Goal: Task Accomplishment & Management: Complete application form

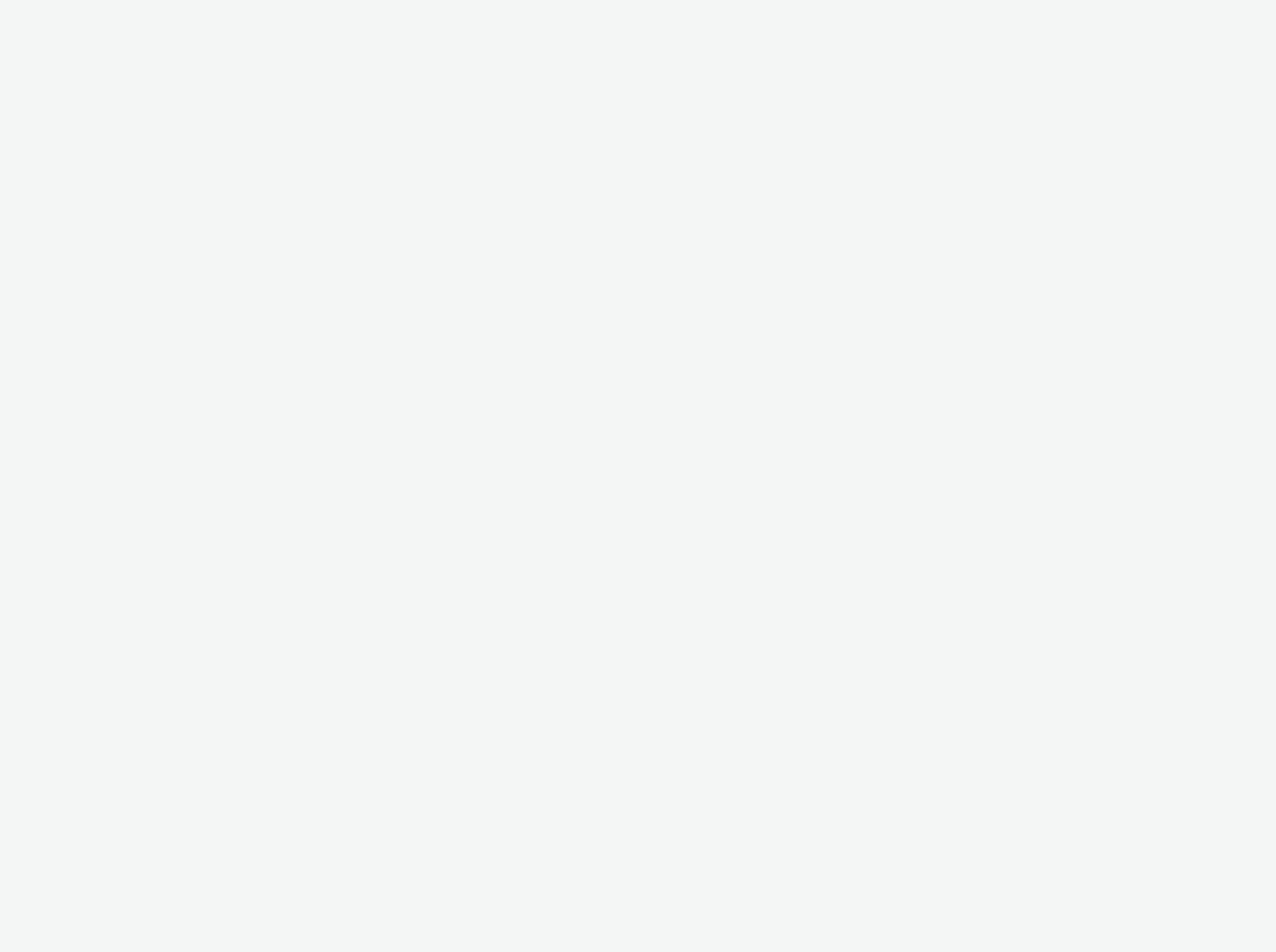
select select "3accb258-2b8e-4def-9b79-8de5f579532c"
select select "524f9a1d-b733-413f-91db-710ee3173a22"
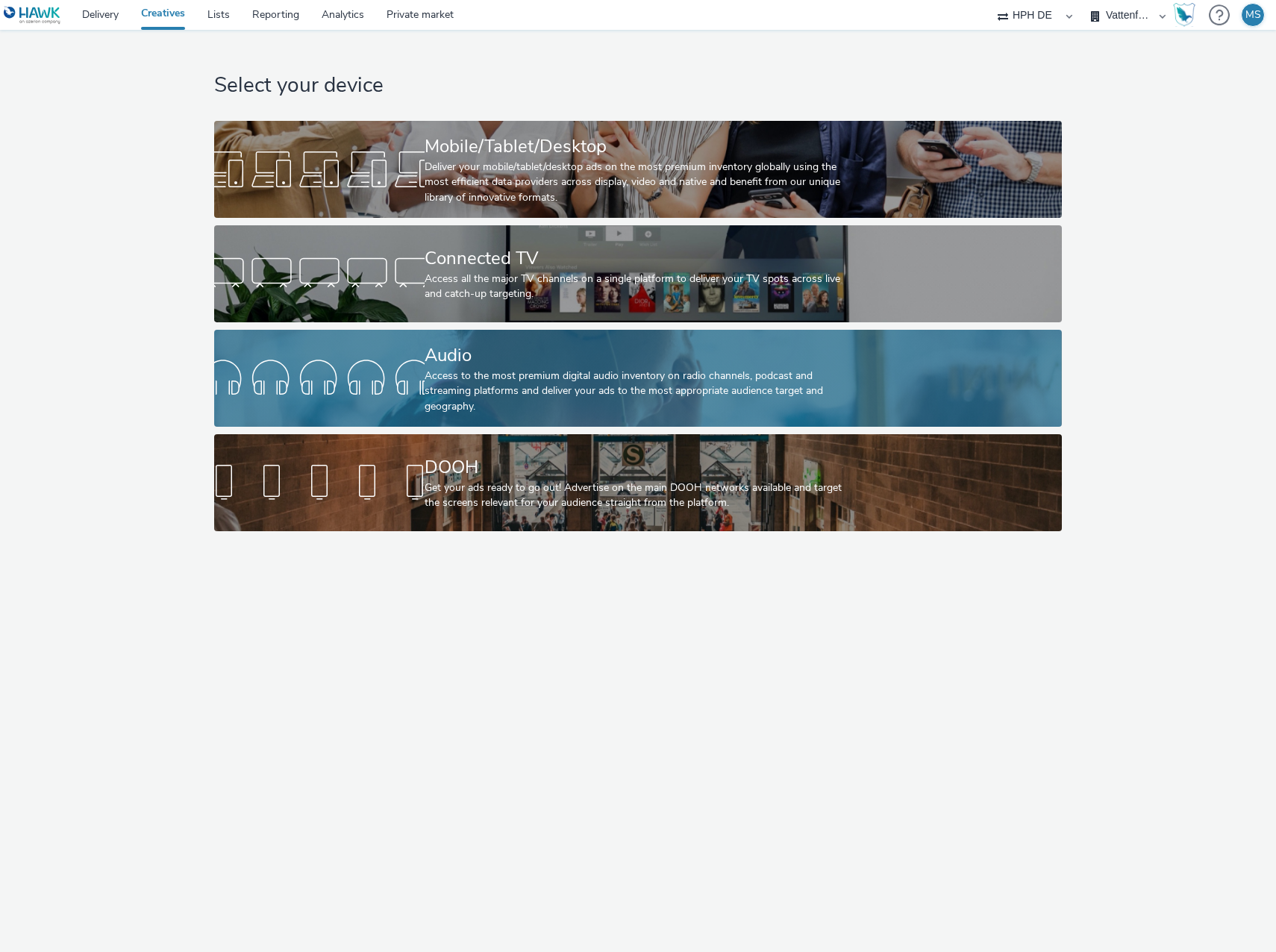
click at [610, 331] on div "Audio Access to the most premium digital audio inventory on radio channels, pod…" at bounding box center [634, 378] width 421 height 97
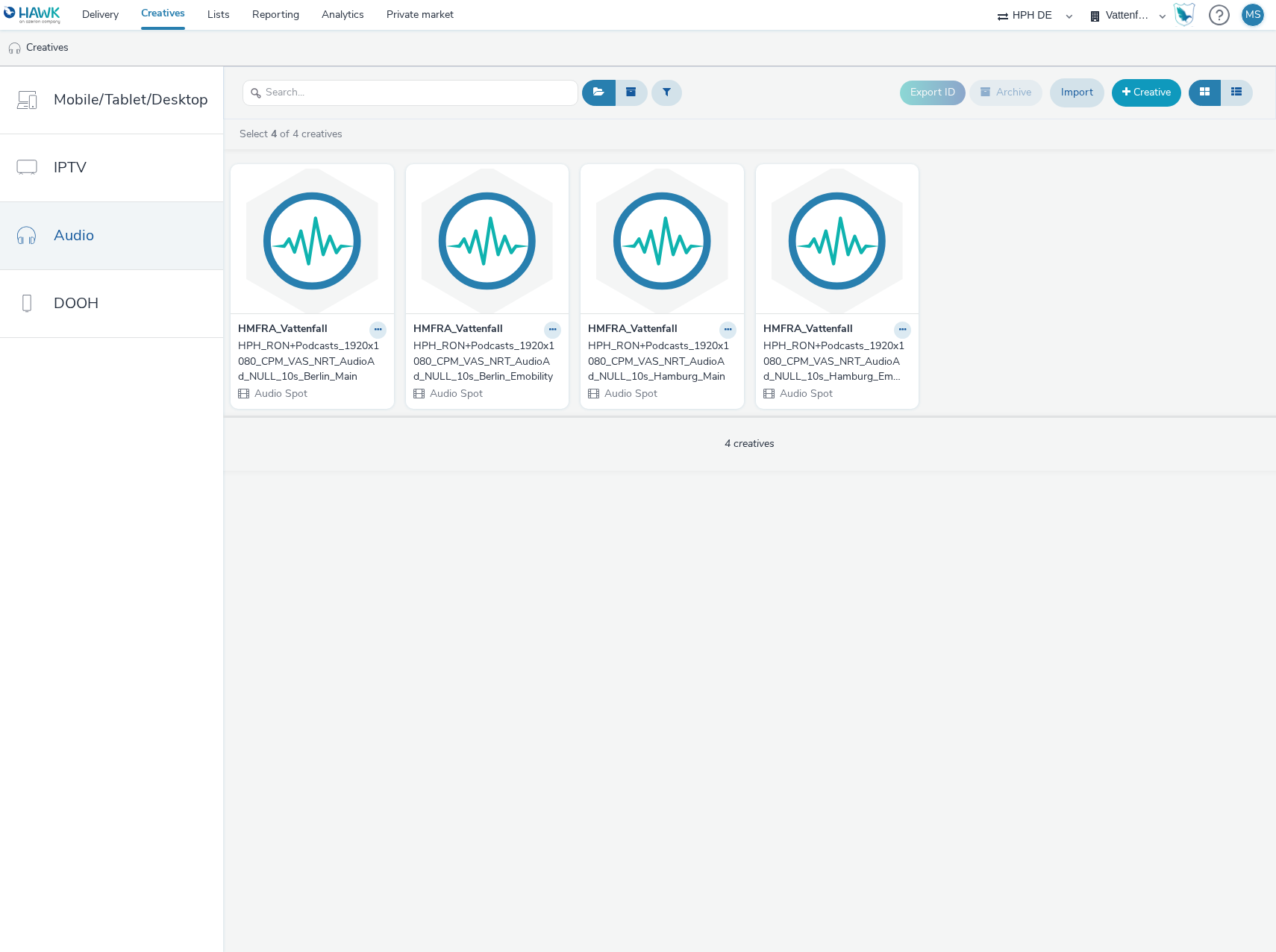
click at [1135, 91] on link "Creative" at bounding box center [1146, 92] width 69 height 27
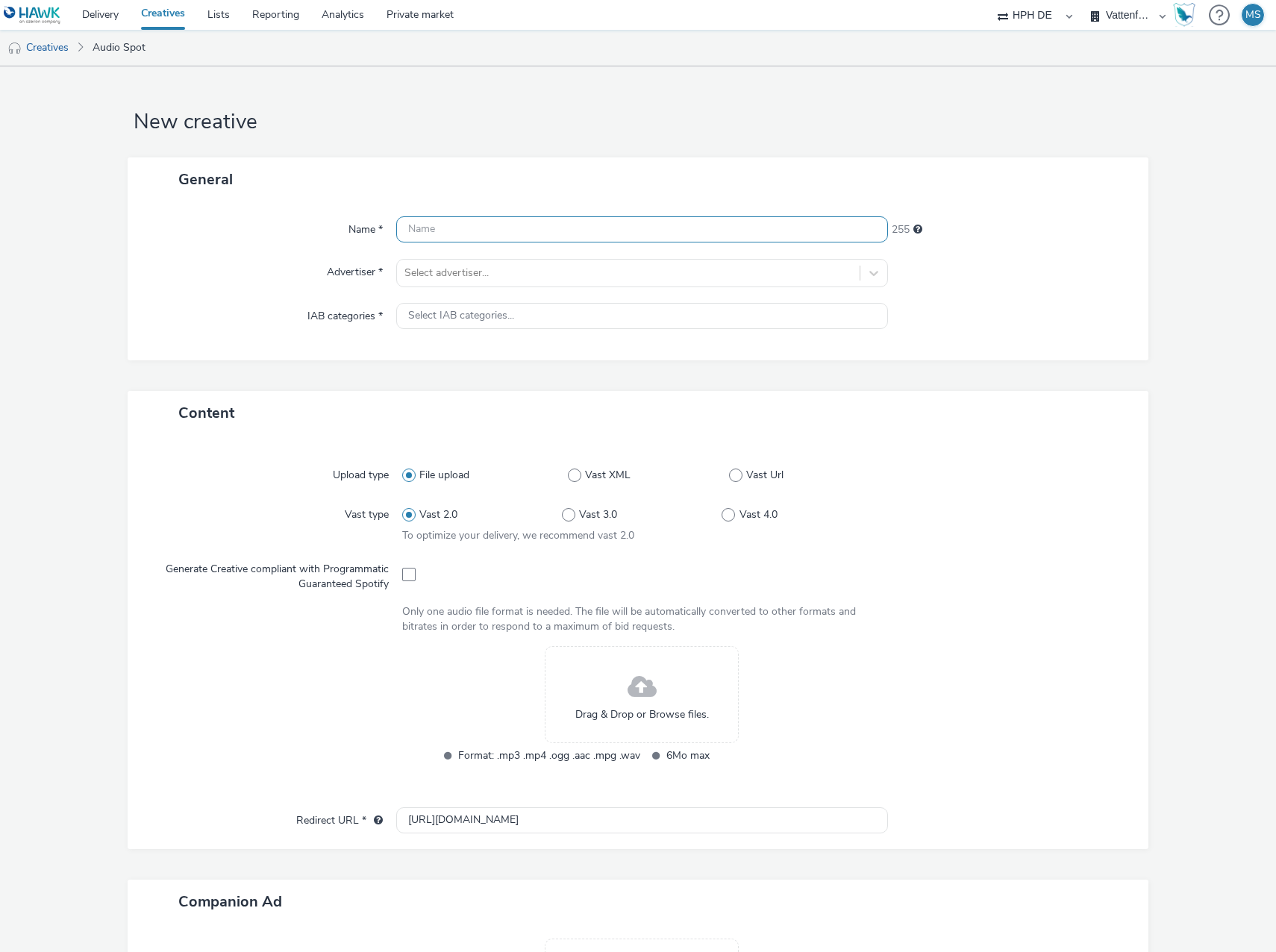
click at [555, 241] on input "text" at bounding box center [642, 229] width 492 height 26
paste input "HPH_RON_1920x1080_CPM_VAS_NRT_WebradioPreMidRoll_NULL_25s_ImmobilienbesitzerE30…"
drag, startPoint x: 860, startPoint y: 232, endPoint x: 887, endPoint y: 232, distance: 27.0
click at [887, 232] on div "Name * HPH_RON_1920x1080_CPM_VAS_NRT_WebradioPreMidRoll_NULL_25s_Immobilienbesi…" at bounding box center [638, 230] width 991 height 27
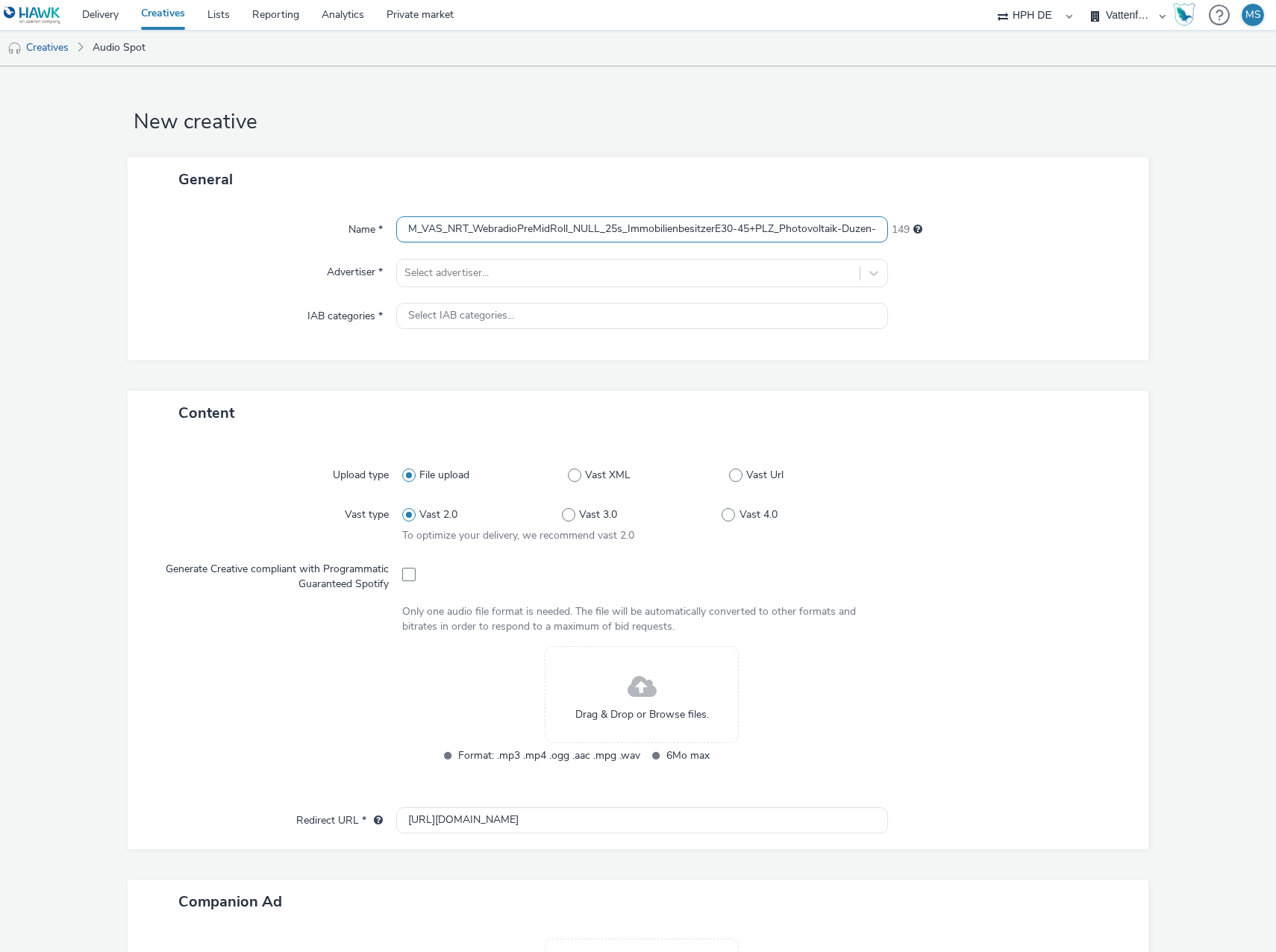
click at [862, 224] on input "HPH_RON_1920x1080_CPM_VAS_NRT_WebradioPreMidRoll_NULL_25s_ImmobilienbesitzerE30…" at bounding box center [642, 229] width 492 height 26
paste input "426910546"
type input "HPH_RON_1920x1080_CPM_VAS_NRT_WebradioPreMidRoll_NULL_25s_ImmobilienbesitzerE30…"
click at [968, 256] on div "Name * HPH_RON_1920x1080_CPM_VAS_NRT_WebradioPreMidRoll_NULL_25s_Immobilienbesi…" at bounding box center [638, 280] width 1020 height 159
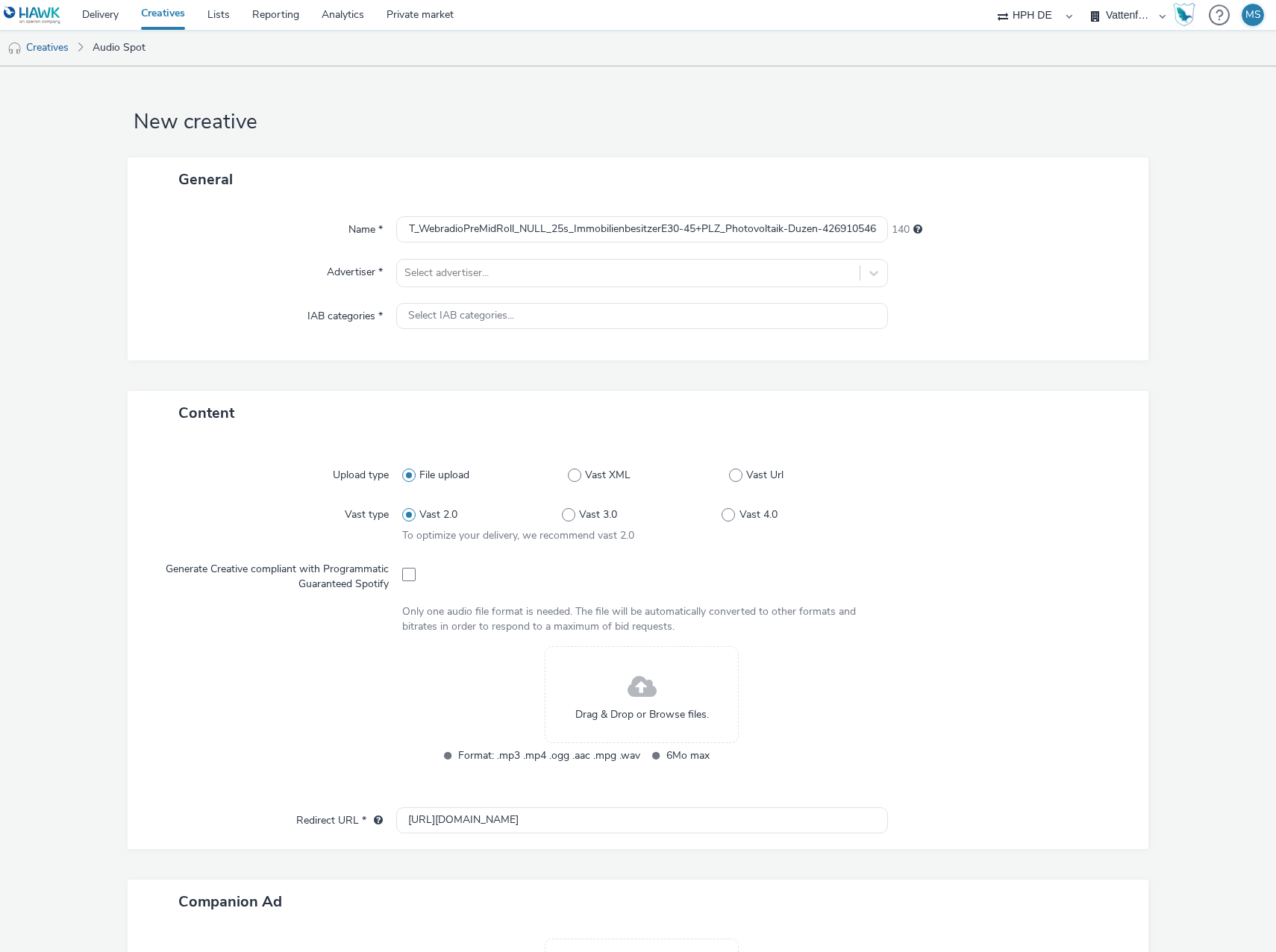
scroll to position [0, 0]
click at [476, 277] on div at bounding box center [628, 273] width 447 height 18
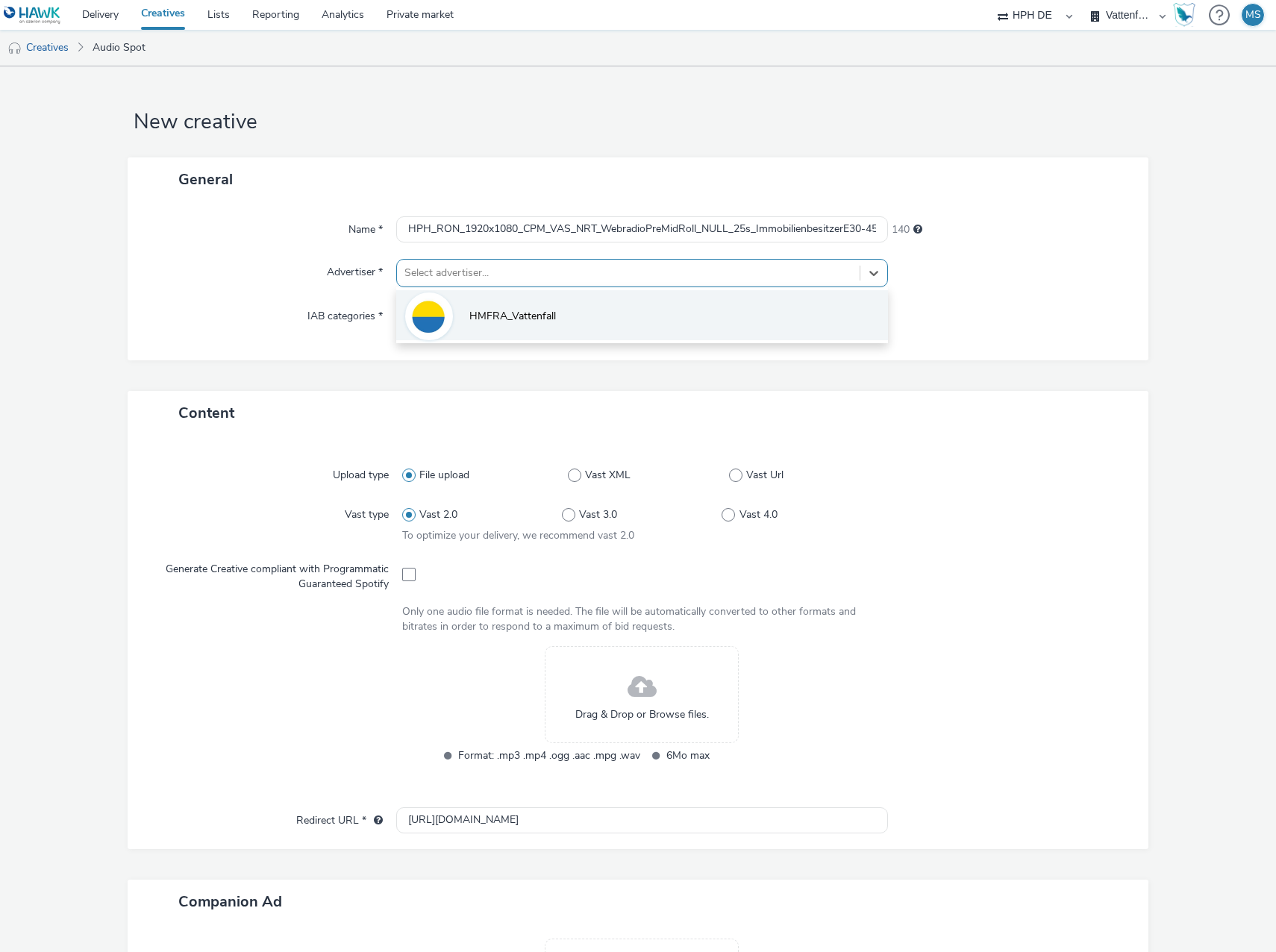
click at [464, 328] on li "HMFRA_Vattenfall" at bounding box center [642, 315] width 492 height 50
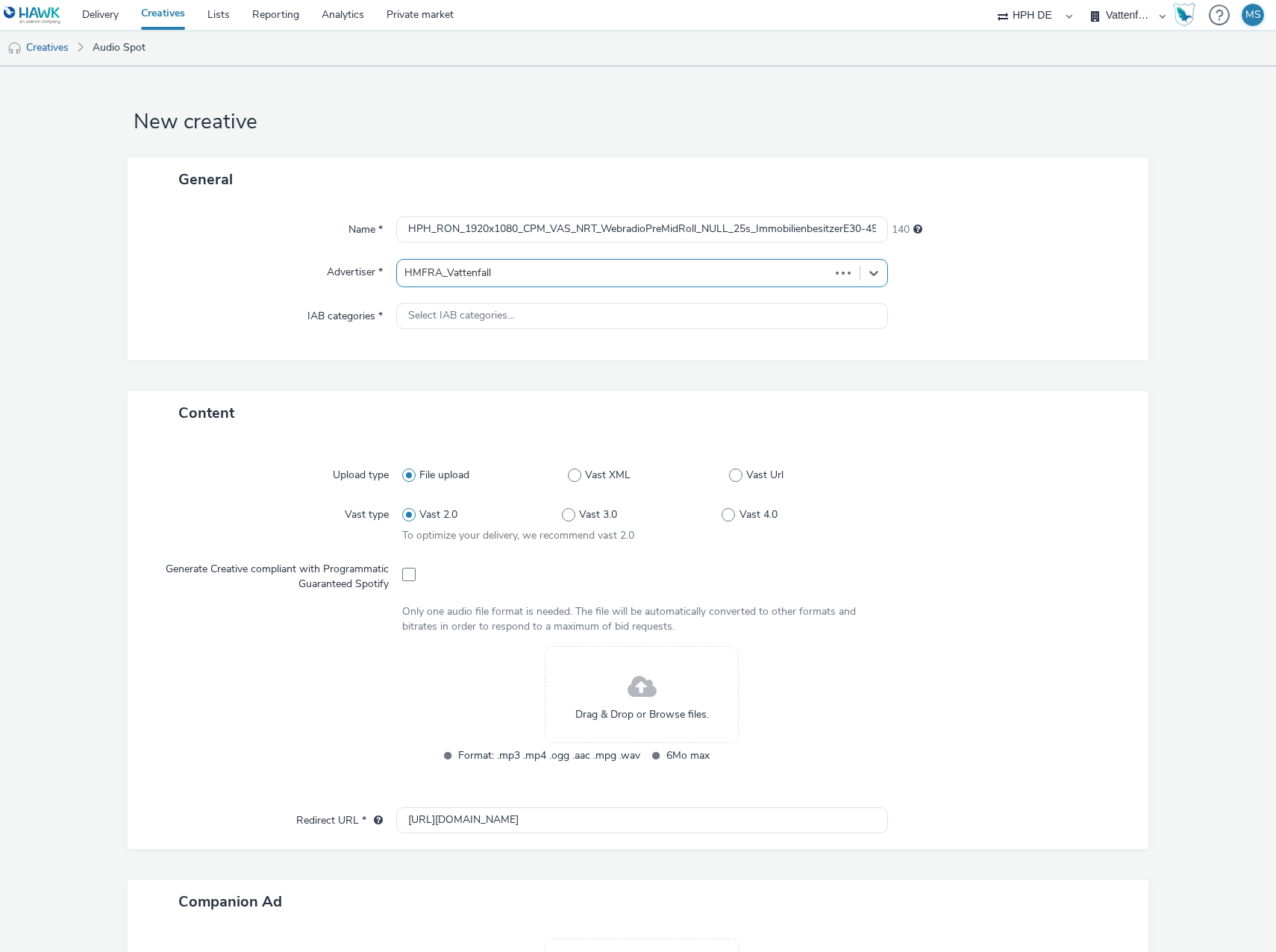
type input "[URL][DOMAIN_NAME]"
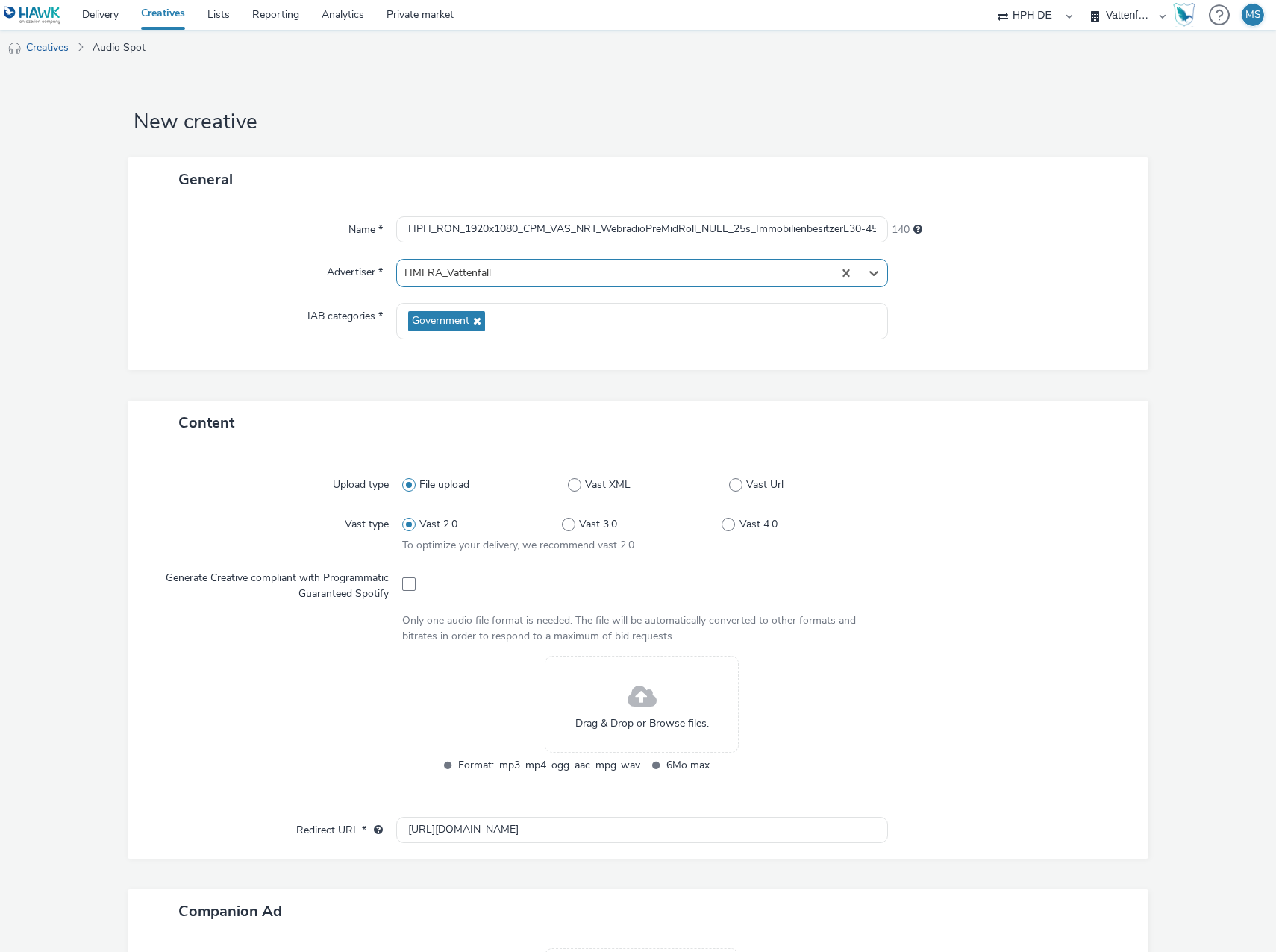
scroll to position [75, 0]
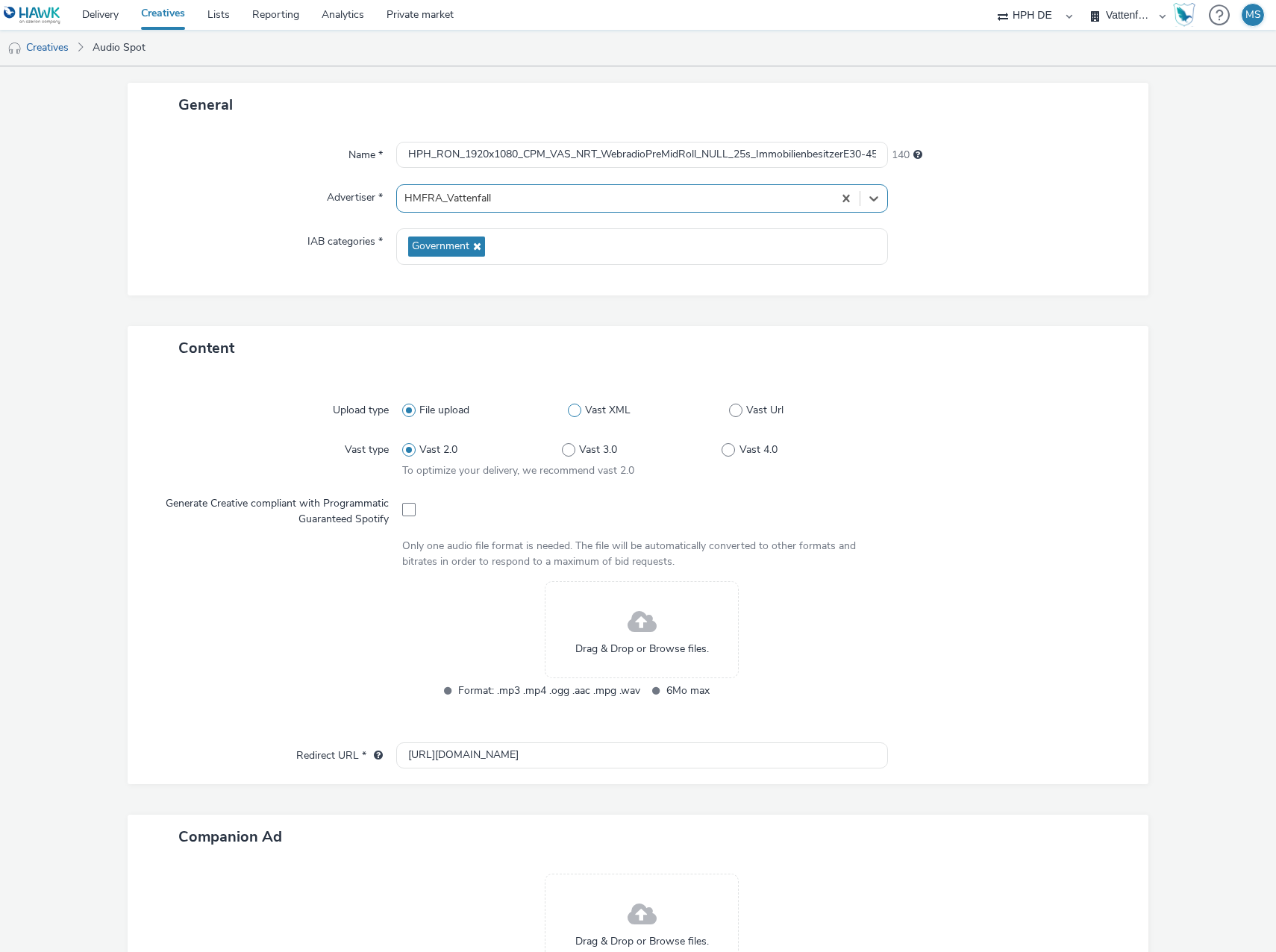
click at [718, 407] on label "Vast XML" at bounding box center [649, 410] width 161 height 15
click at [578, 407] on input "Vast XML" at bounding box center [572, 410] width 10 height 10
radio input "false"
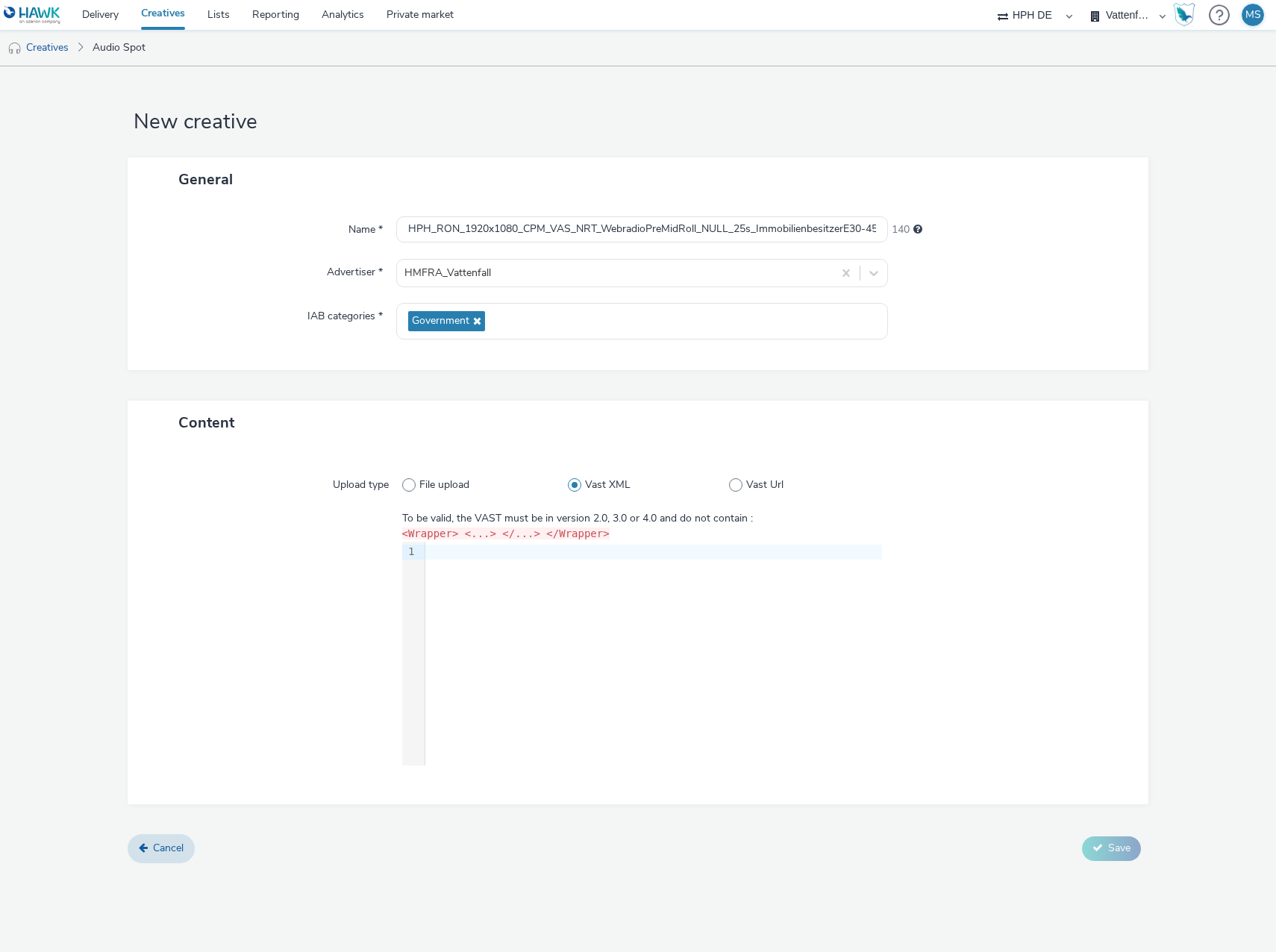
scroll to position [0, 0]
click at [743, 484] on label "Vast Url" at bounding box center [805, 484] width 153 height 15
click at [738, 484] on input "Vast Url" at bounding box center [733, 484] width 10 height 10
radio input "false"
radio input "true"
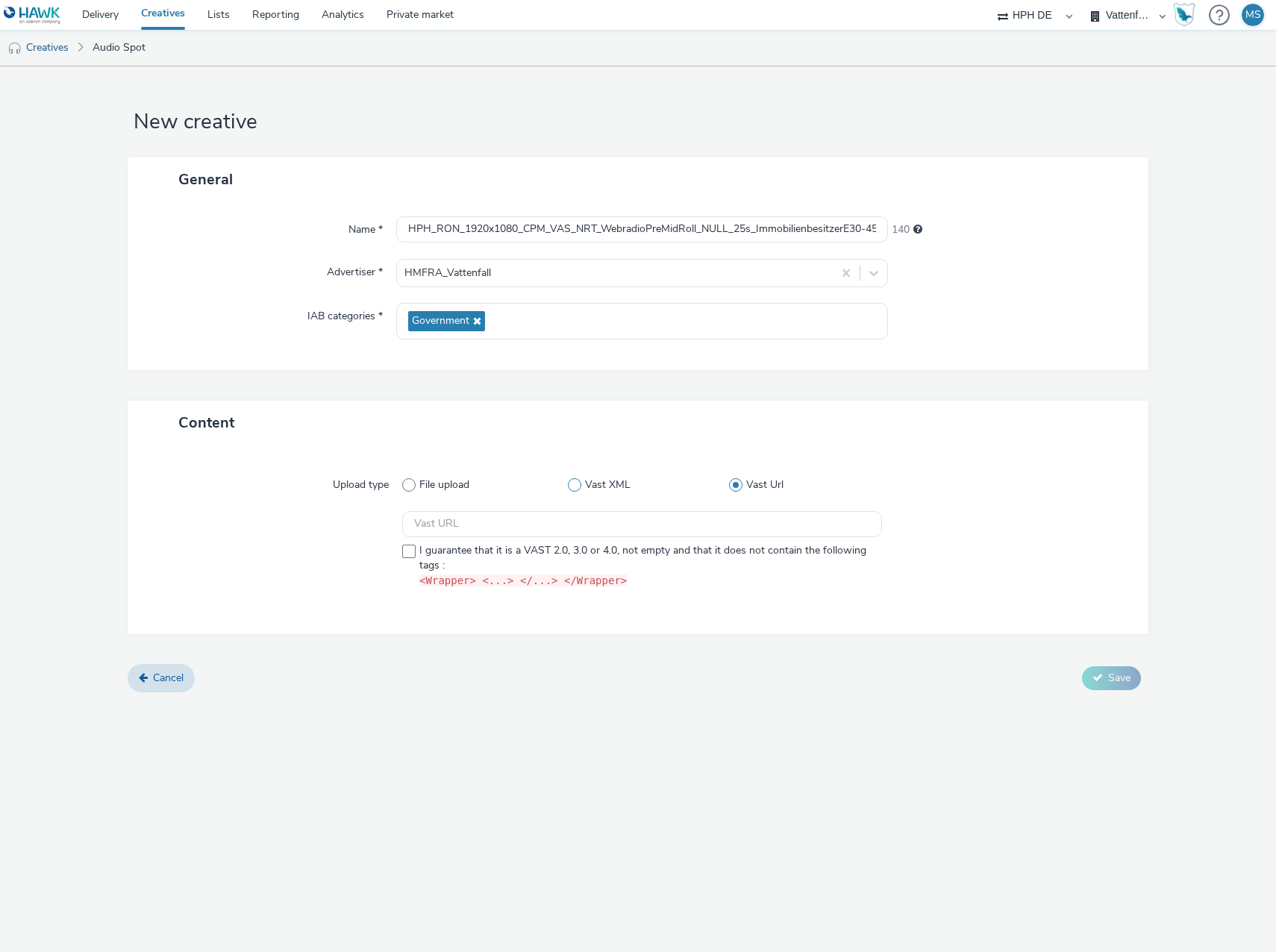
click at [595, 483] on span "Vast XML" at bounding box center [607, 484] width 45 height 15
click at [578, 483] on input "Vast XML" at bounding box center [572, 484] width 10 height 10
radio input "true"
radio input "false"
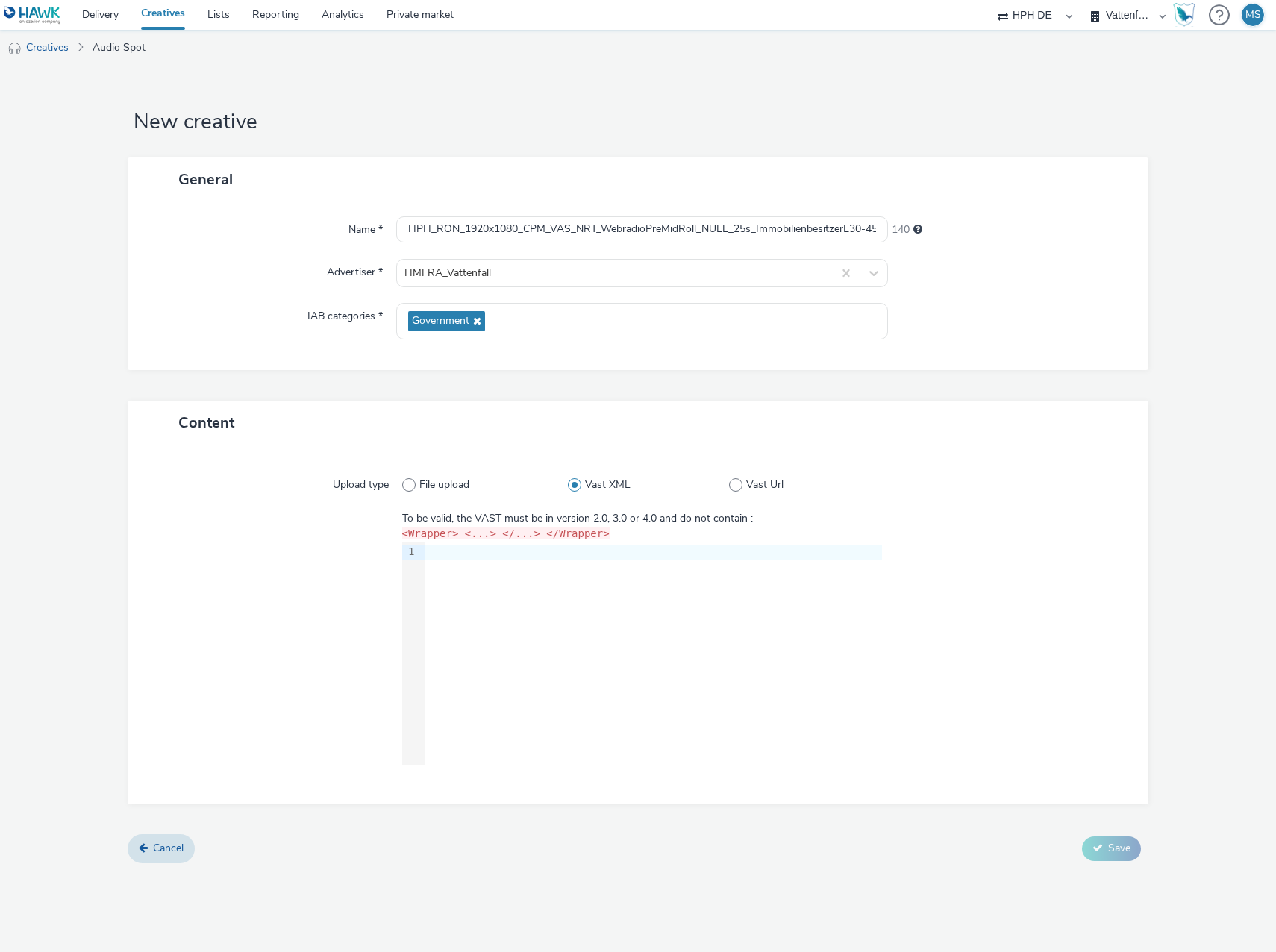
click at [718, 480] on label "Vast XML" at bounding box center [649, 484] width 161 height 15
click at [578, 480] on input "Vast XML" at bounding box center [572, 484] width 10 height 10
click at [741, 482] on span at bounding box center [735, 484] width 13 height 13
click at [738, 482] on input "Vast Url" at bounding box center [733, 484] width 10 height 10
radio input "false"
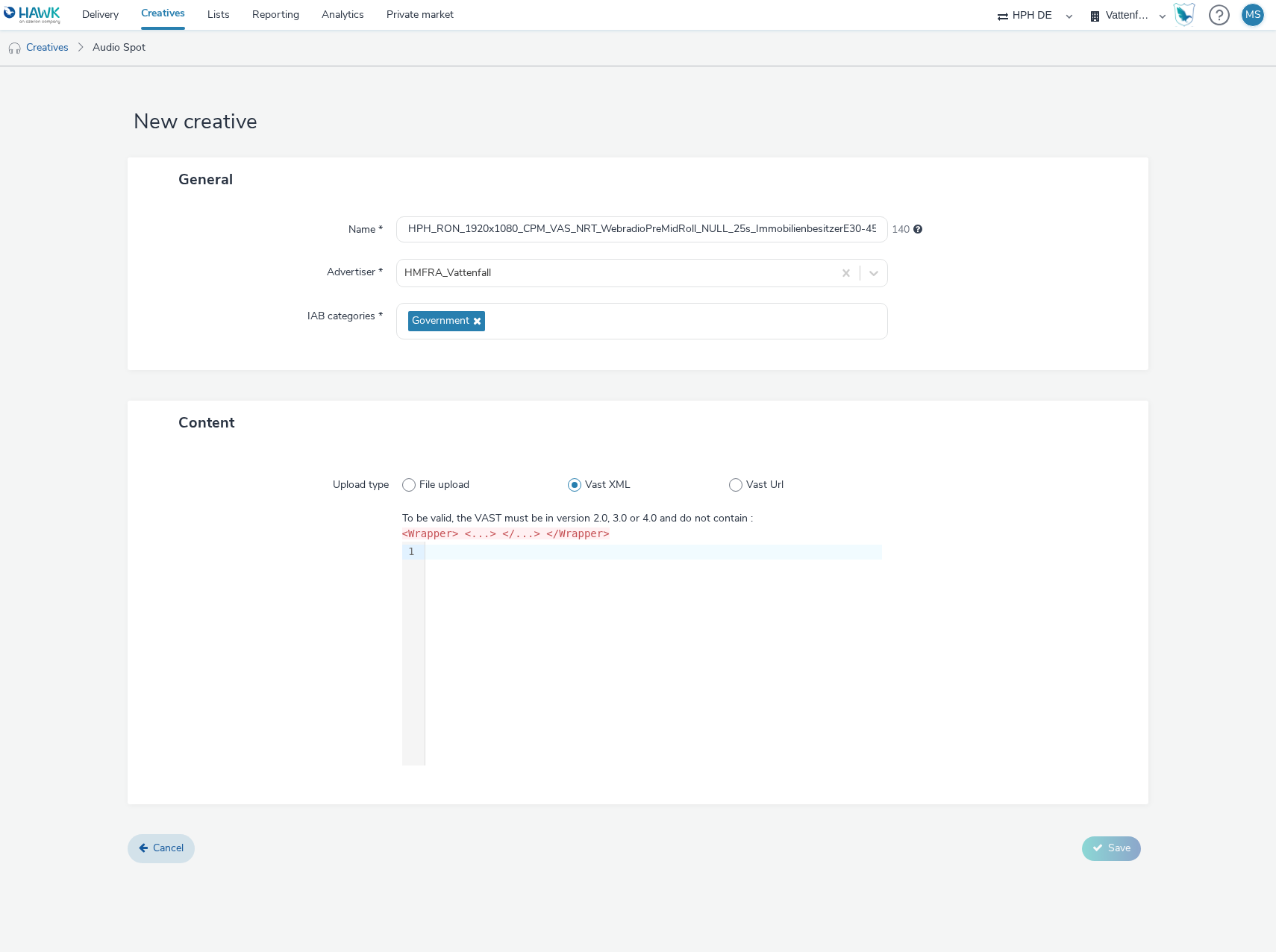
radio input "true"
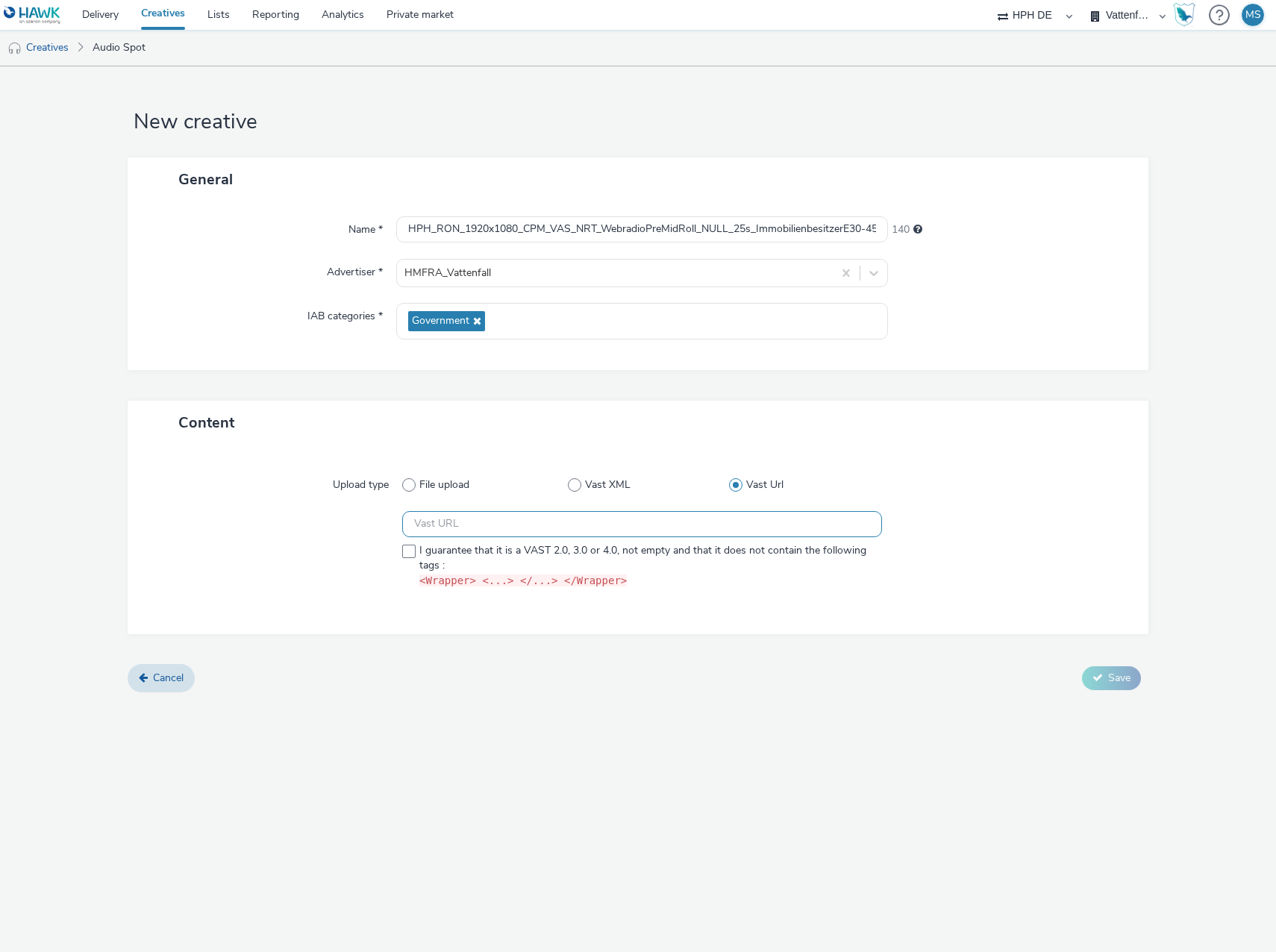
click at [463, 523] on input "text" at bounding box center [642, 523] width 480 height 26
paste input "https://[DOMAIN_NAME]/ddm/pfadx/N1297702.3622270HAVASPROGRAMMATI/B33930542.4269…"
type input "https://[DOMAIN_NAME]/ddm/pfadx/N1297702.3622270HAVASPROGRAMMATI/B33930542.4269…"
click at [412, 551] on span at bounding box center [408, 551] width 13 height 13
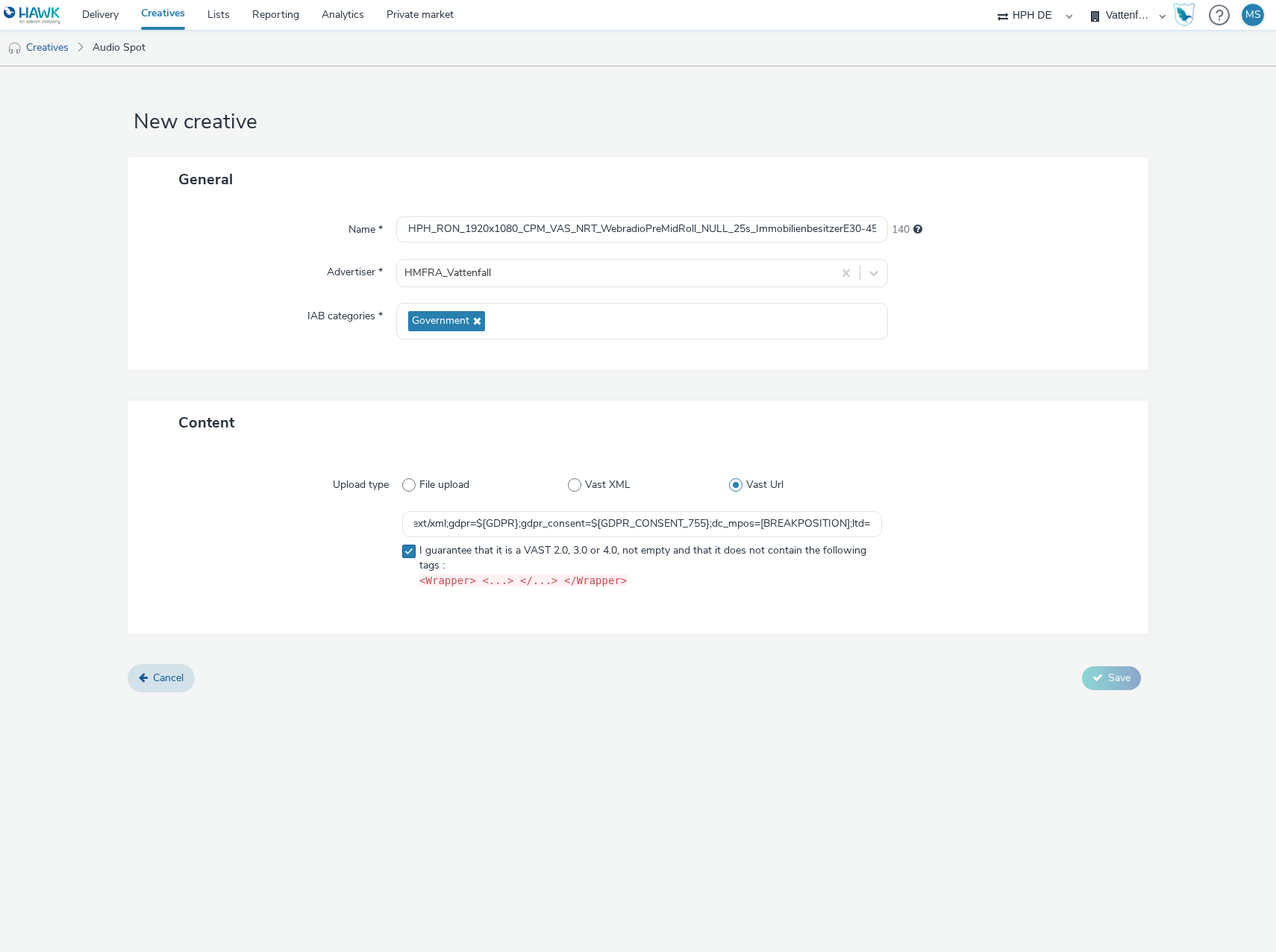
checkbox input "true"
drag, startPoint x: 414, startPoint y: 523, endPoint x: 1445, endPoint y: 500, distance: 1031.3
click at [1275, 500] on html "Delivery Creatives Lists Reporting Analytics Private market Havas Programmatic …" at bounding box center [638, 476] width 1276 height 952
paste input "https://[DOMAIN_NAME]/ddm/pfadx/N1297702.3622270HAVASPROGRAMMATI/B33930542.4269…"
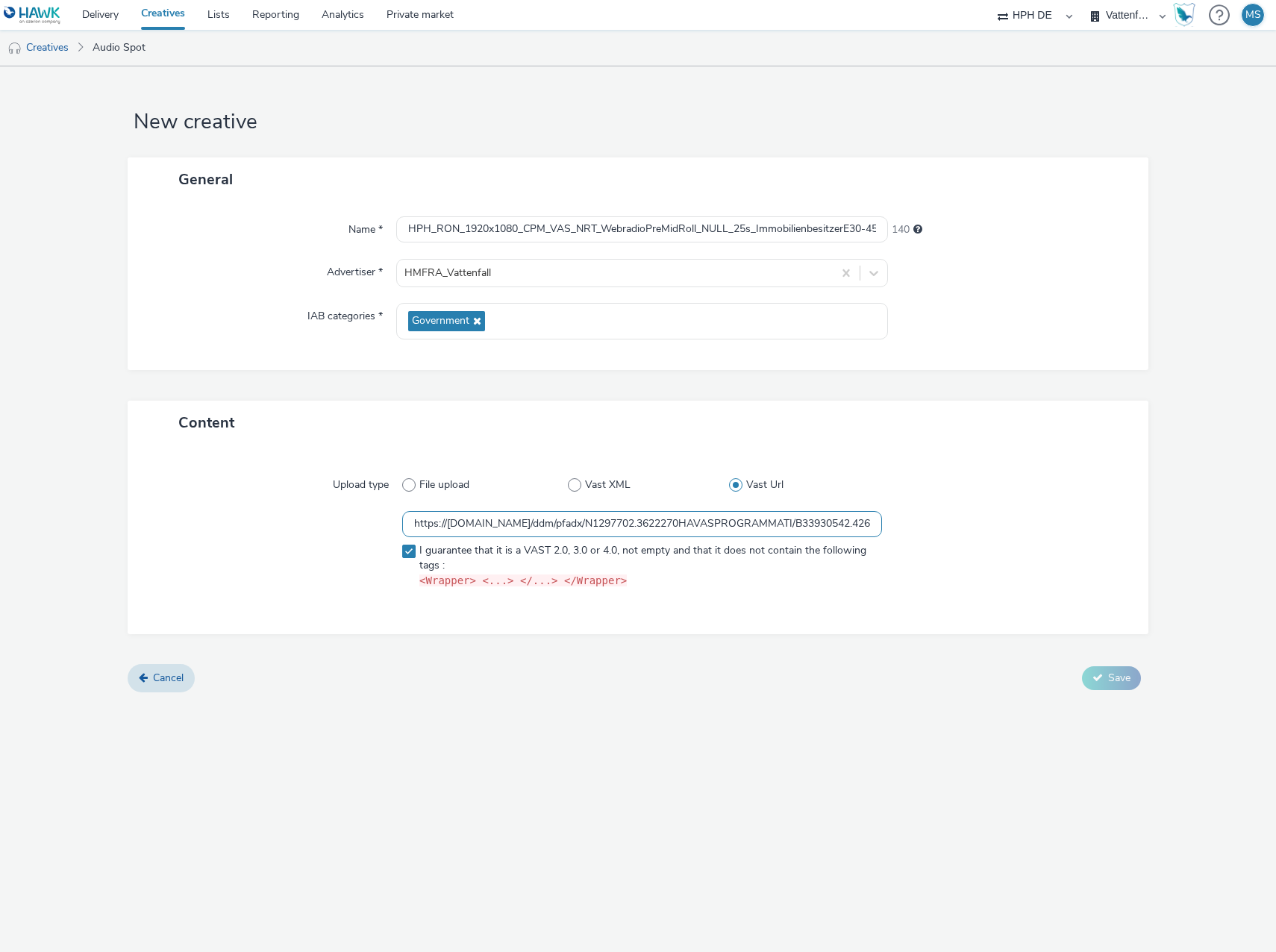
scroll to position [0, 1052]
type input "https://[DOMAIN_NAME]/ddm/pfadx/N1297702.3622270HAVASPROGRAMMATI/B33930542.4269…"
click at [1104, 675] on button "Save" at bounding box center [1111, 678] width 59 height 24
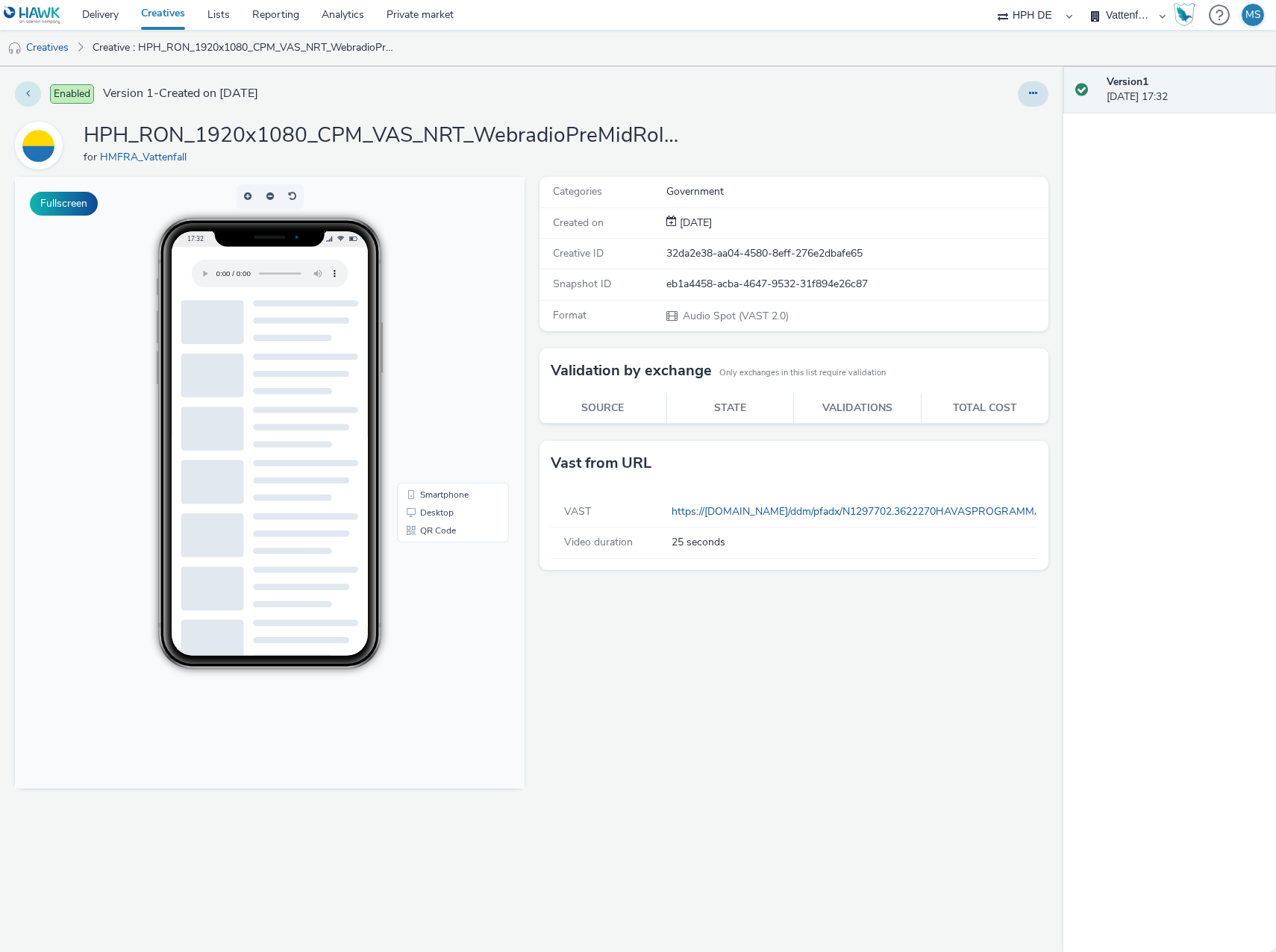
click at [27, 87] on button at bounding box center [28, 94] width 26 height 26
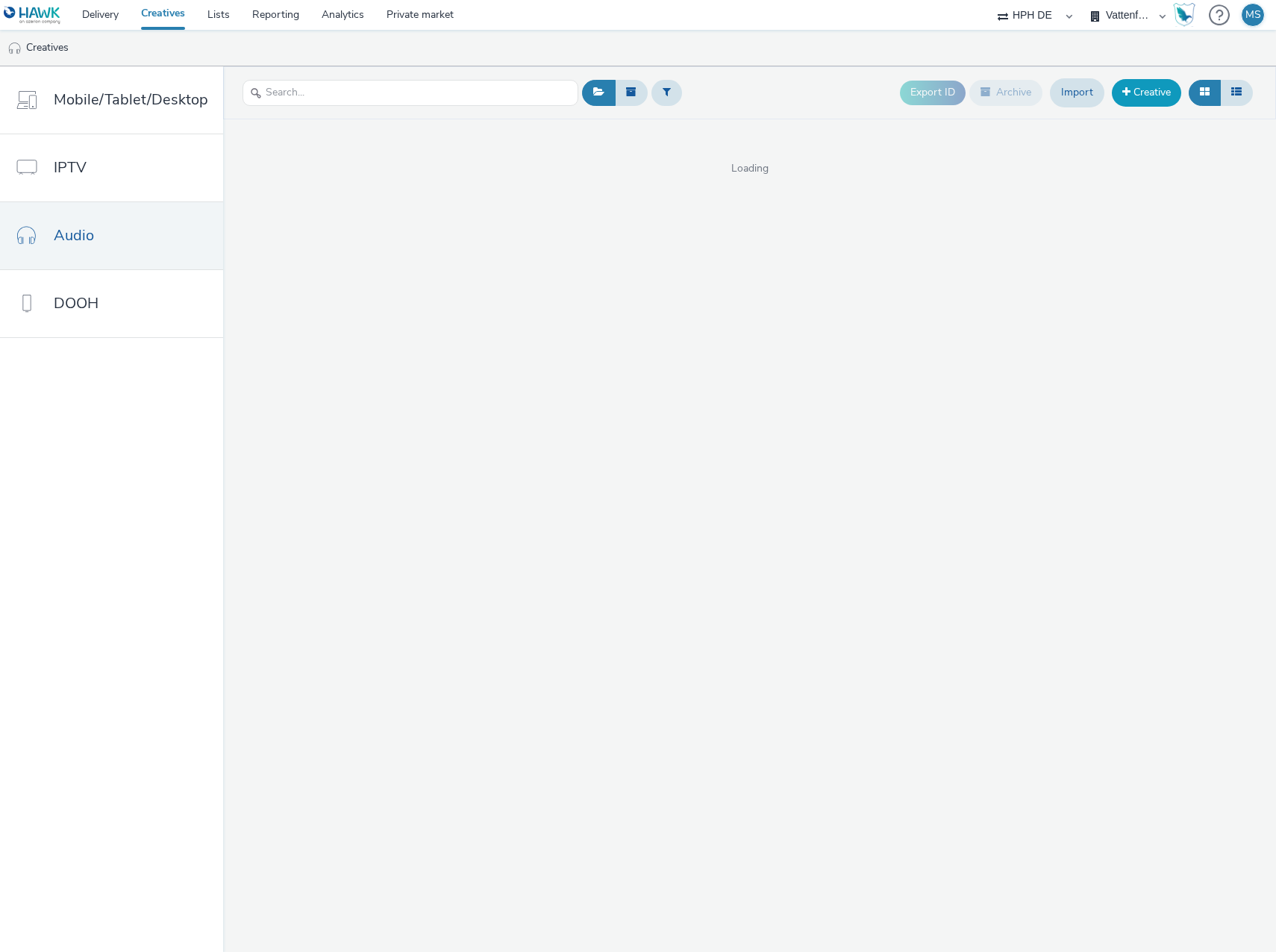
click at [1127, 90] on span at bounding box center [1126, 92] width 8 height 11
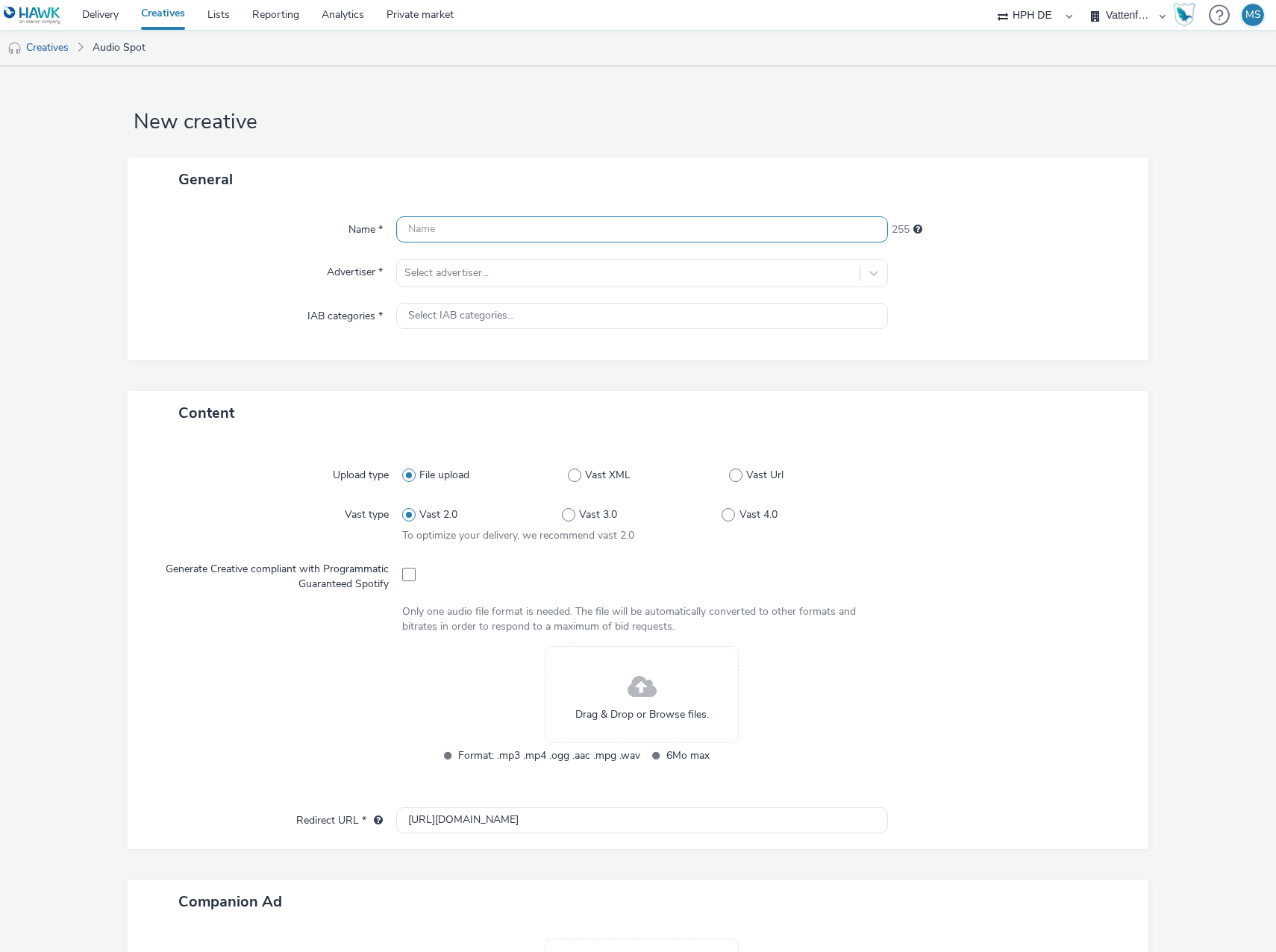
click at [442, 223] on input "text" at bounding box center [642, 229] width 492 height 26
paste input "HPH_RON_1920x1080_CPM_VAS_NRT_WebradioPreMidRoll_NULL_25s_ImmobilienbesitzerE46…"
click at [868, 228] on input "HPH_RON_1920x1080_CPM_VAS_NRT_WebradioPreMidRoll_NULL_25s_ImmobilienbesitzerE46…" at bounding box center [642, 229] width 492 height 26
drag, startPoint x: 835, startPoint y: 232, endPoint x: 917, endPoint y: 229, distance: 82.1
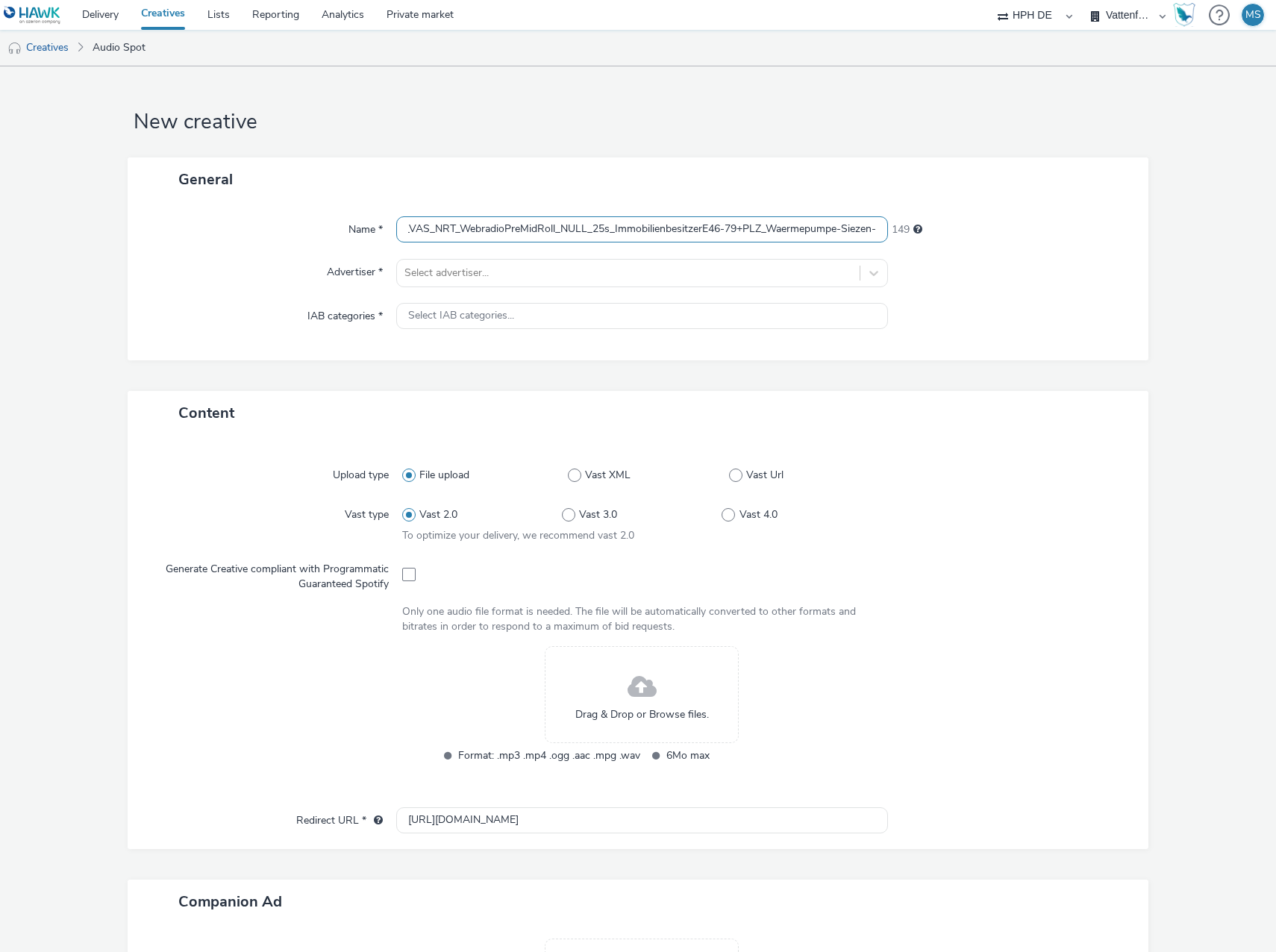
click at [917, 229] on div "Name * HPH_RON_1920x1080_CPM_VAS_NRT_WebradioPreMidRoll_NULL_25s_Immobilienbesi…" at bounding box center [638, 230] width 991 height 27
click at [859, 231] on input "HPH_RON_1920x1080_CPM_VAS_NRT_WebradioPreMidRoll_NULL_25s_ImmobilienbesitzerE46…" at bounding box center [642, 229] width 492 height 26
click at [868, 229] on input "HPH_RON_1920x1080_CPM_VAS_NRT_WebradioPreMidRoll_NULL_25s_ImmobilienbesitzerE46…" at bounding box center [642, 229] width 492 height 26
paste input "427071599"
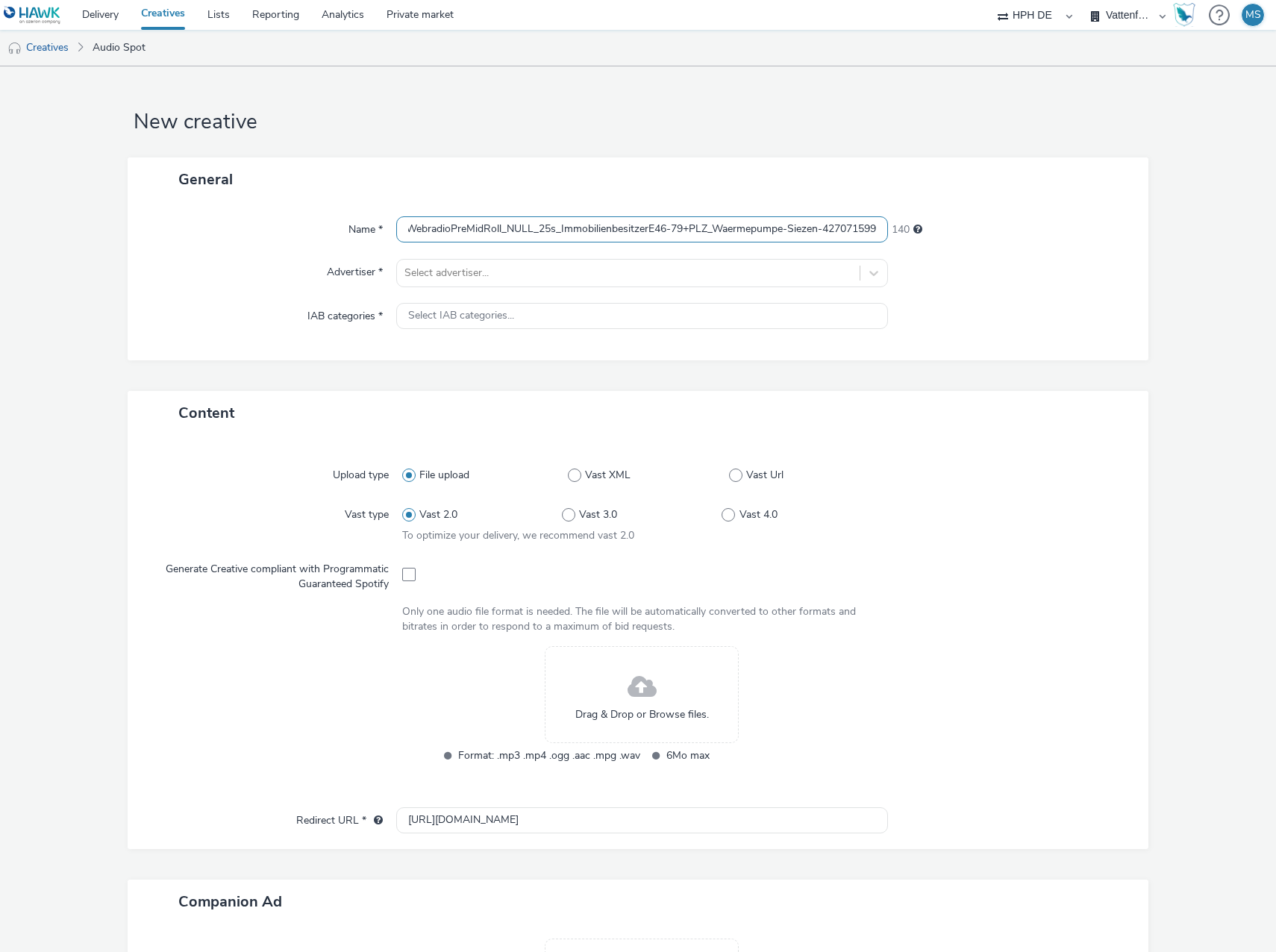
type input "HPH_RON_1920x1080_CPM_VAS_NRT_WebradioPreMidRoll_NULL_25s_ImmobilienbesitzerE46…"
click at [972, 265] on div at bounding box center [1011, 273] width 246 height 28
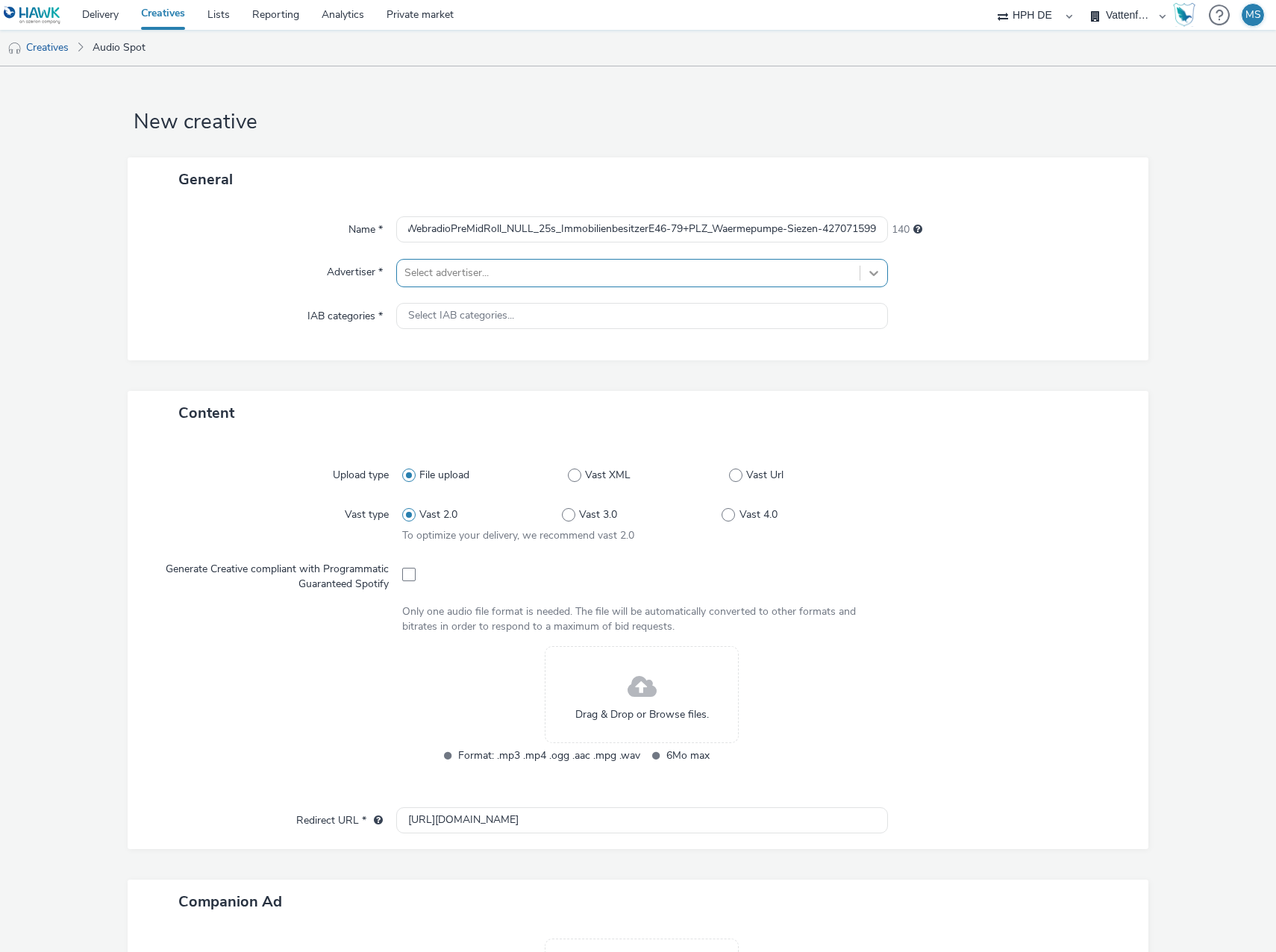
scroll to position [0, 0]
click at [447, 276] on div at bounding box center [628, 273] width 447 height 18
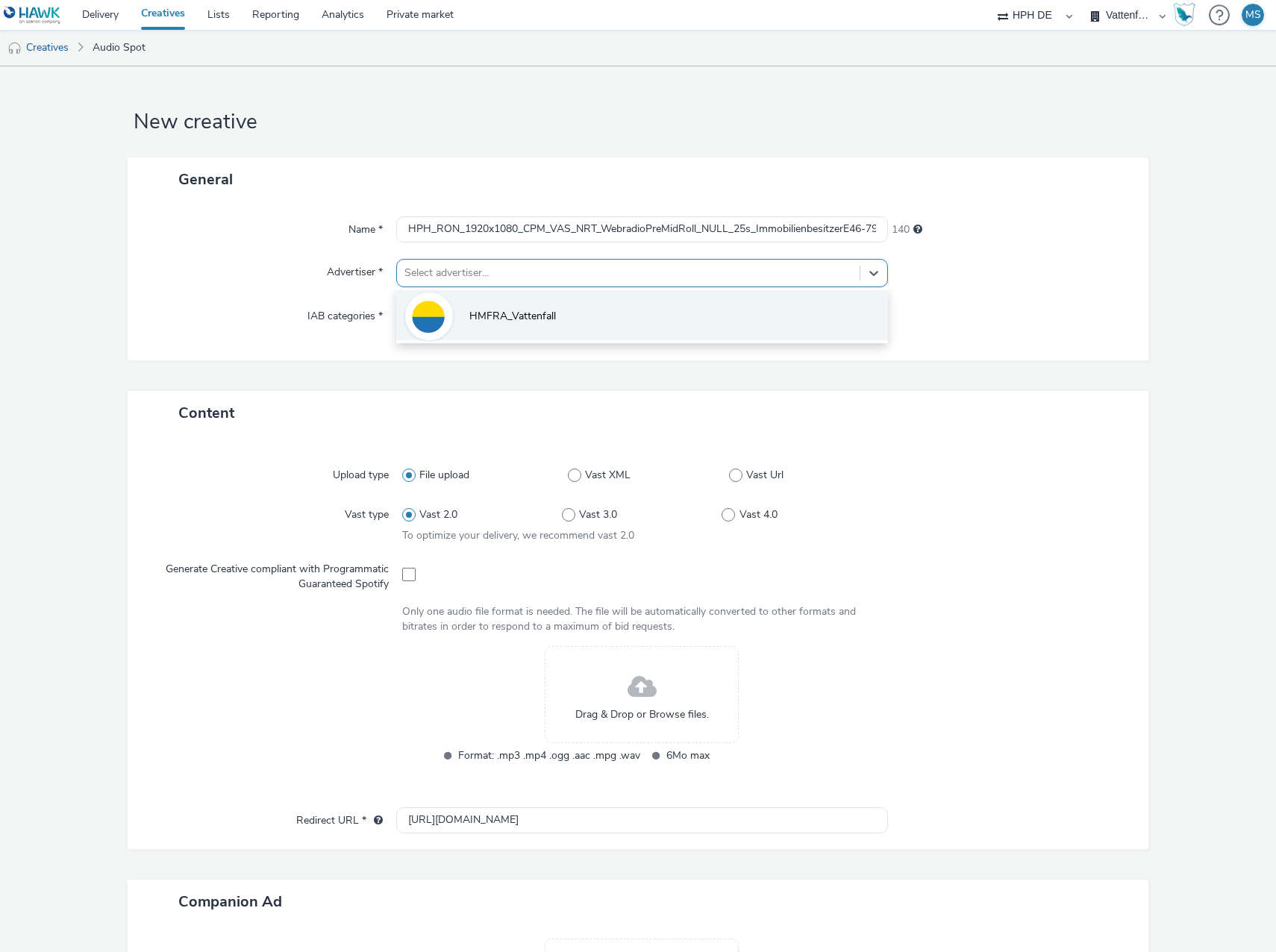
click at [455, 301] on li "HMFRA_Vattenfall" at bounding box center [642, 315] width 492 height 50
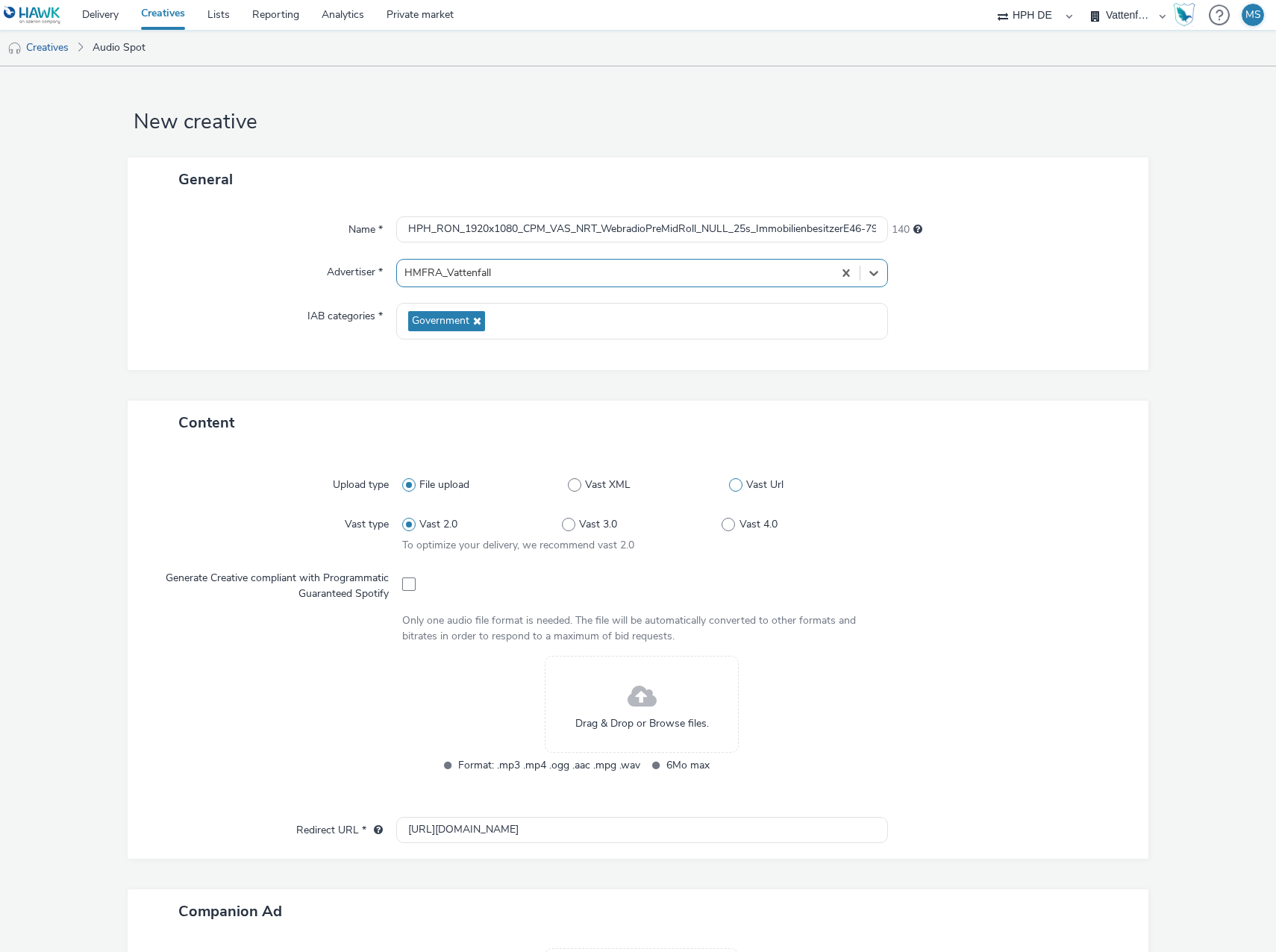
click at [731, 490] on span at bounding box center [735, 484] width 13 height 13
click at [731, 490] on input "Vast Url" at bounding box center [733, 484] width 10 height 10
radio input "false"
radio input "true"
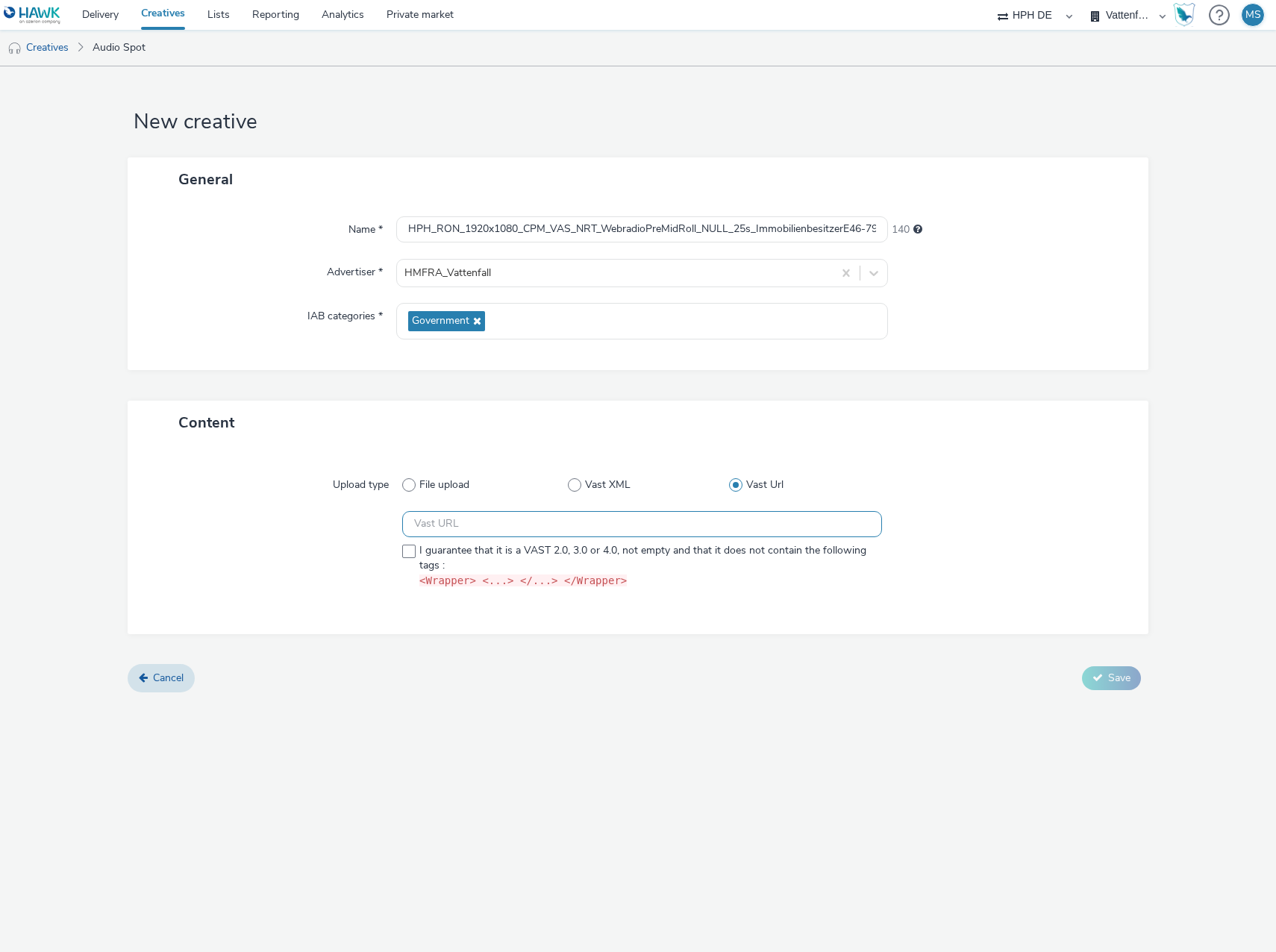
drag, startPoint x: 485, startPoint y: 529, endPoint x: 475, endPoint y: 531, distance: 10.2
click at [485, 529] on input "text" at bounding box center [642, 523] width 480 height 26
paste input "https://[DOMAIN_NAME]/ddm/pfadx/N1297702.3622270HAVASPROGRAMMATI/B33930542.4270…"
type input "https://[DOMAIN_NAME]/ddm/pfadx/N1297702.3622270HAVASPROGRAMMATI/B33930542.4270…"
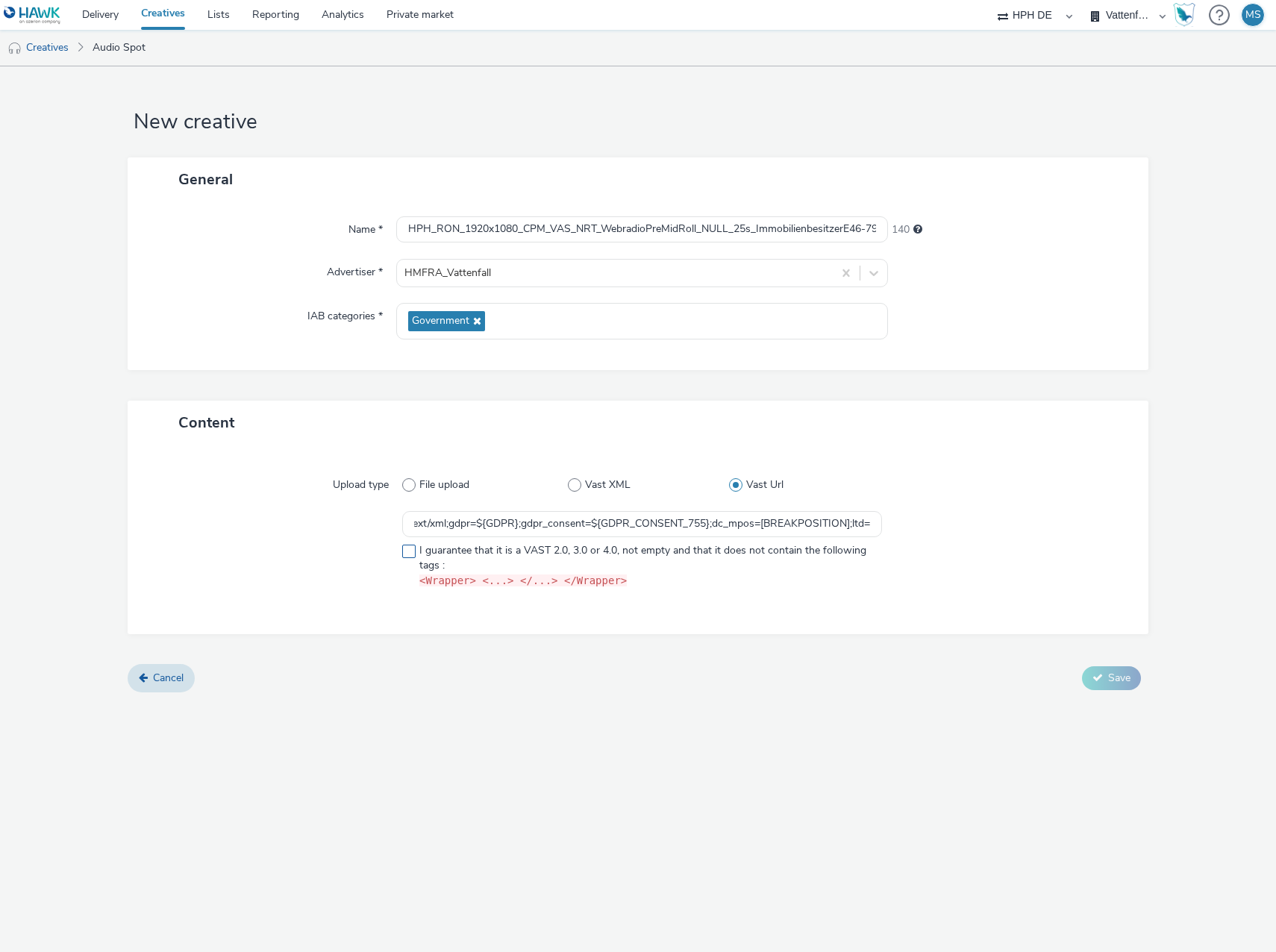
click at [406, 547] on span at bounding box center [408, 551] width 13 height 13
checkbox input "true"
click at [1142, 674] on div "Cancel Save" at bounding box center [638, 678] width 1020 height 27
click at [1131, 674] on button "Save" at bounding box center [1111, 678] width 59 height 24
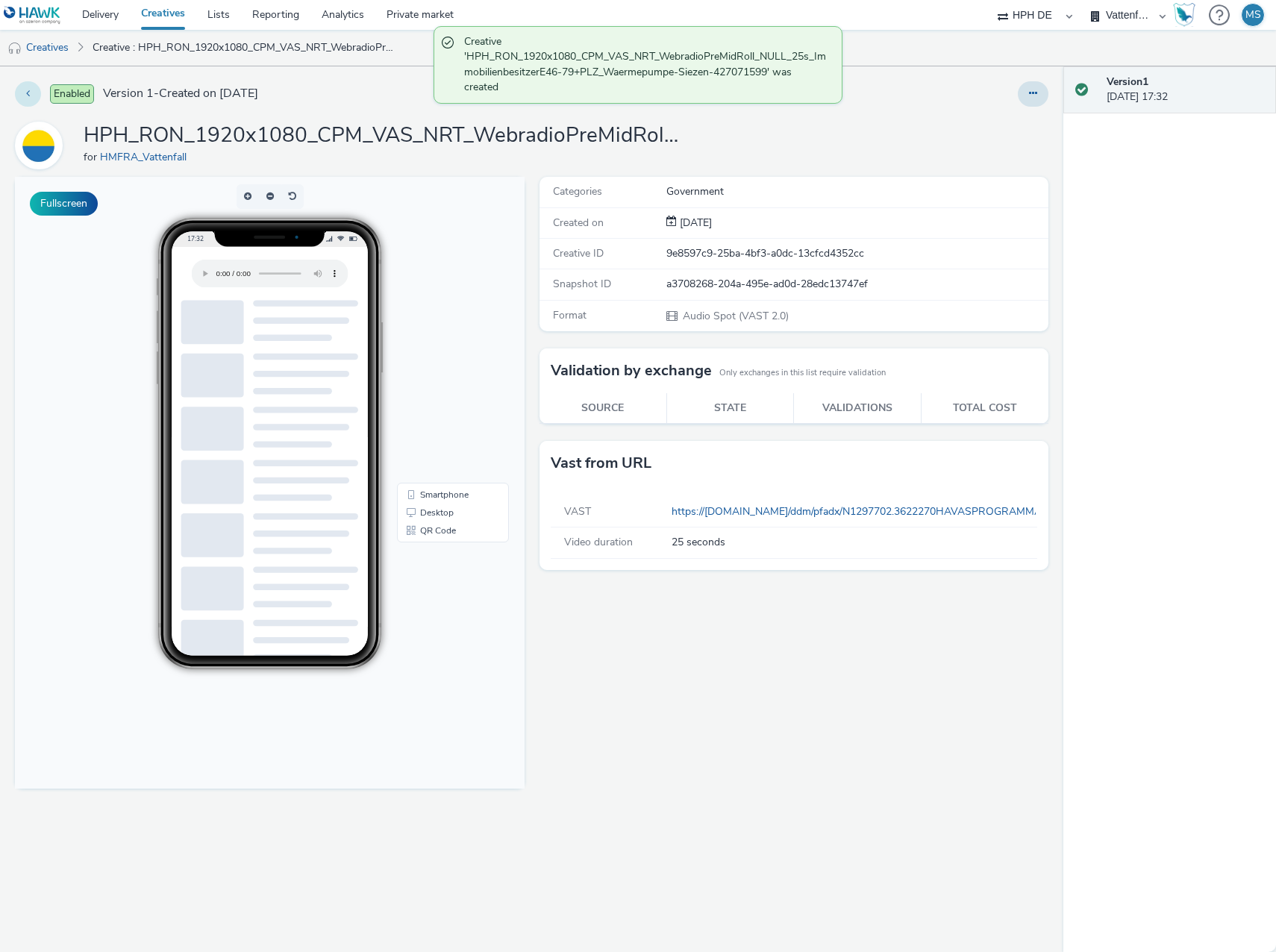
click at [36, 94] on button at bounding box center [28, 94] width 26 height 26
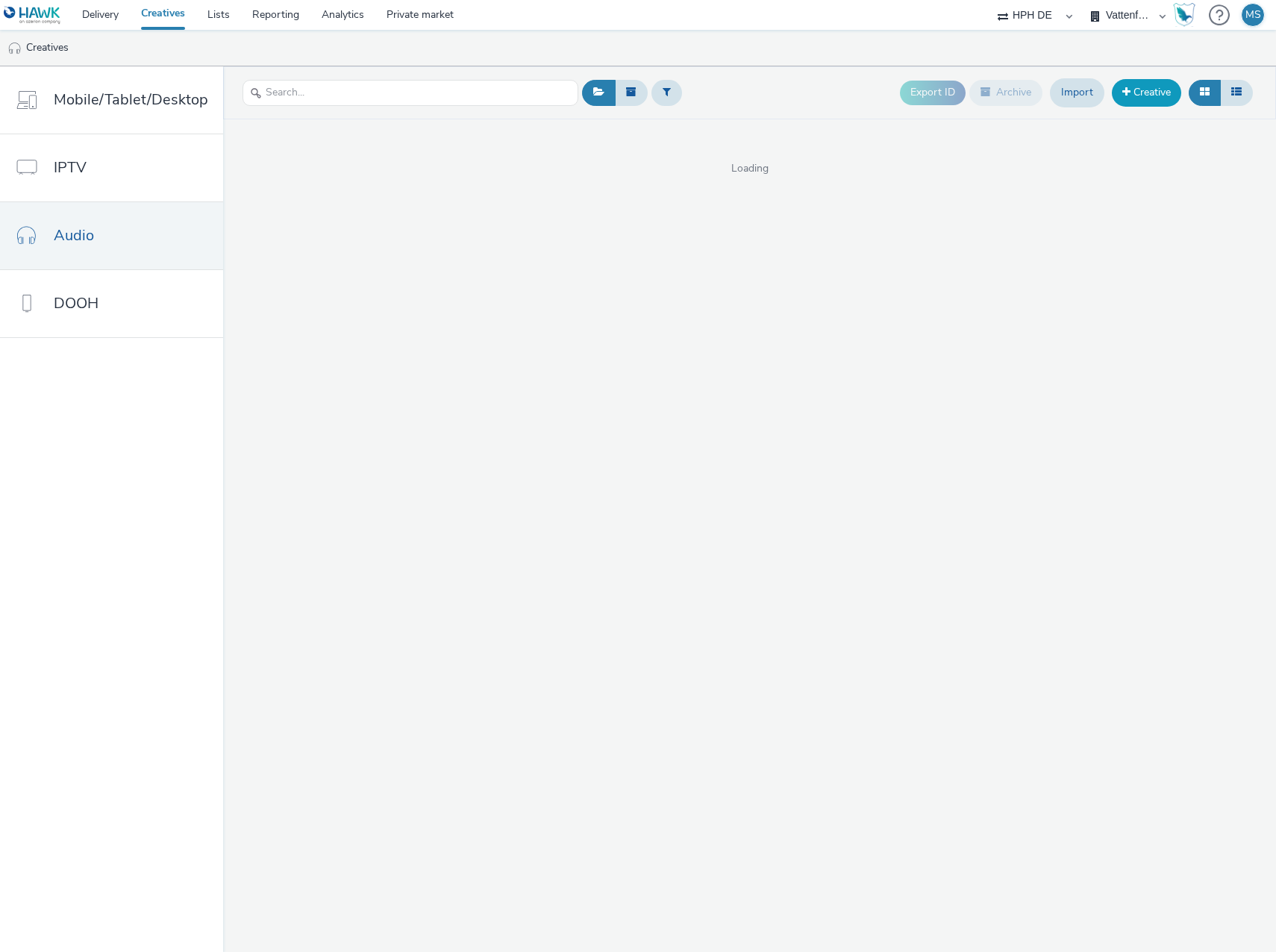
click at [1132, 101] on link "Creative" at bounding box center [1146, 92] width 69 height 27
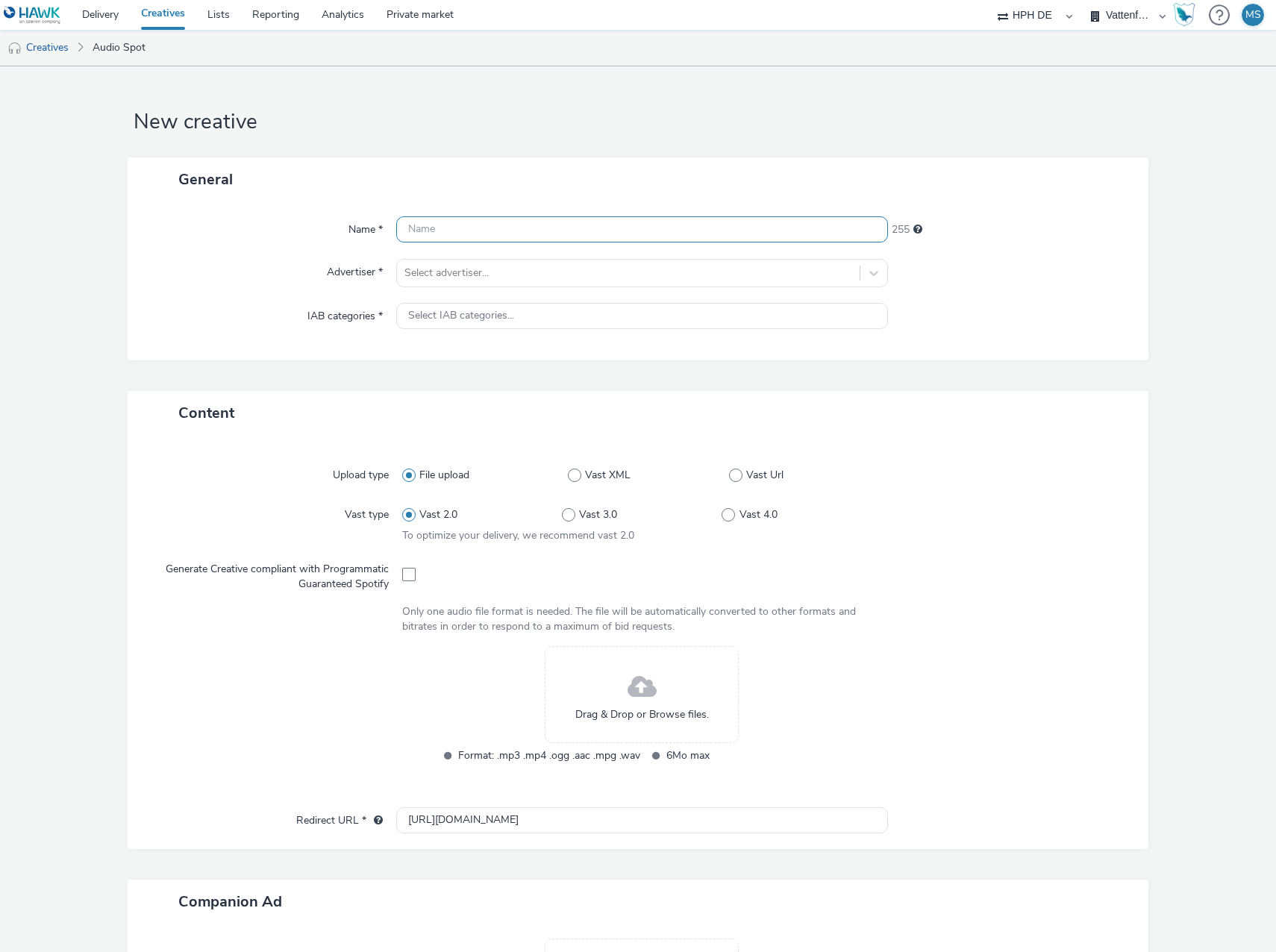
click at [458, 232] on input "text" at bounding box center [642, 229] width 492 height 26
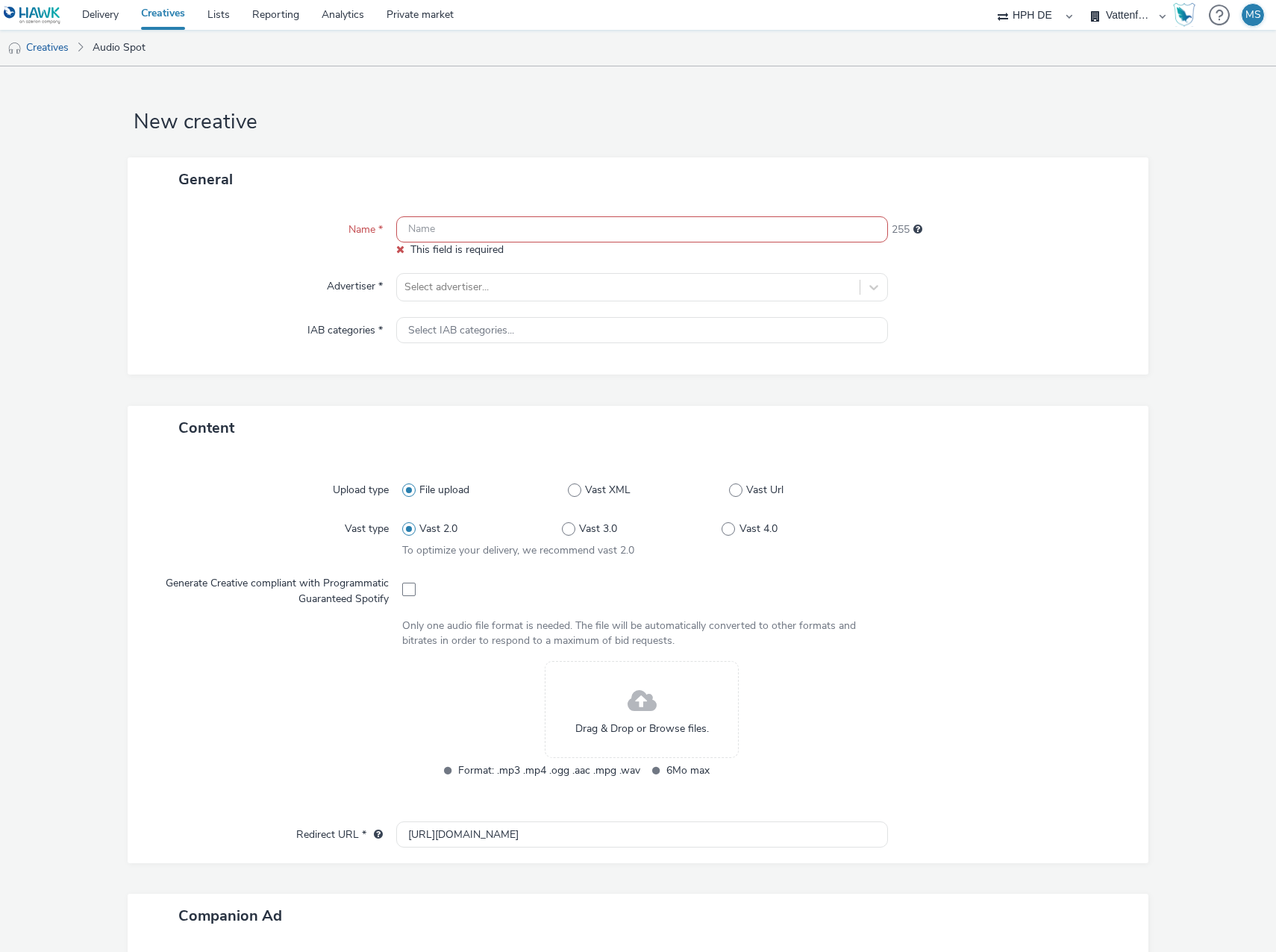
click at [463, 232] on input "text" at bounding box center [642, 229] width 492 height 26
paste input "HPH_RON_1920x1080_CPM_VAS_NRT_WebradioPreMidRoll_NULL_25s_ImmobilienbesitzerE46…"
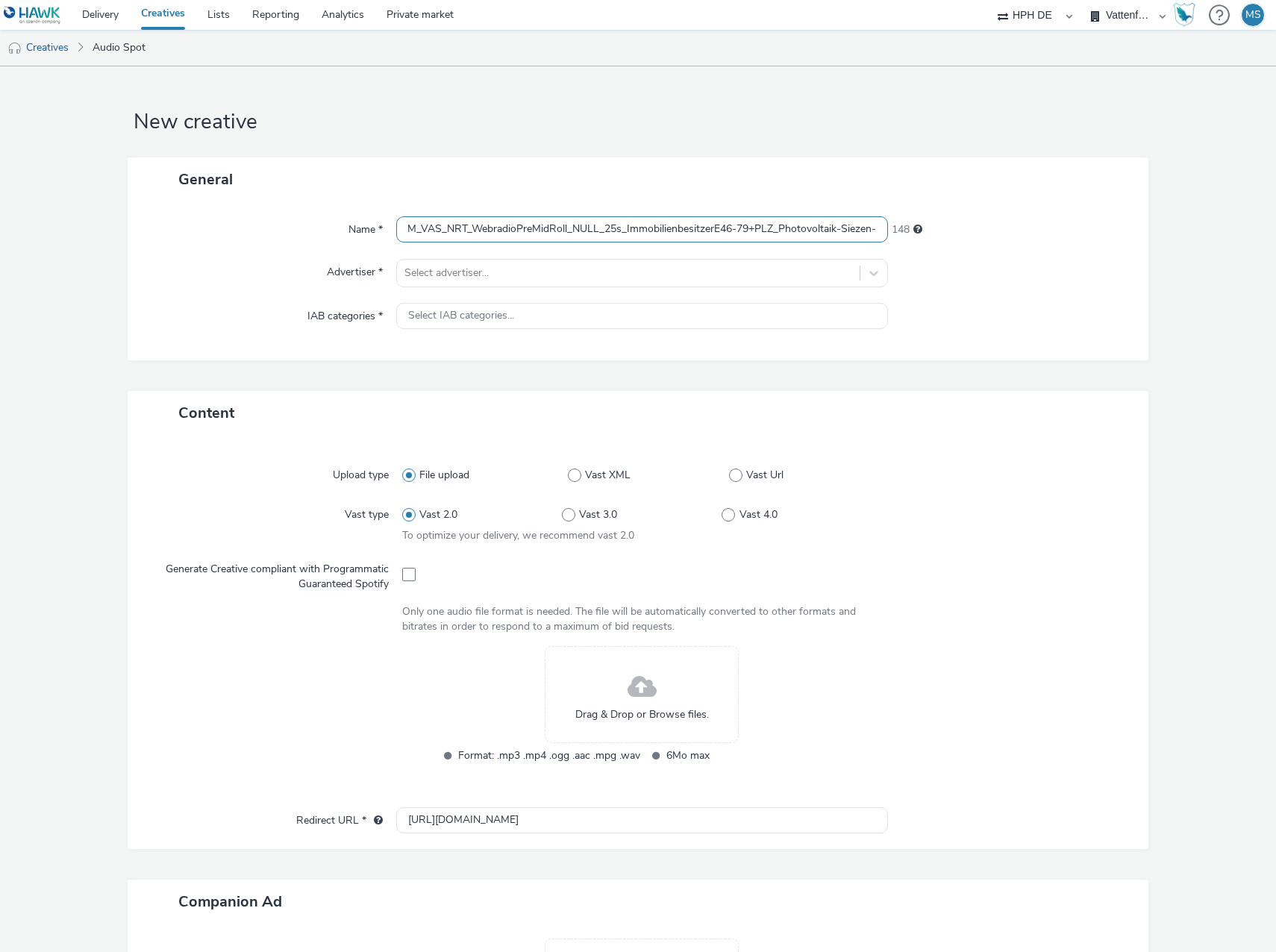
scroll to position [0, 138]
drag, startPoint x: 867, startPoint y: 227, endPoint x: 886, endPoint y: 232, distance: 19.6
click at [893, 233] on div "Name * HPH_RON_1920x1080_CPM_VAS_NRT_WebradioPreMidRoll_NULL_25s_Immobilienbesi…" at bounding box center [638, 230] width 991 height 27
click at [871, 226] on input "HPH_RON_1920x1080_CPM_VAS_NRT_WebradioPreMidRoll_NULL_25s_ImmobilienbesitzerE46…" at bounding box center [642, 229] width 492 height 26
paste input "427071602"
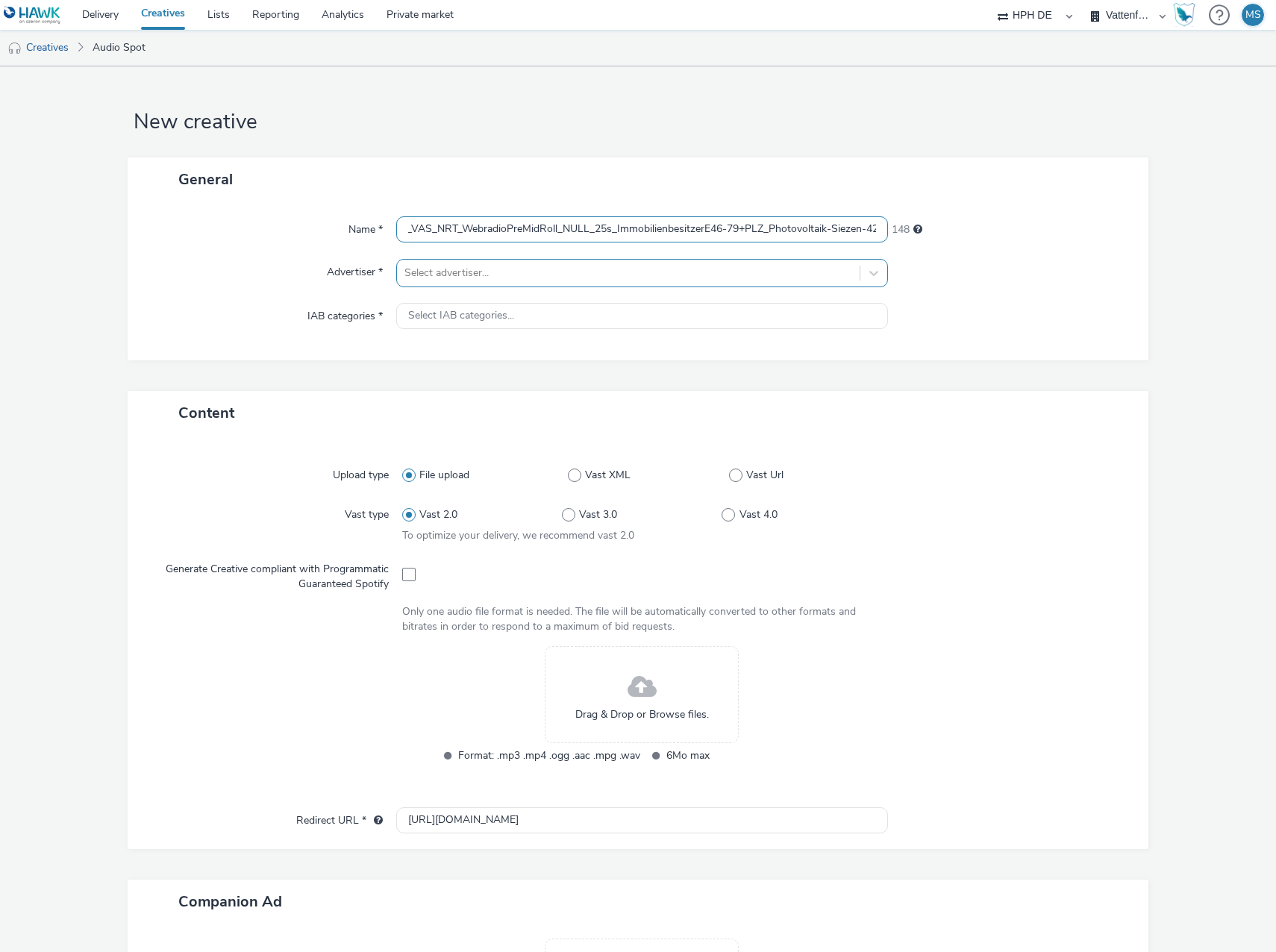
scroll to position [0, 194]
type input "HPH_RON_1920x1080_CPM_VAS_NRT_WebradioPreMidRoll_NULL_25s_ImmobilienbesitzerE46…"
click at [579, 274] on div at bounding box center [628, 273] width 447 height 18
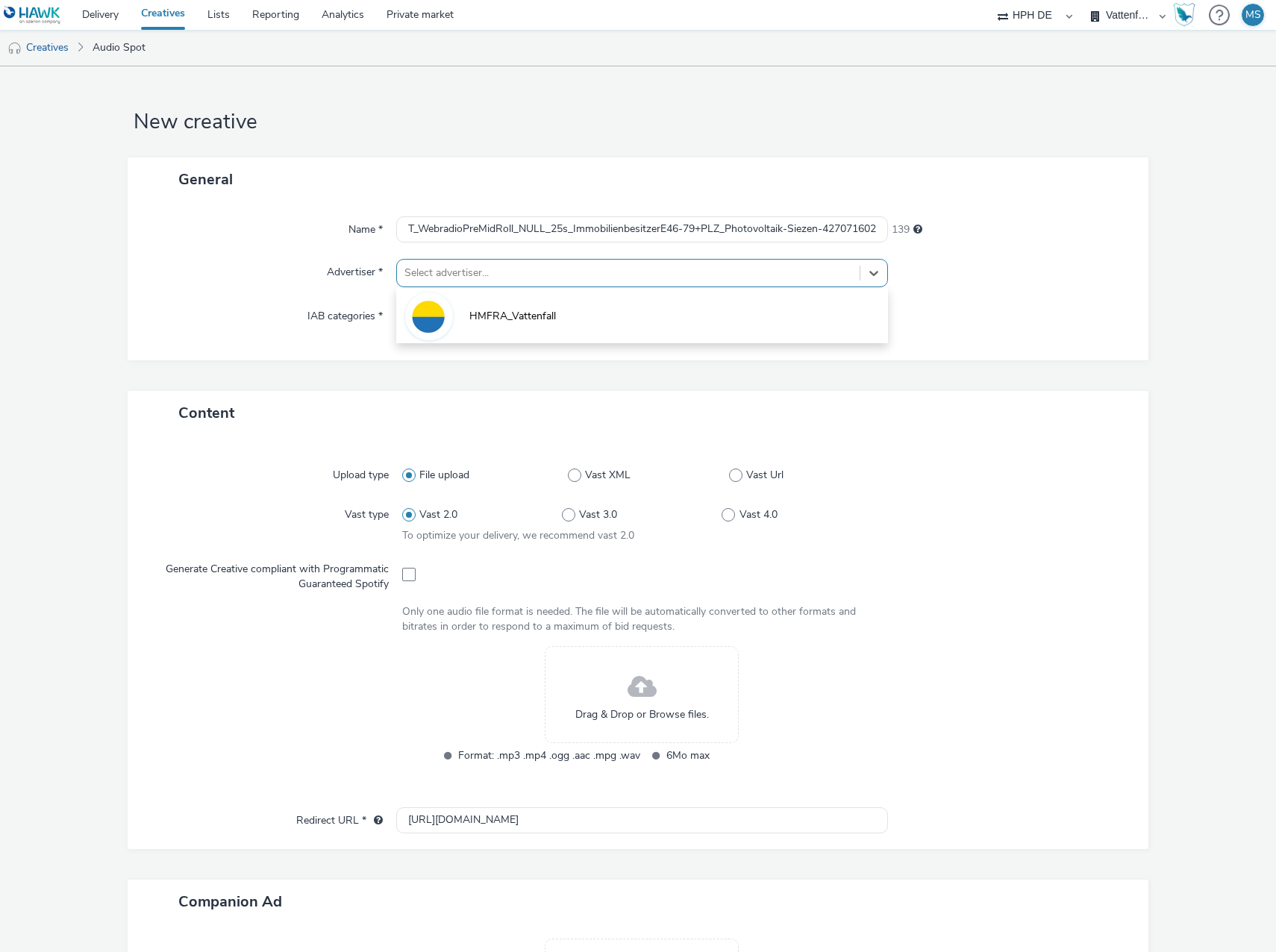
scroll to position [0, 0]
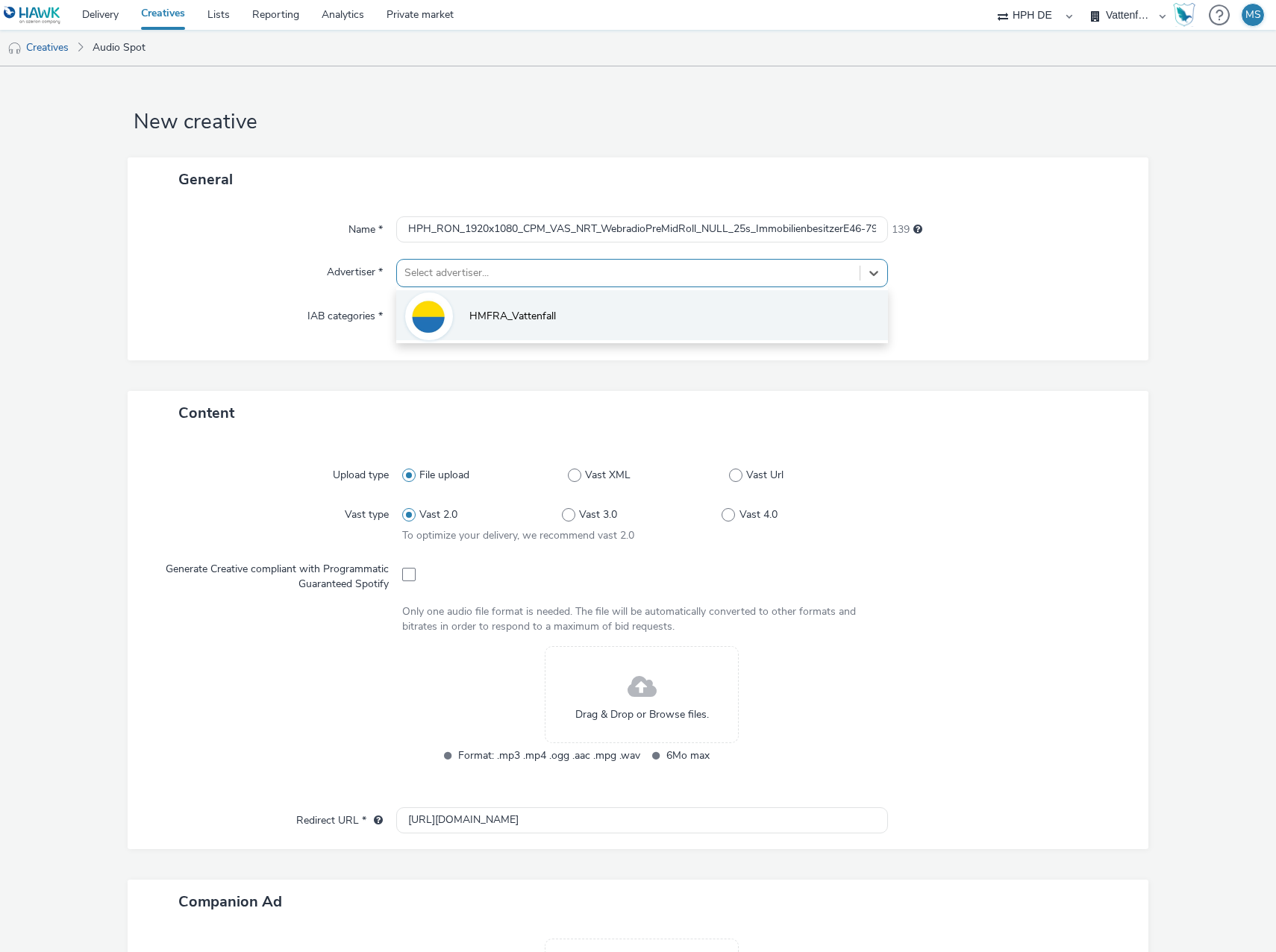
click at [469, 324] on span "HMFRA_Vattenfall" at bounding box center [513, 316] width 87 height 15
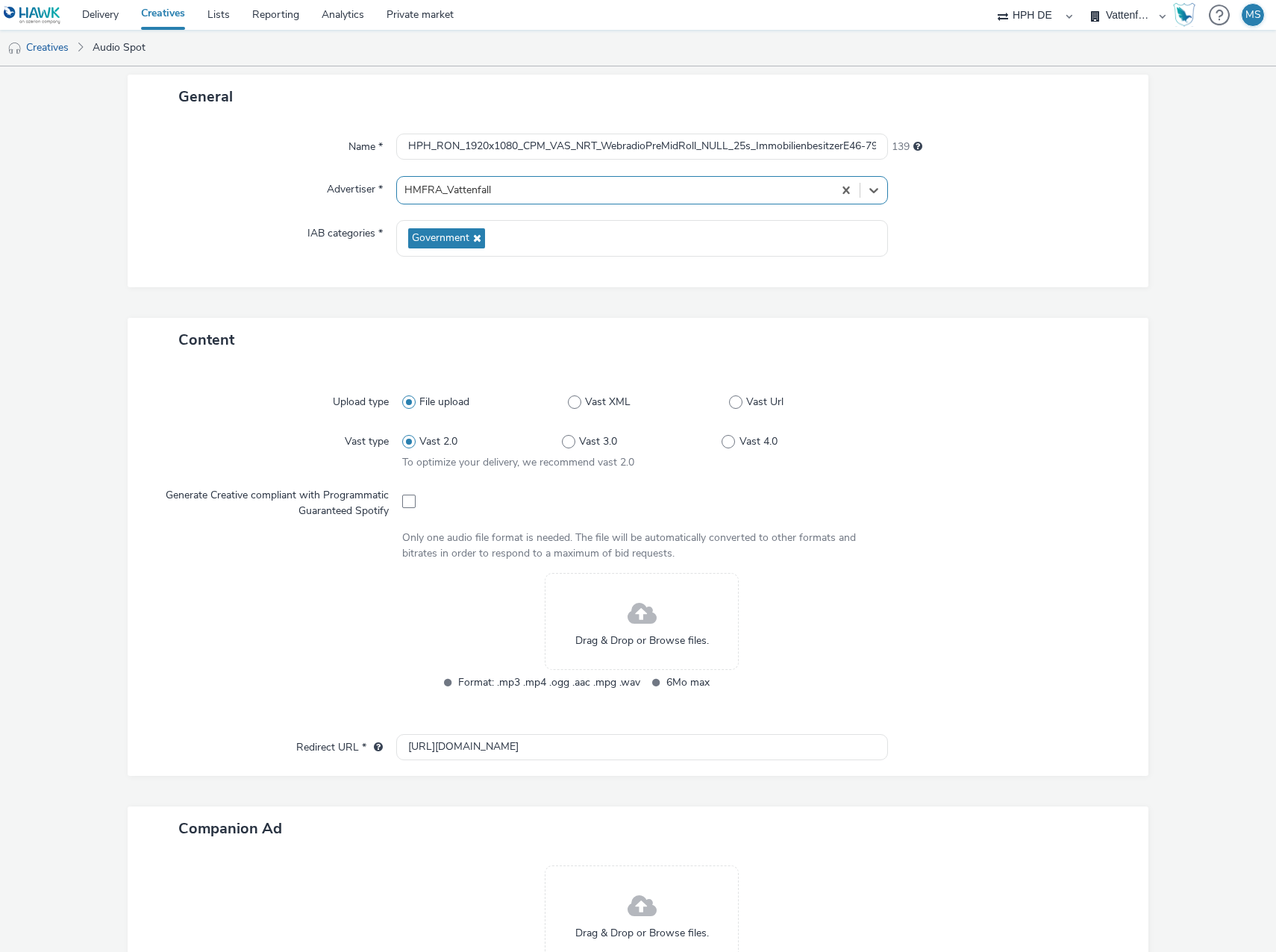
scroll to position [224, 0]
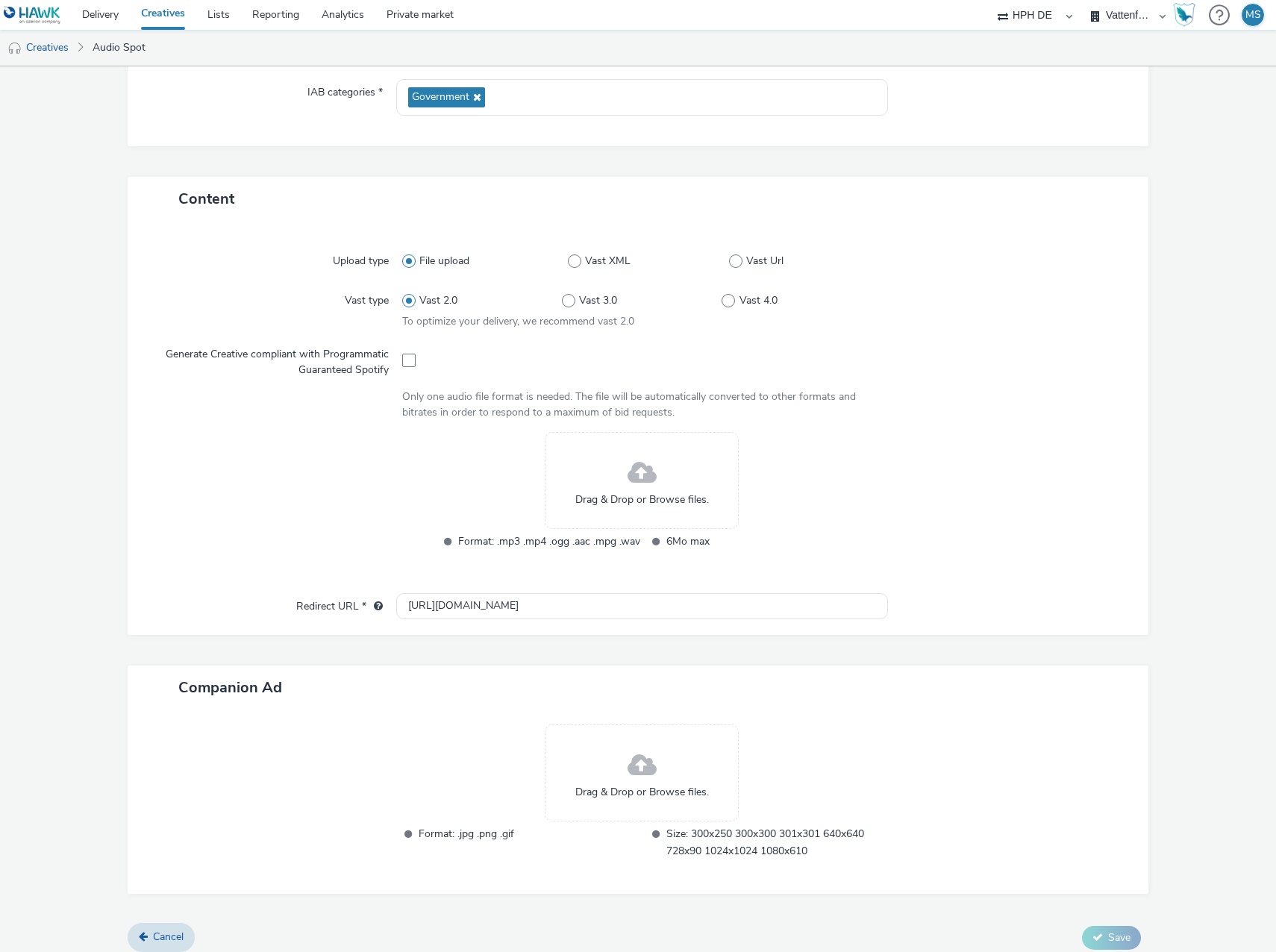
click at [730, 262] on span at bounding box center [735, 261] width 13 height 13
click at [730, 262] on input "Vast Url" at bounding box center [733, 261] width 10 height 10
radio input "false"
radio input "true"
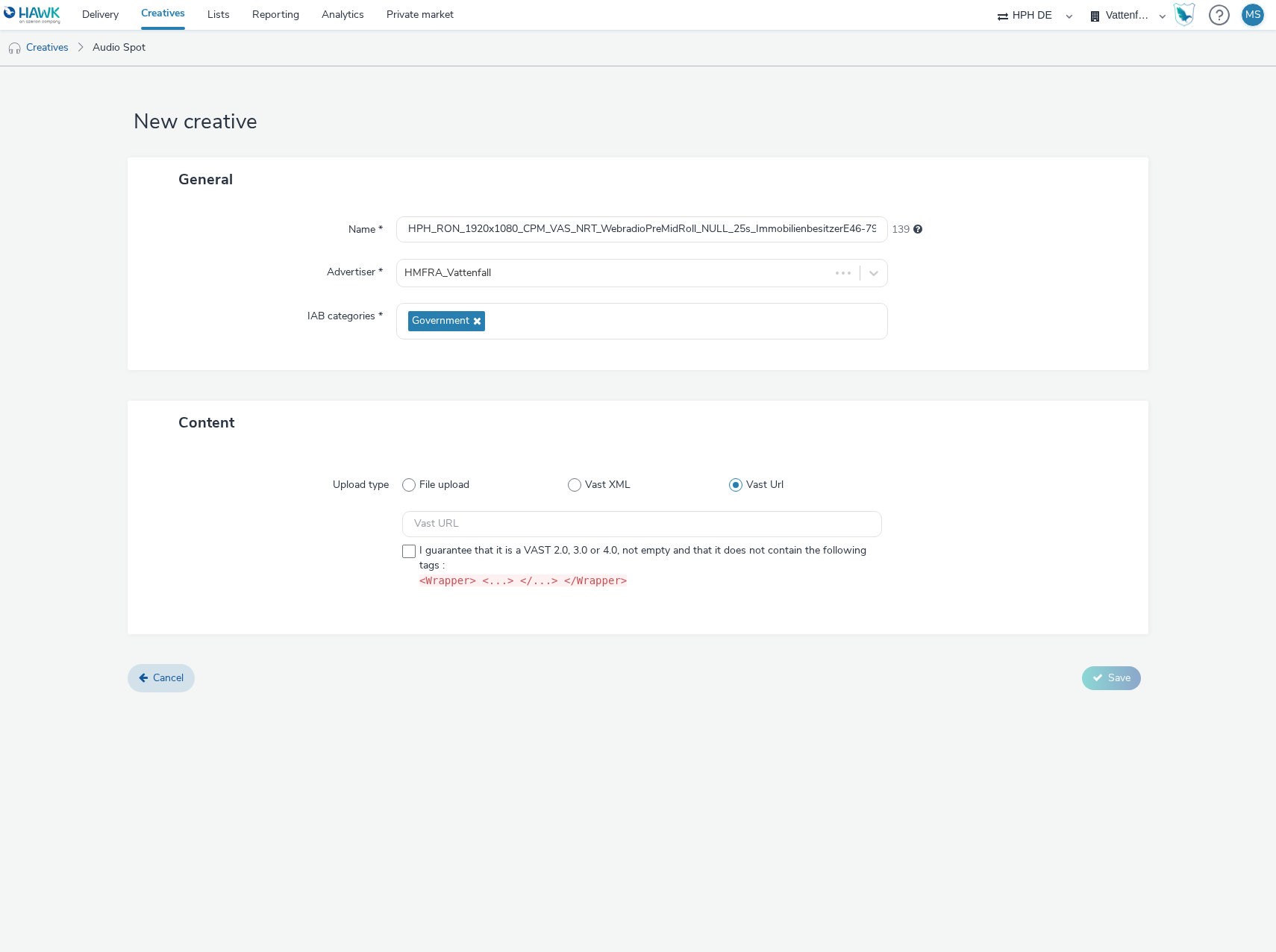
scroll to position [0, 0]
click at [470, 530] on input "text" at bounding box center [642, 523] width 480 height 26
paste input "https://[DOMAIN_NAME]/ddm/pfadx/N1297702.3622270HAVASPROGRAMMATI/B33930542.4270…"
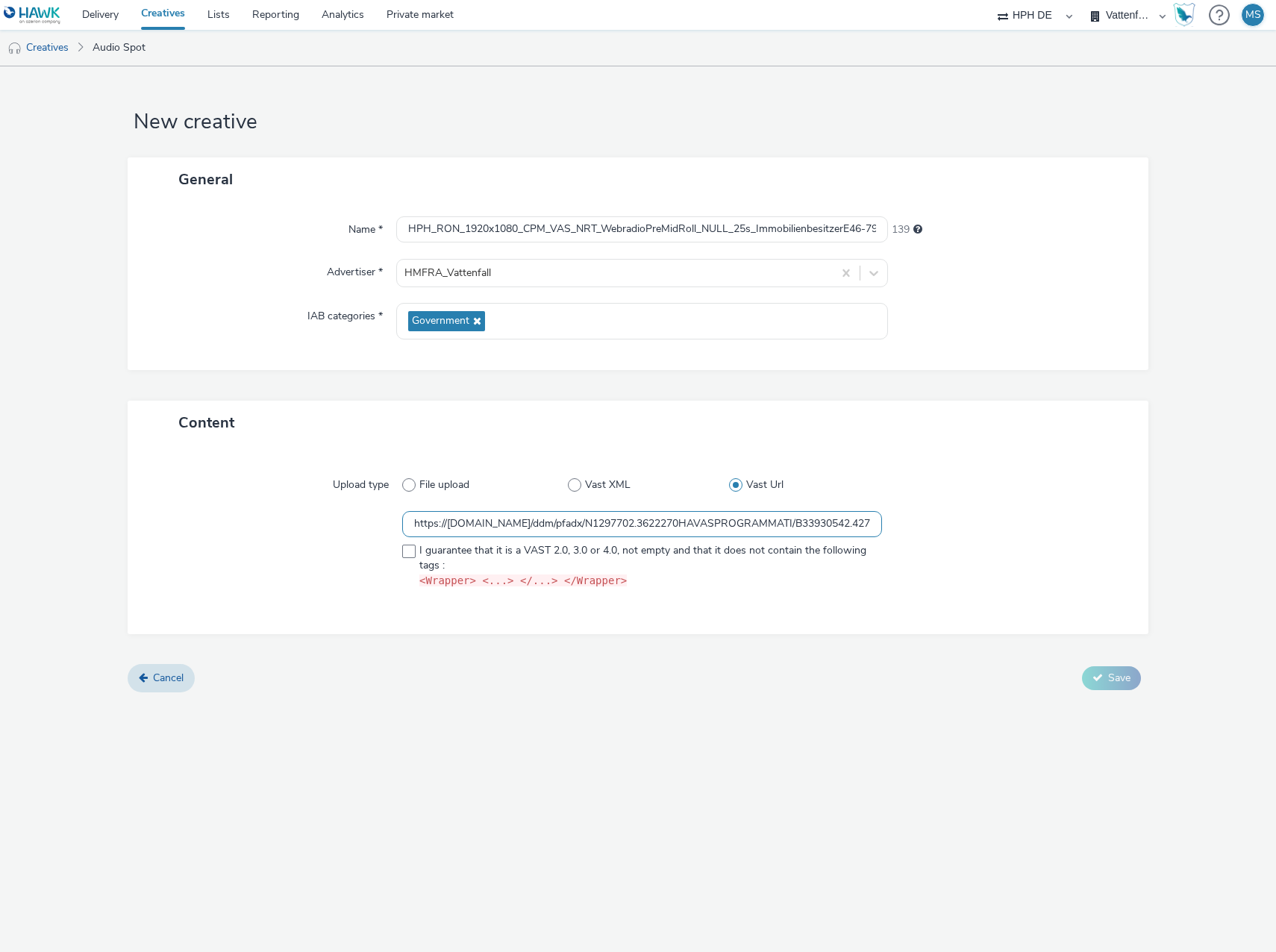
scroll to position [0, 973]
type input "https://[DOMAIN_NAME]/ddm/pfadx/N1297702.3622270HAVASPROGRAMMATI/B33930542.4270…"
drag, startPoint x: 410, startPoint y: 552, endPoint x: 634, endPoint y: 584, distance: 226.3
click at [410, 552] on span at bounding box center [408, 551] width 13 height 13
checkbox input "true"
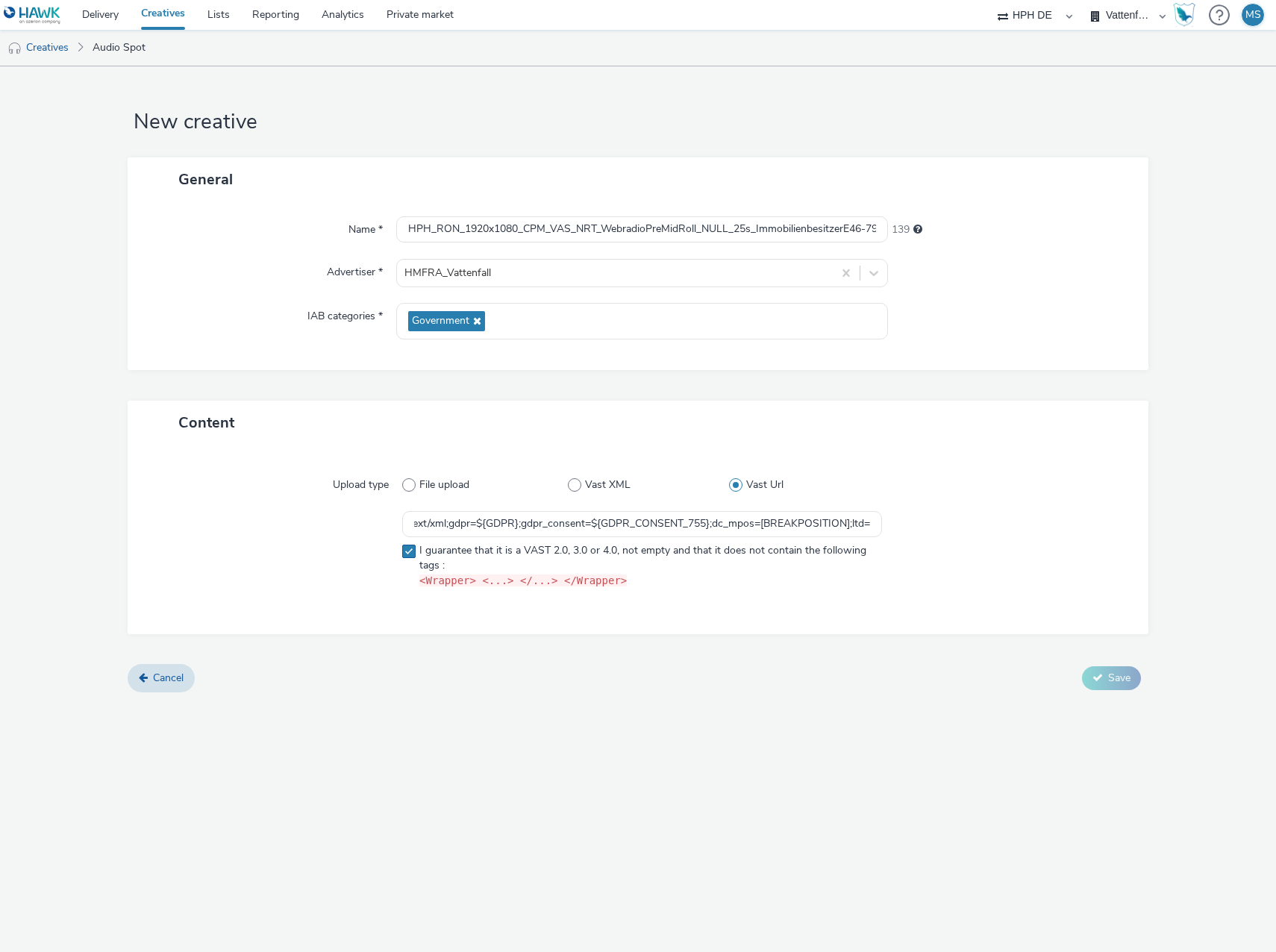
scroll to position [0, 0]
click at [495, 524] on input "https://[DOMAIN_NAME]/ddm/pfadx/N1297702.3622270HAVASPROGRAMMATI/B33930542.4270…" at bounding box center [642, 523] width 480 height 26
click at [490, 525] on input "https://[DOMAIN_NAME]/ddm/pfadx/N1297702.3622270HAVASPROGRAMMATI/B33930542.4270…" at bounding box center [642, 523] width 480 height 26
drag, startPoint x: 414, startPoint y: 523, endPoint x: 1437, endPoint y: 527, distance: 1023.0
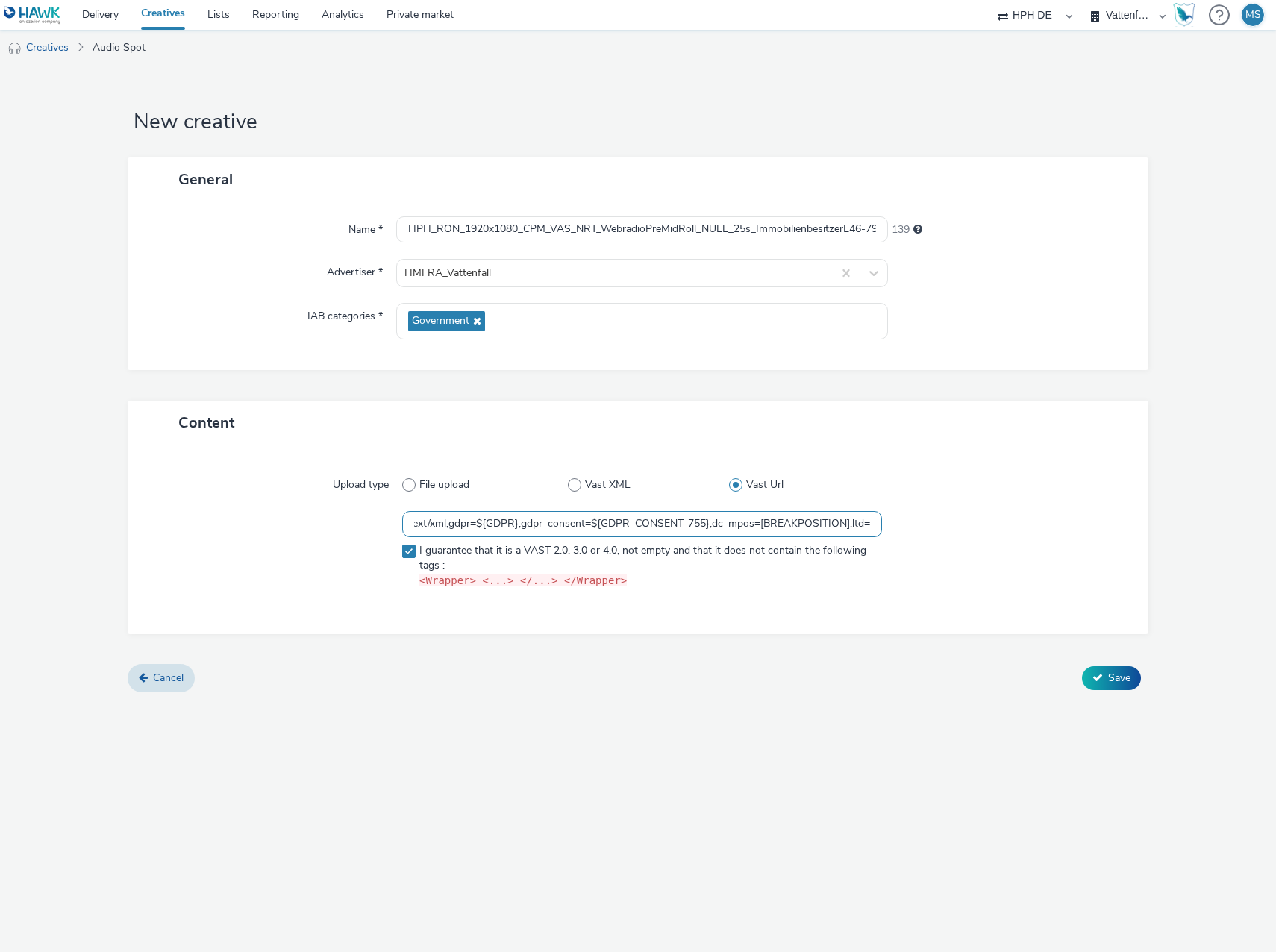
click at [1275, 527] on html "Delivery Creatives Lists Reporting Analytics Private market Havas Programmatic …" at bounding box center [638, 476] width 1276 height 952
paste input "%5btimestamp%5d;dc_lat=;dc_rdid=;tag_for_child_directed_treatment=;tfua=;dc_tdv…"
type input "[URL][DOMAIN_NAME]"
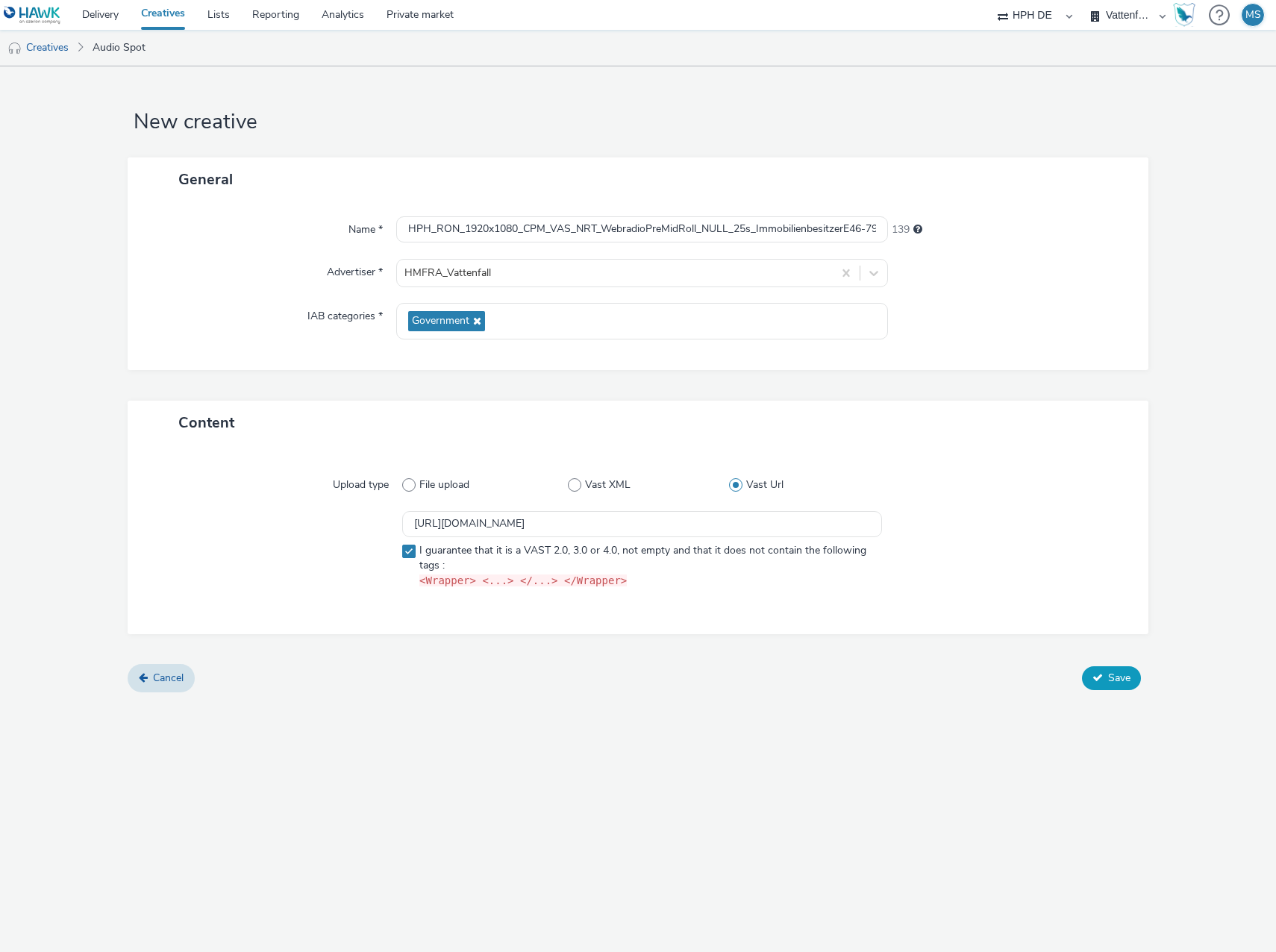
click at [1120, 676] on span "Save" at bounding box center [1119, 678] width 22 height 14
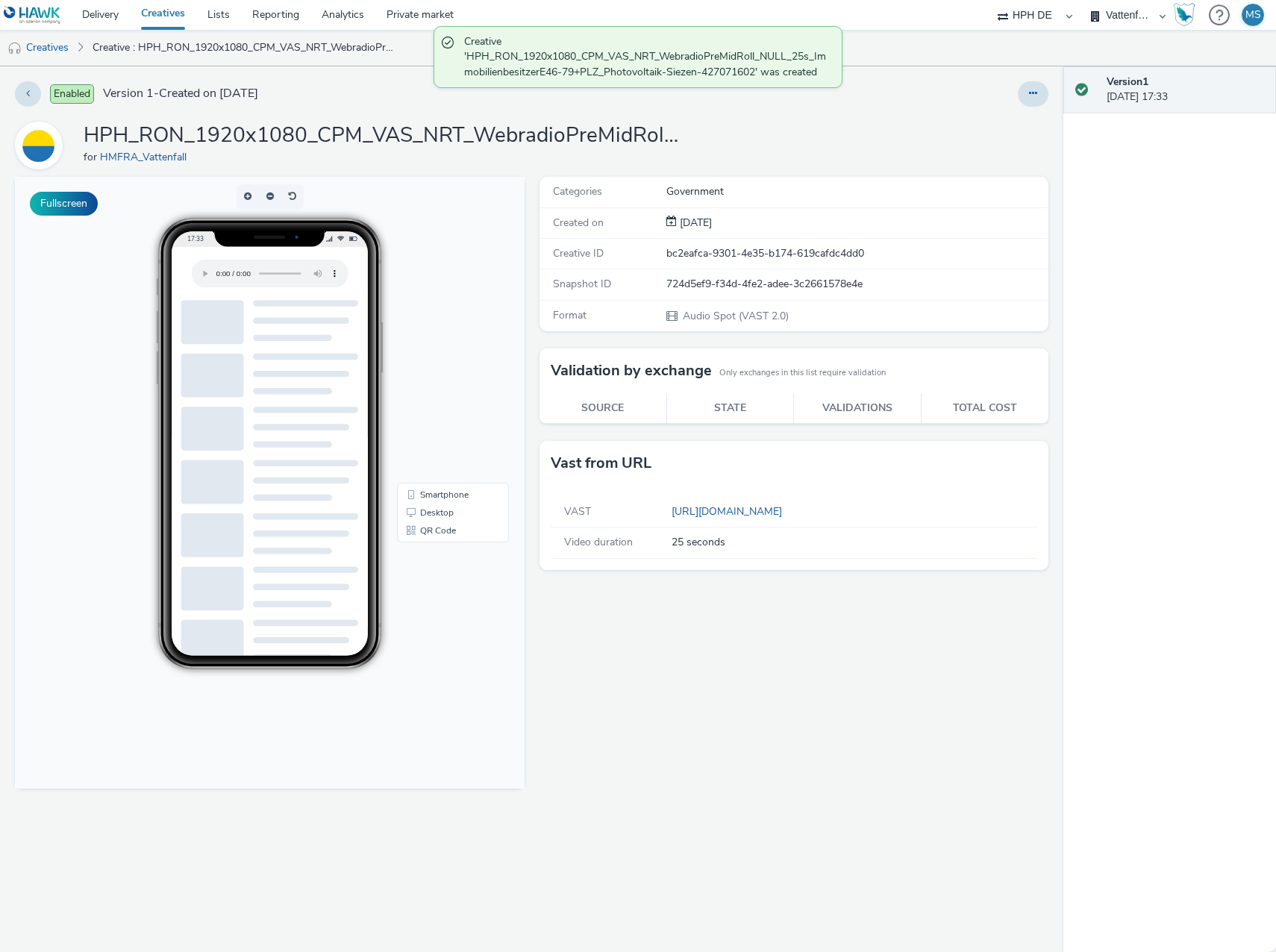
click at [166, 21] on link "Creatives" at bounding box center [162, 15] width 67 height 30
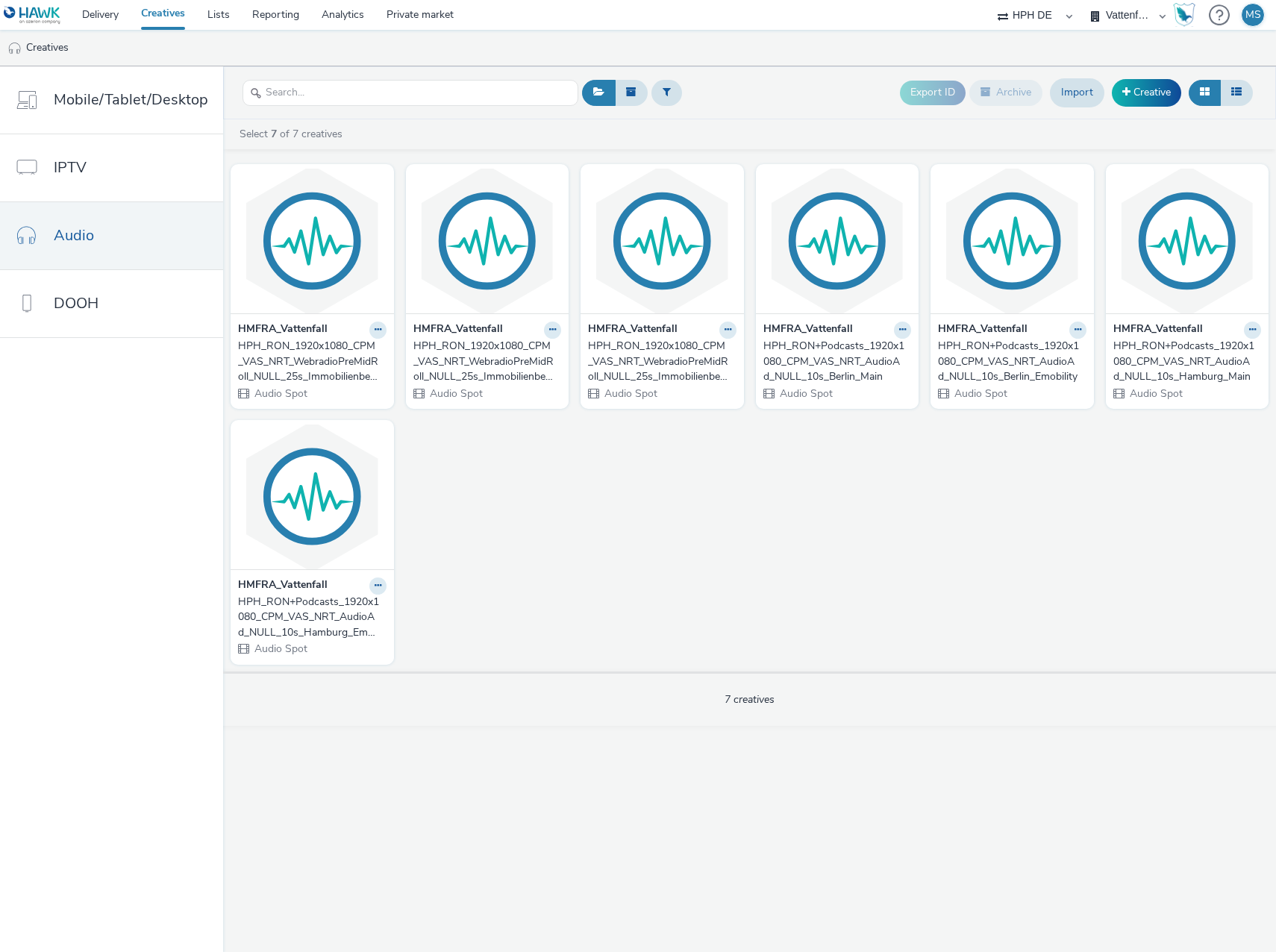
click at [501, 372] on div "HPH_RON_1920x1080_CPM_VAS_NRT_WebradioPreMidRoll_NULL_25s_ImmobilienbesitzerE46…" at bounding box center [484, 361] width 143 height 45
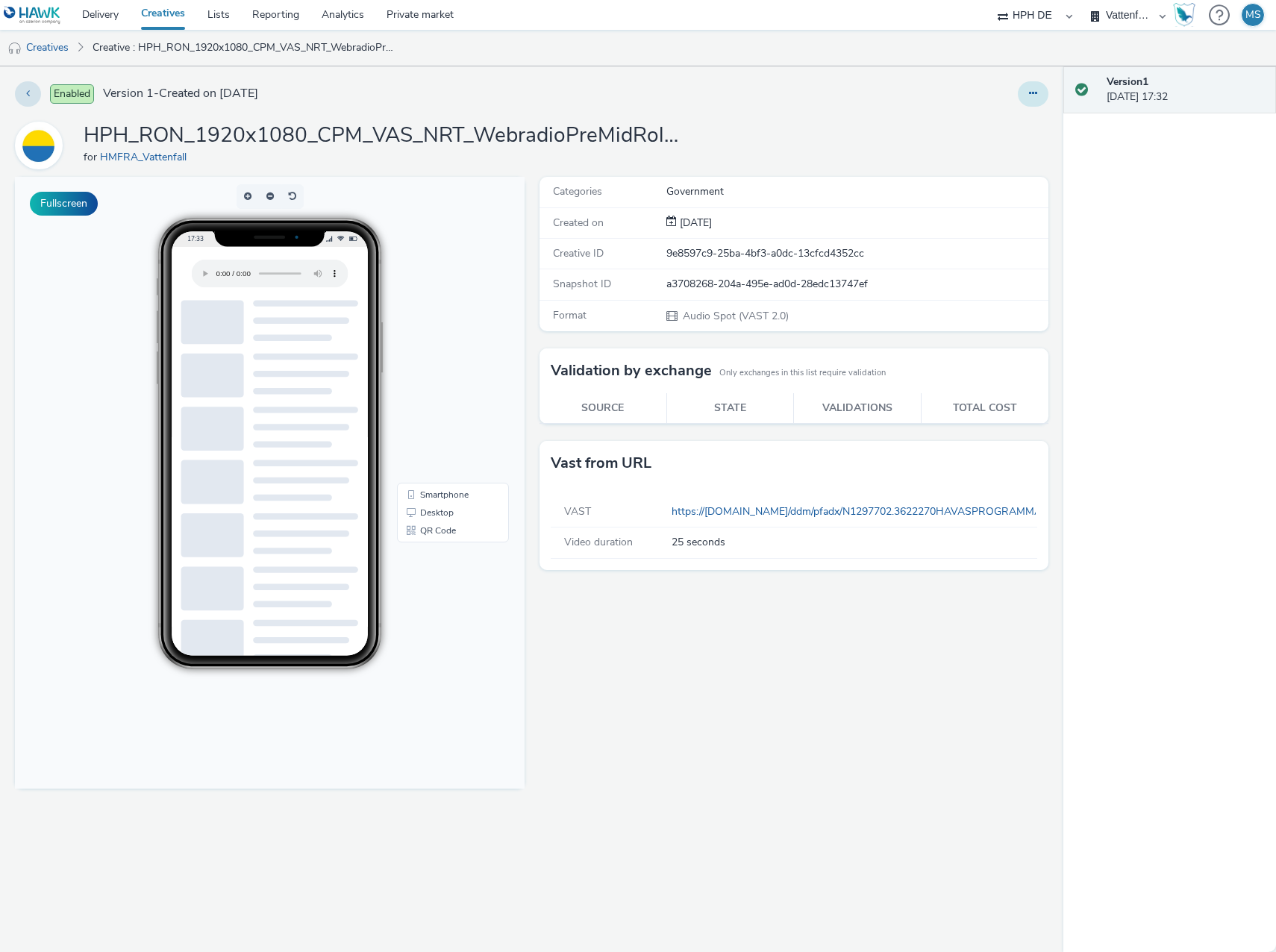
click at [1025, 89] on button at bounding box center [1033, 94] width 30 height 26
click at [981, 130] on link "Edit" at bounding box center [992, 124] width 112 height 30
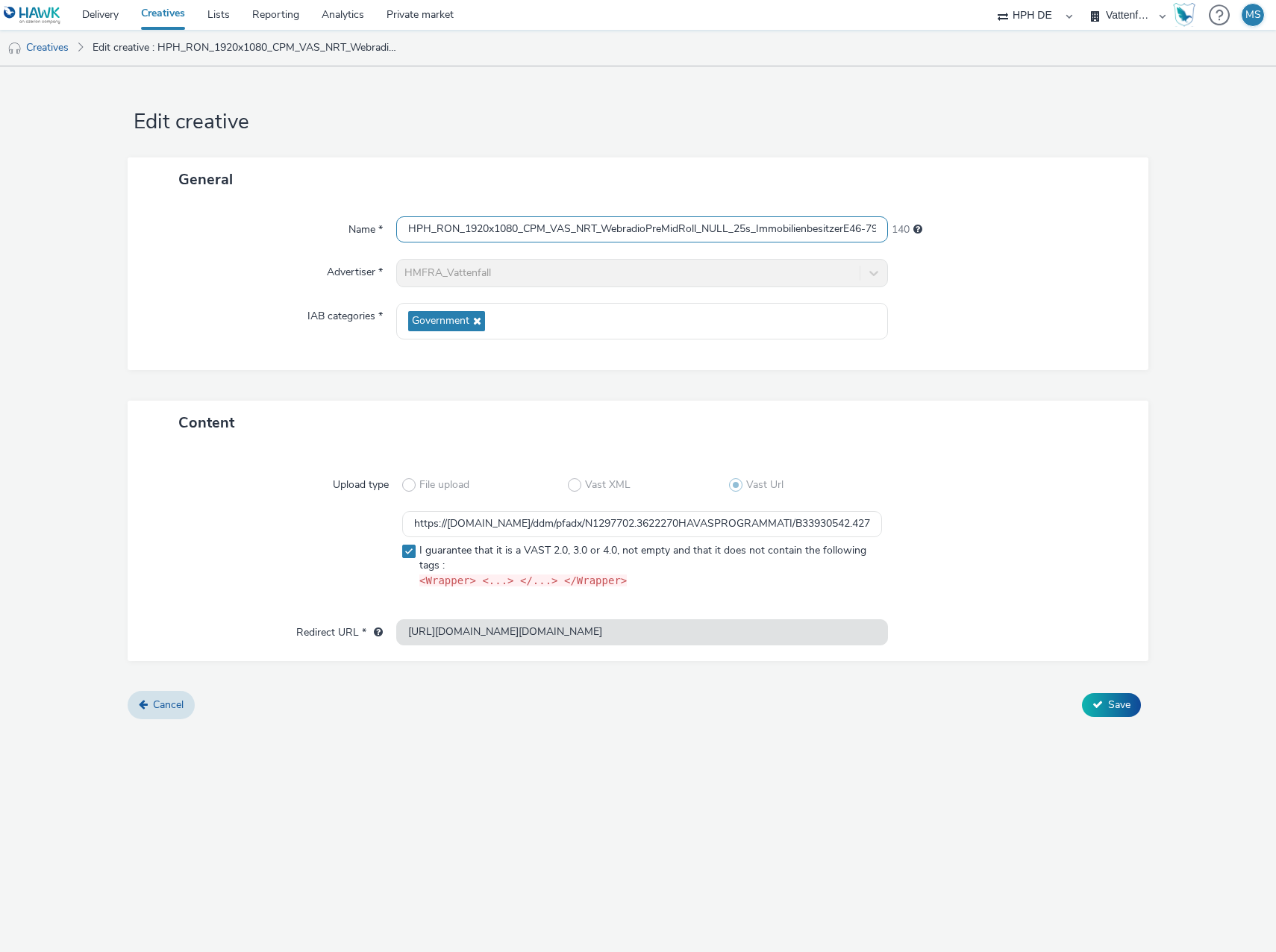
scroll to position [0, 205]
drag, startPoint x: 836, startPoint y: 228, endPoint x: 1037, endPoint y: 225, distance: 201.0
click at [1037, 225] on div "Name * HPH_RON_1920x1080_CPM_VAS_NRT_WebradioPreMidRoll_NULL_25s_Immobilienbesi…" at bounding box center [638, 230] width 991 height 27
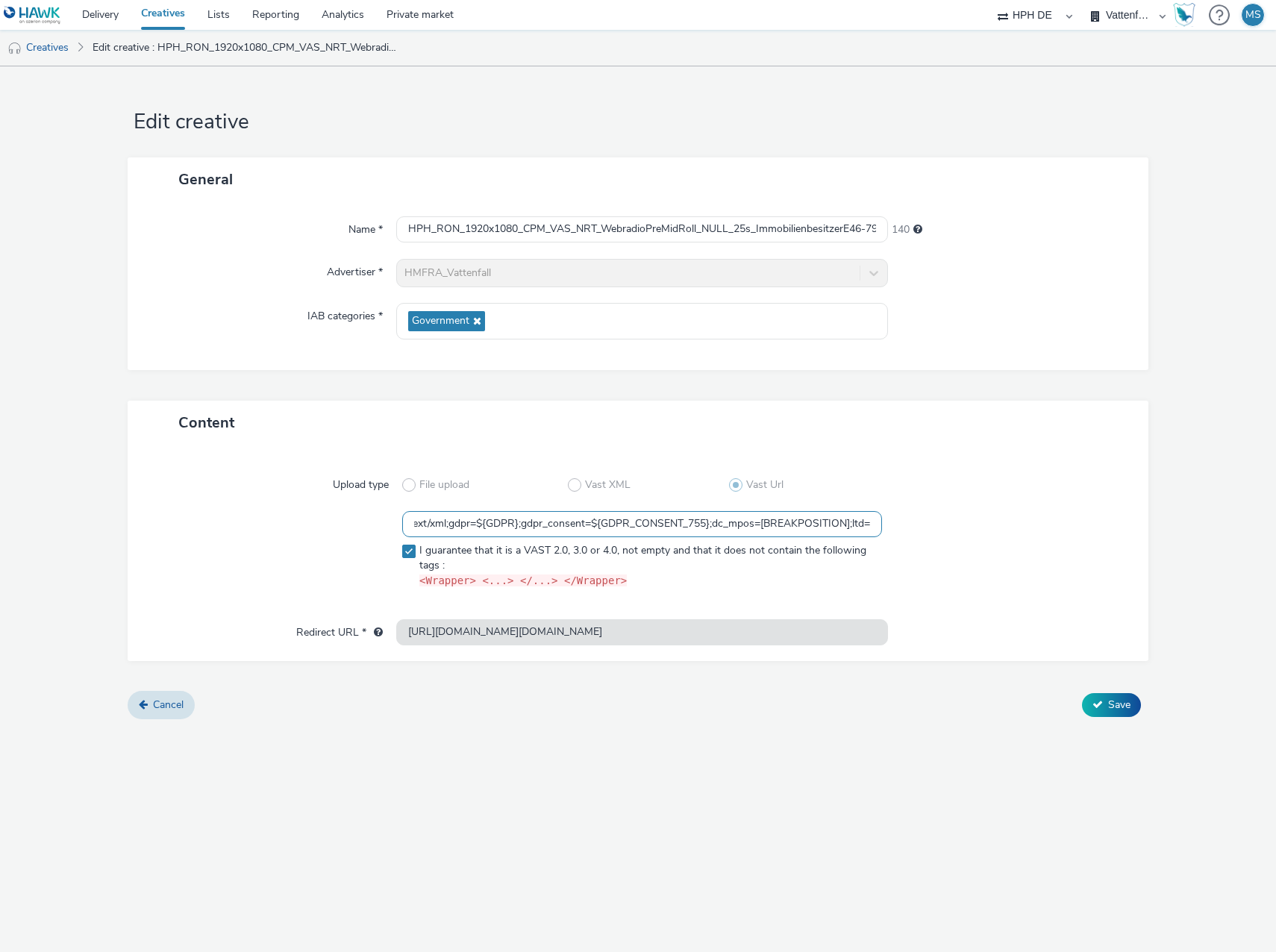
drag, startPoint x: 414, startPoint y: 525, endPoint x: 1466, endPoint y: 531, distance: 1052.0
click at [1275, 531] on html "Delivery Creatives Lists Reporting Analytics Private market Havas Programmatic …" at bounding box center [638, 476] width 1276 height 952
paste input "%5btimestamp%5d;dc_lat=;dc_rdid=;tag_for_child_directed_treatment=;tfua=;dc_tdv…"
type input "[URL][DOMAIN_NAME]"
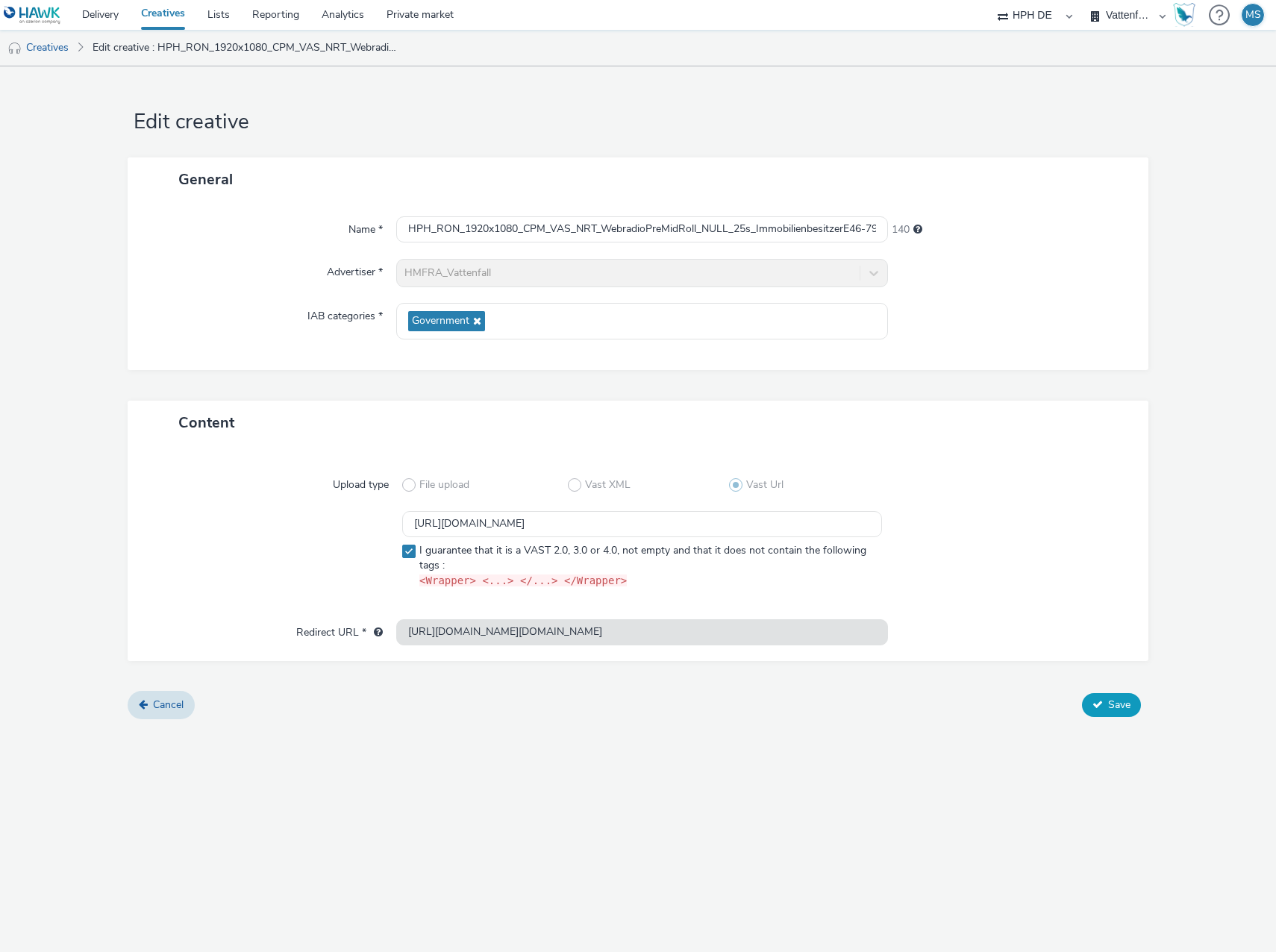
click at [1113, 708] on span "Save" at bounding box center [1119, 704] width 22 height 14
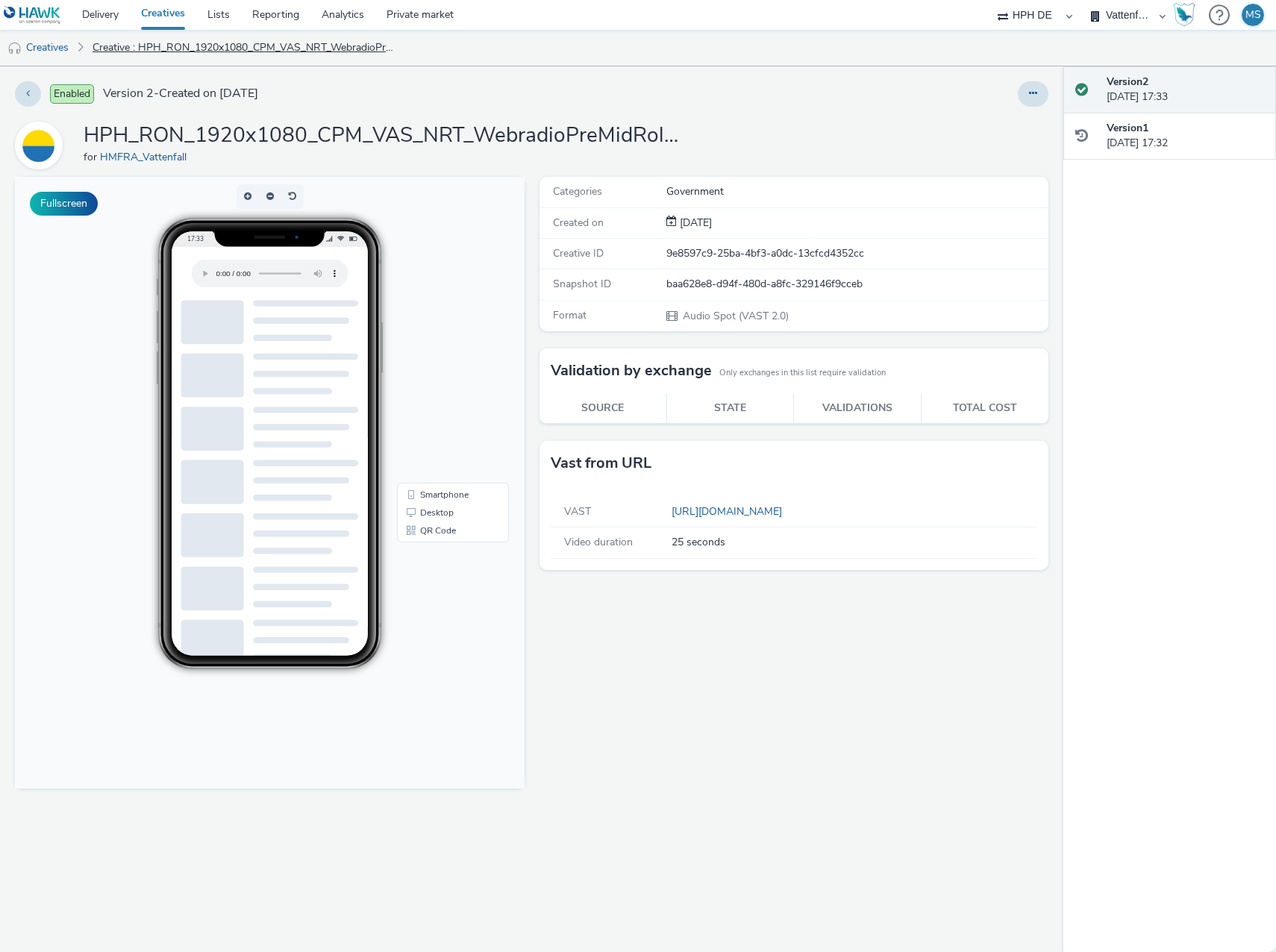
click at [98, 43] on link "Creative : HPH_RON_1920x1080_CPM_VAS_NRT_WebradioPreMidRoll_NULL_25s_Immobilien…" at bounding box center [245, 48] width 319 height 35
click at [54, 50] on link "Creatives" at bounding box center [38, 48] width 76 height 35
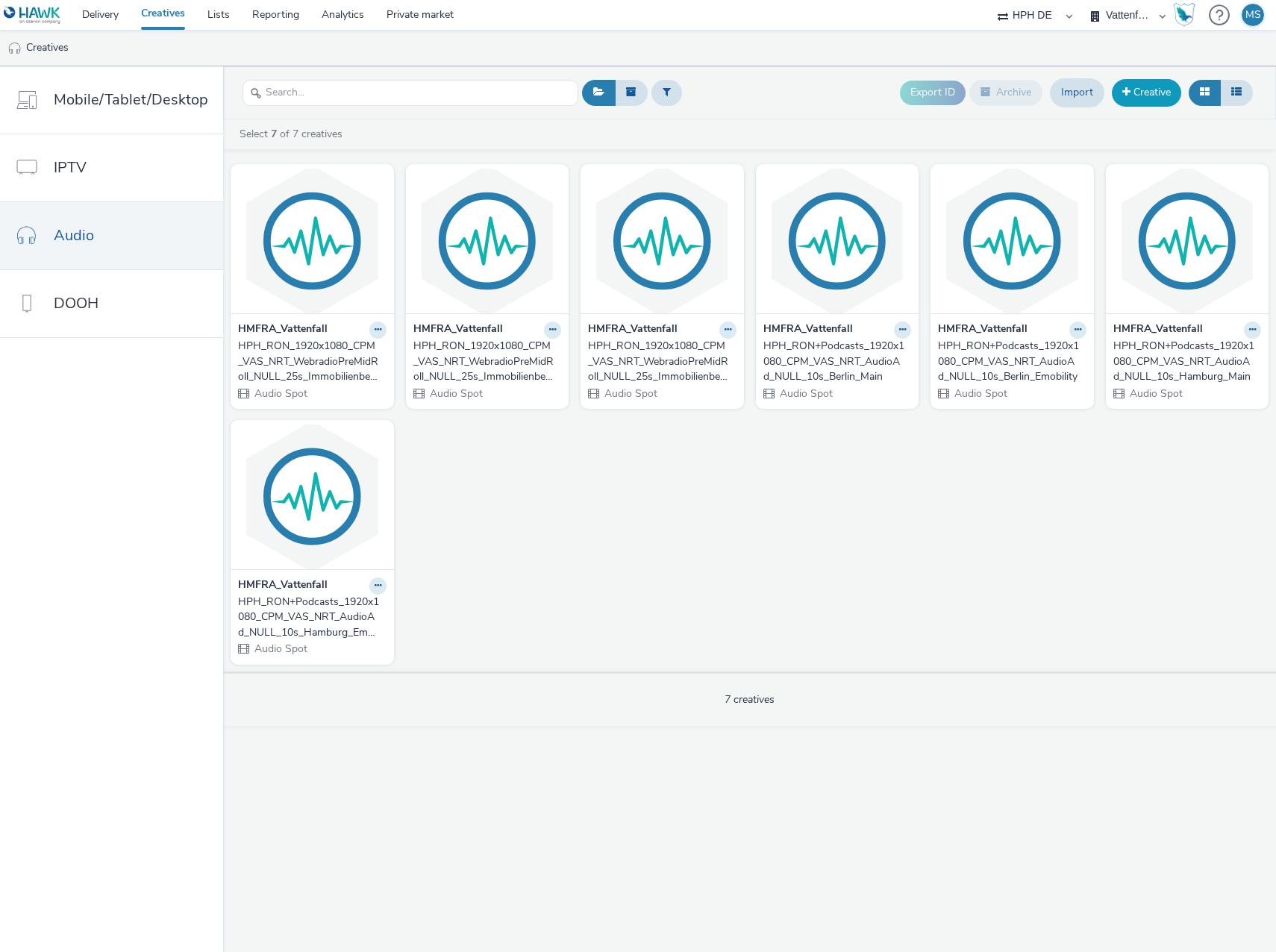
click at [1148, 95] on link "Creative" at bounding box center [1146, 92] width 69 height 27
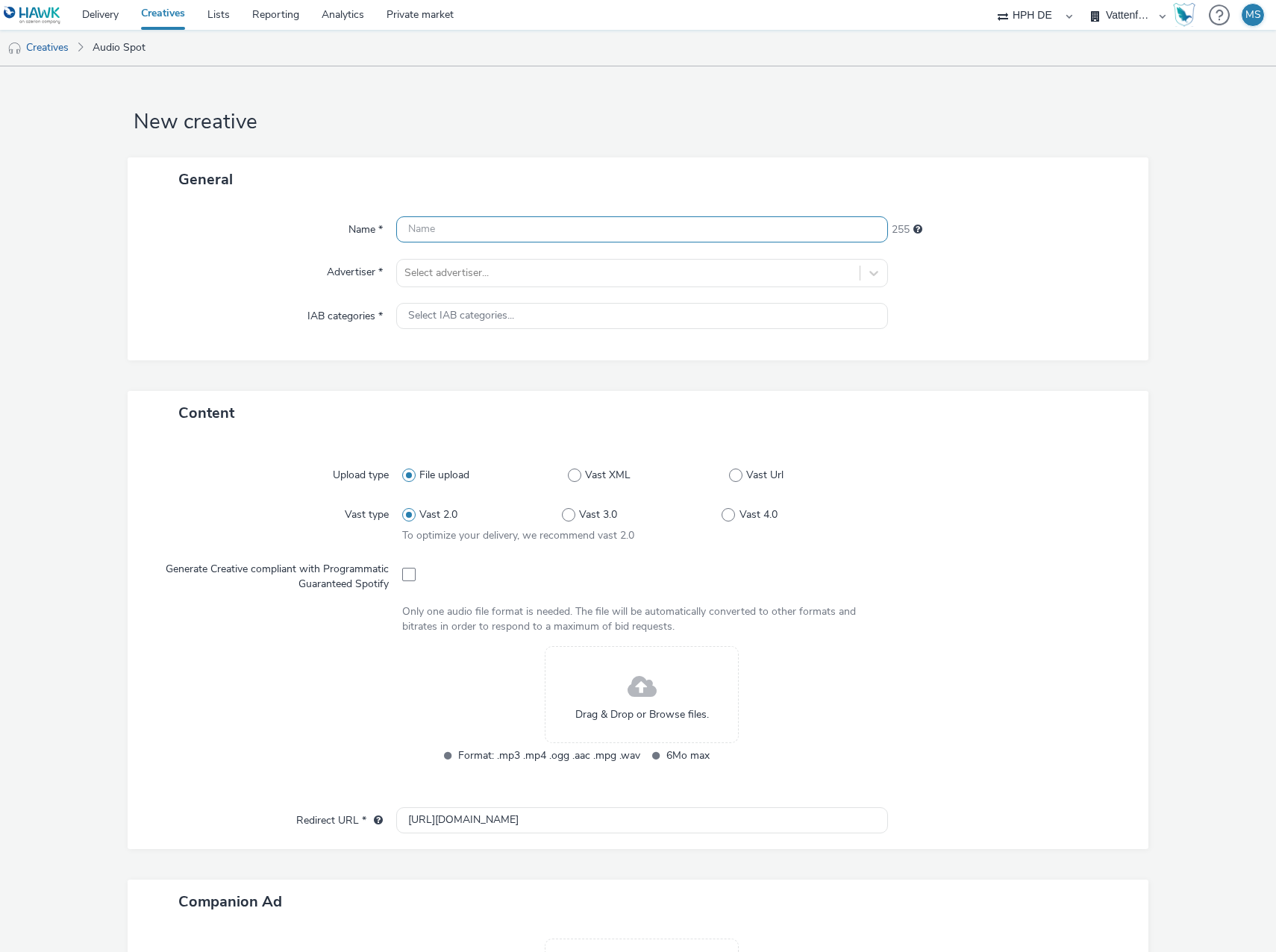
drag, startPoint x: 519, startPoint y: 216, endPoint x: 519, endPoint y: 229, distance: 13.0
click at [519, 216] on div "Name * 255 Advertiser * Select advertiser... IAB categories * Select IAB catego…" at bounding box center [638, 280] width 1020 height 159
click at [519, 229] on input "text" at bounding box center [642, 229] width 492 height 26
paste input "HPH_RON_1920x1080_CPM_VAS_NRT_WebradioPreMidRoll_NULL_25s_ImmobilienbesitzerE30…"
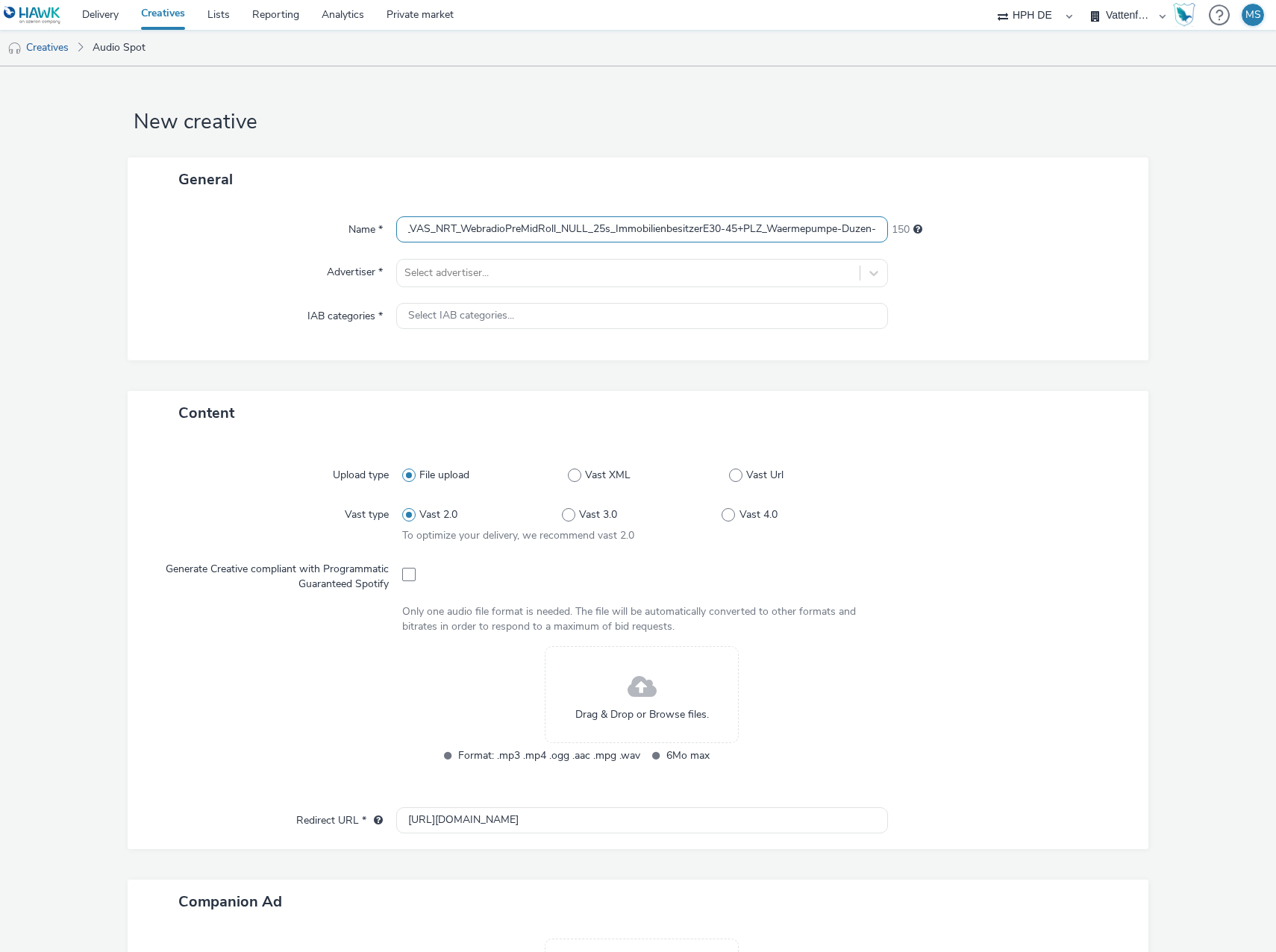
drag, startPoint x: 863, startPoint y: 224, endPoint x: 917, endPoint y: 237, distance: 55.5
click at [927, 237] on div "Name * HPH_RON_1920x1080_CPM_VAS_NRT_WebradioPreMidRoll_NULL_25s_Immobilienbesi…" at bounding box center [638, 230] width 991 height 27
click at [872, 232] on input "HPH_RON_1920x1080_CPM_VAS_NRT_WebradioPreMidRoll_NULL_25s_ImmobilienbesitzerE30…" at bounding box center [642, 229] width 492 height 26
paste input "427071605"
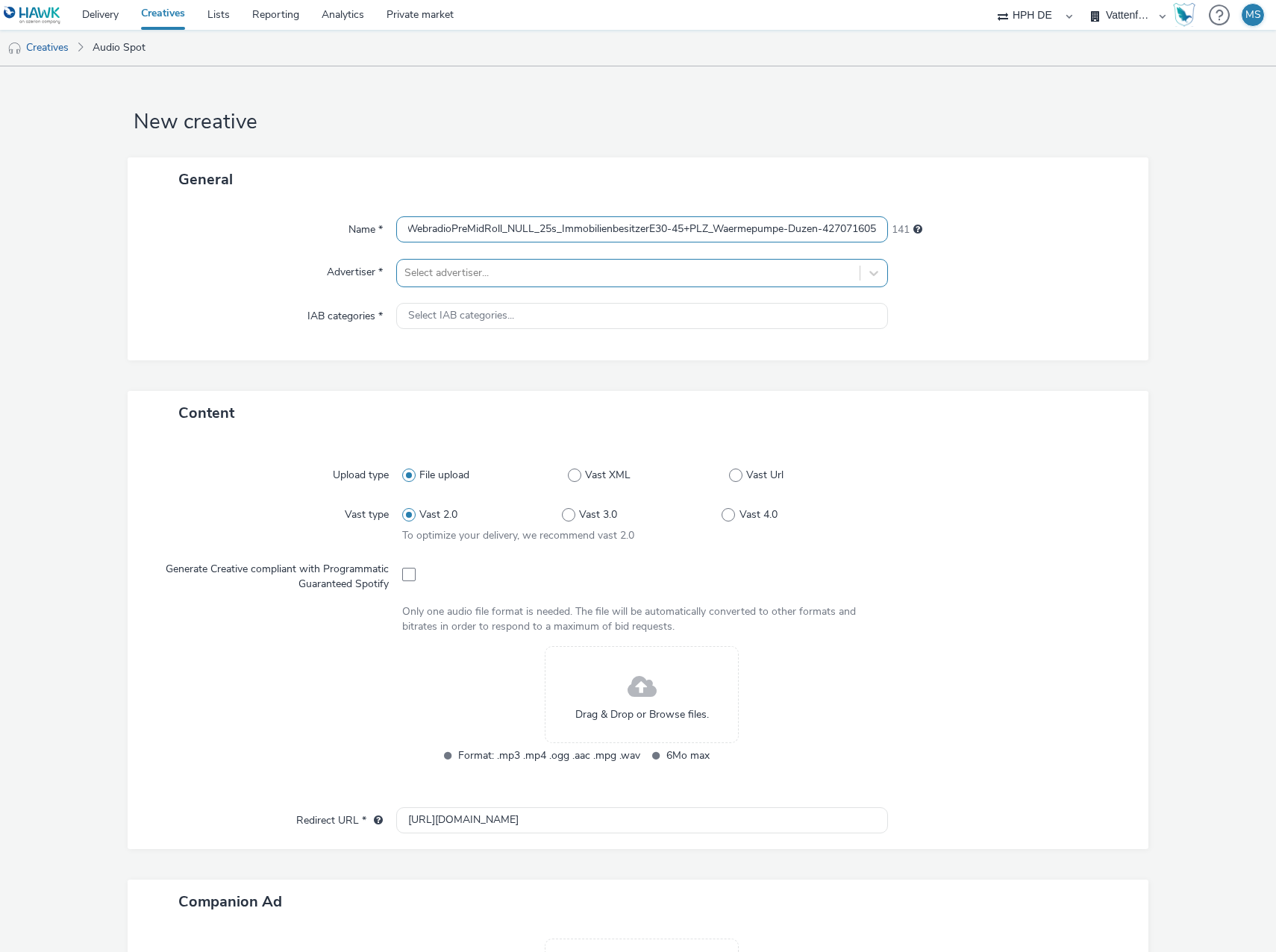
type input "HPH_RON_1920x1080_CPM_VAS_NRT_WebradioPreMidRoll_NULL_25s_ImmobilienbesitzerE30…"
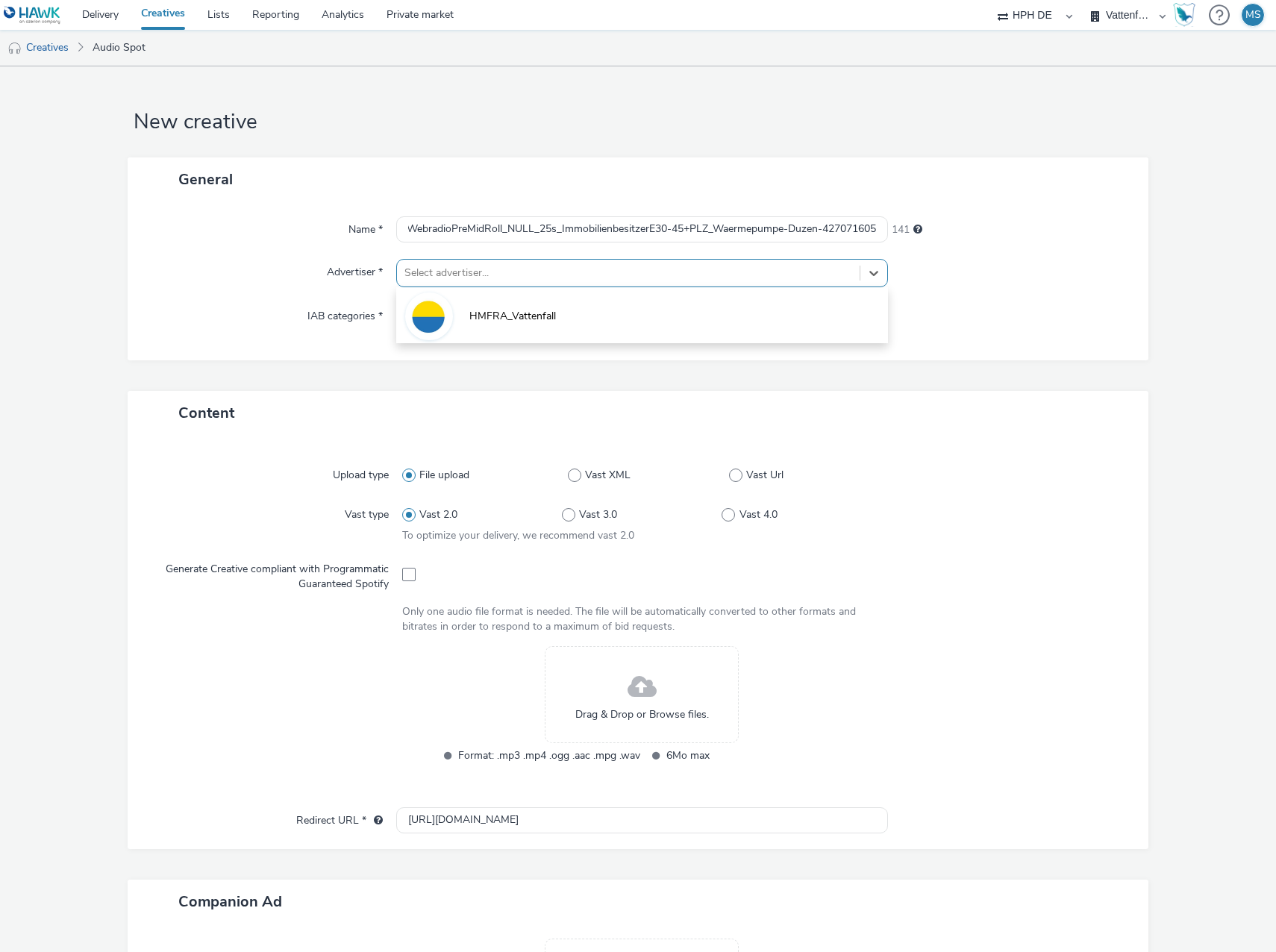
click at [504, 267] on div at bounding box center [628, 273] width 447 height 18
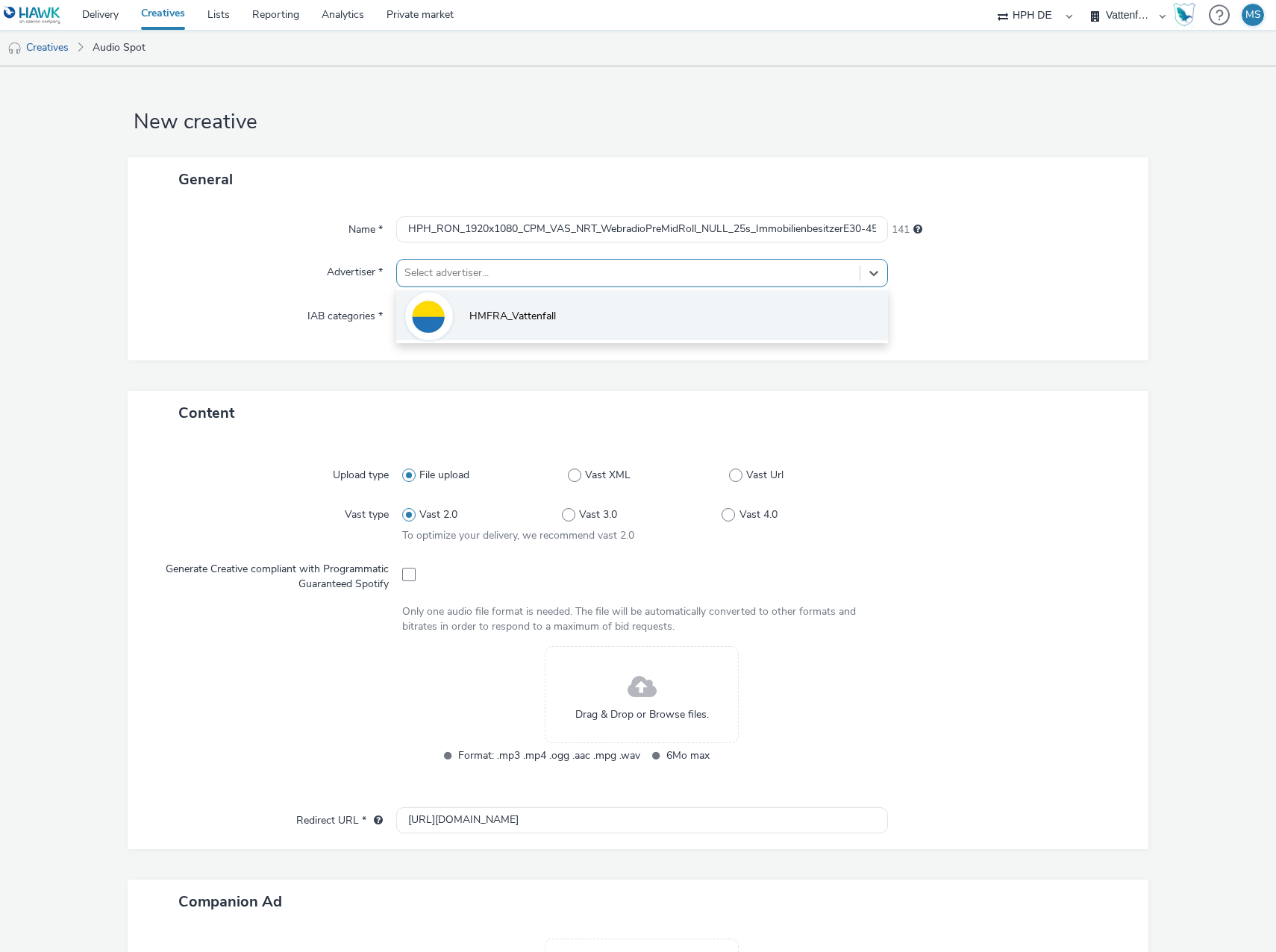
click at [479, 316] on span "HMFRA_Vattenfall" at bounding box center [513, 316] width 87 height 15
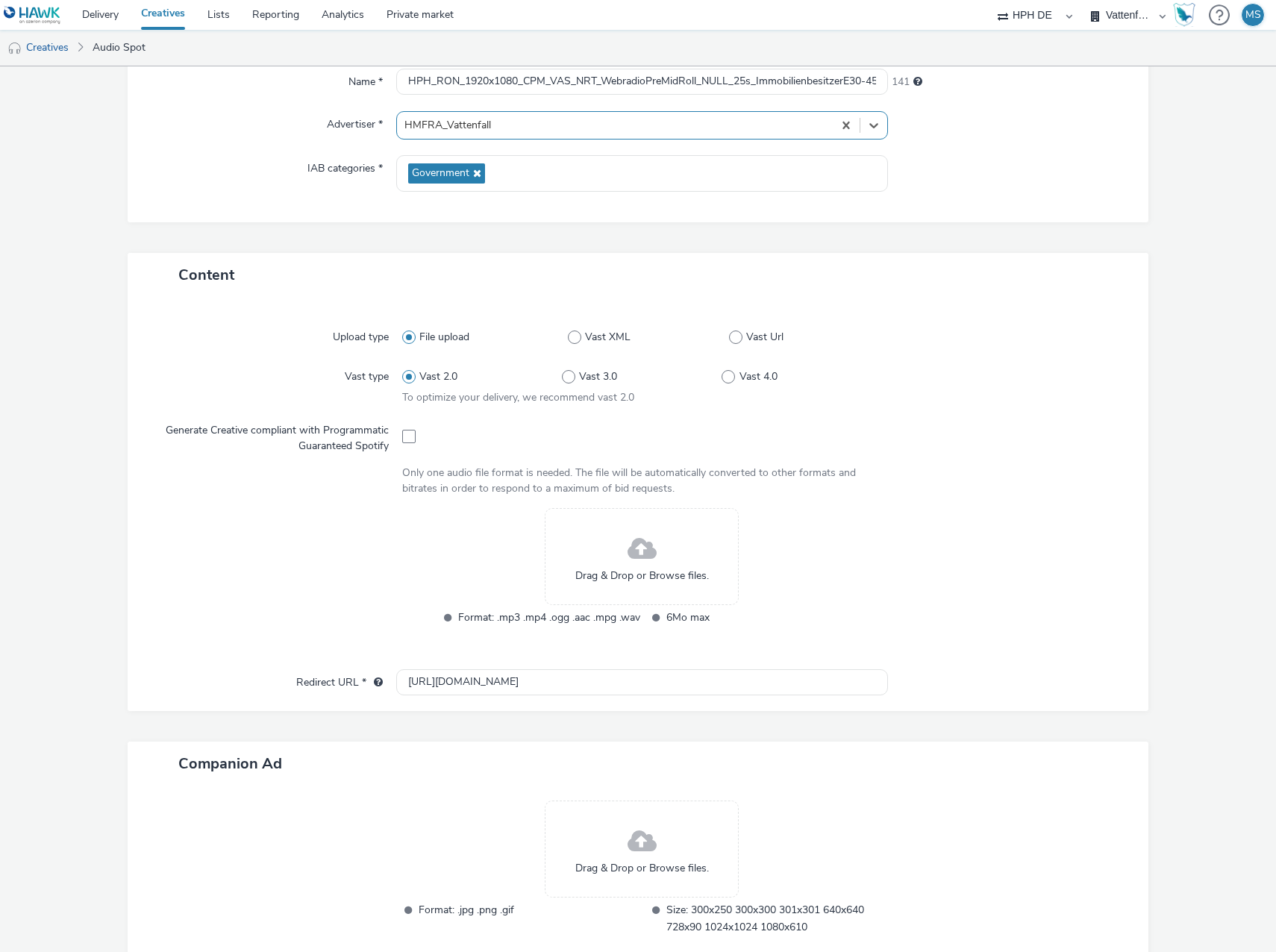
scroll to position [224, 0]
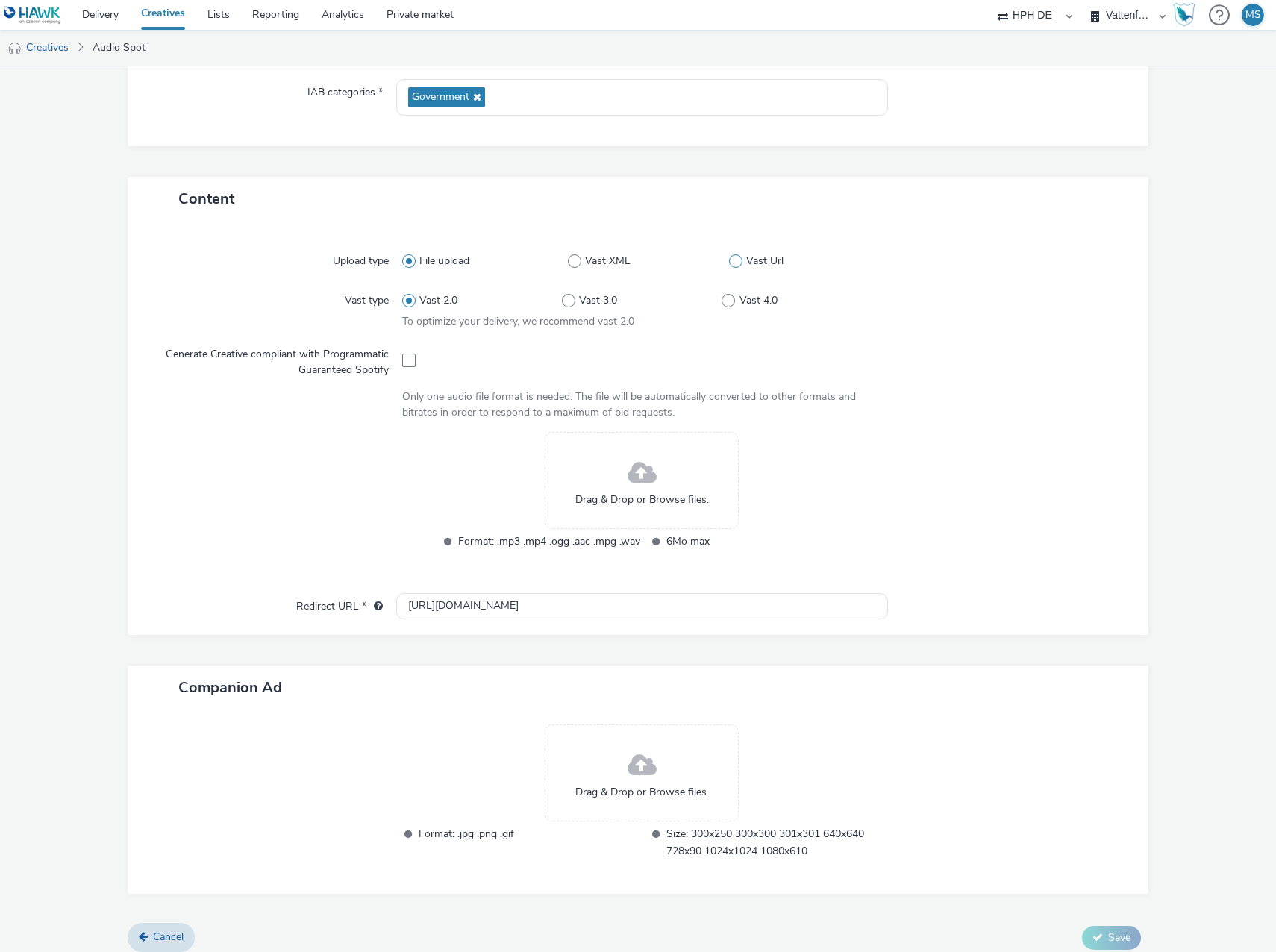
click at [735, 257] on span at bounding box center [735, 261] width 13 height 13
click at [735, 257] on input "Vast Url" at bounding box center [733, 261] width 10 height 10
radio input "false"
radio input "true"
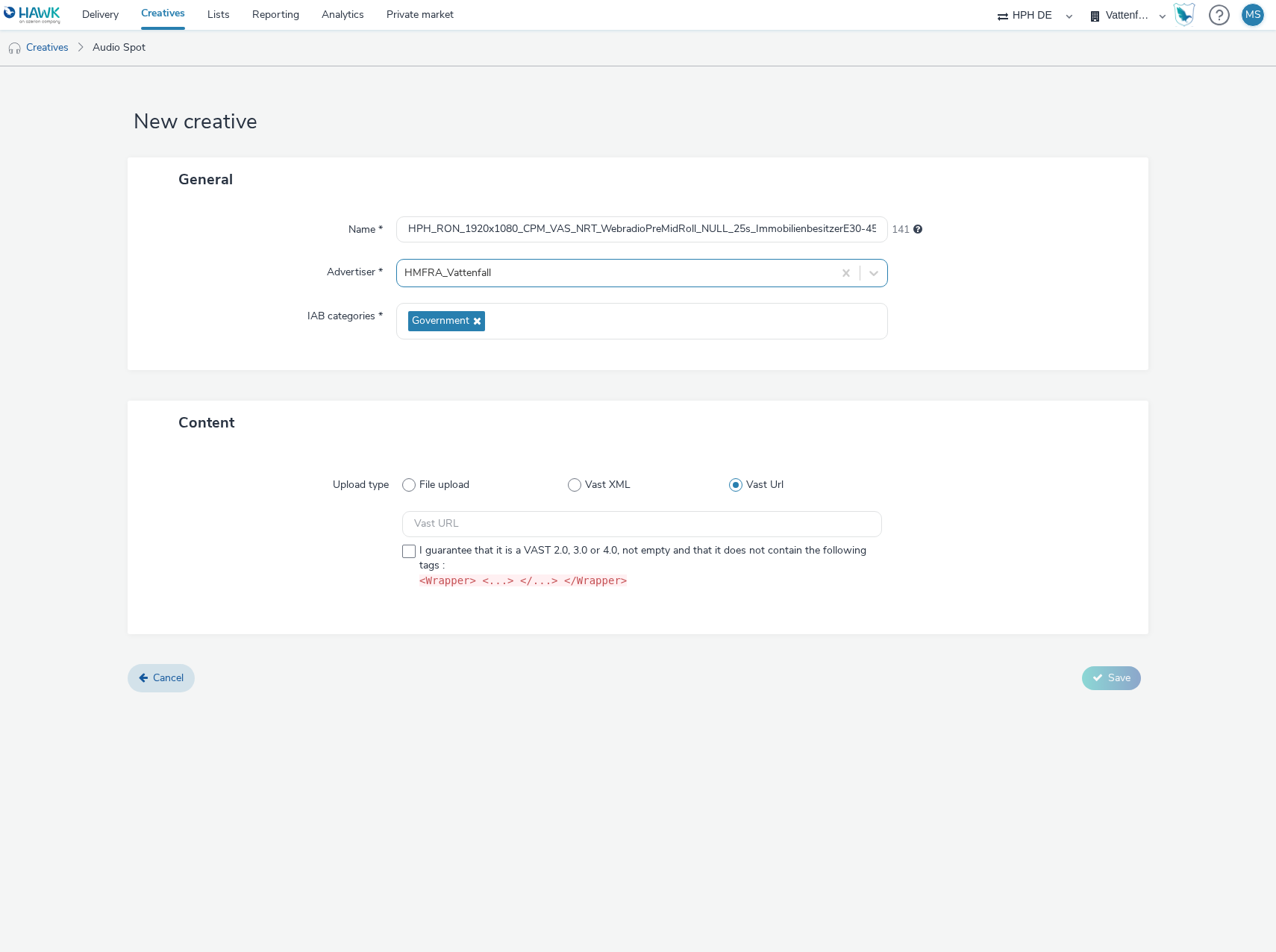
scroll to position [0, 0]
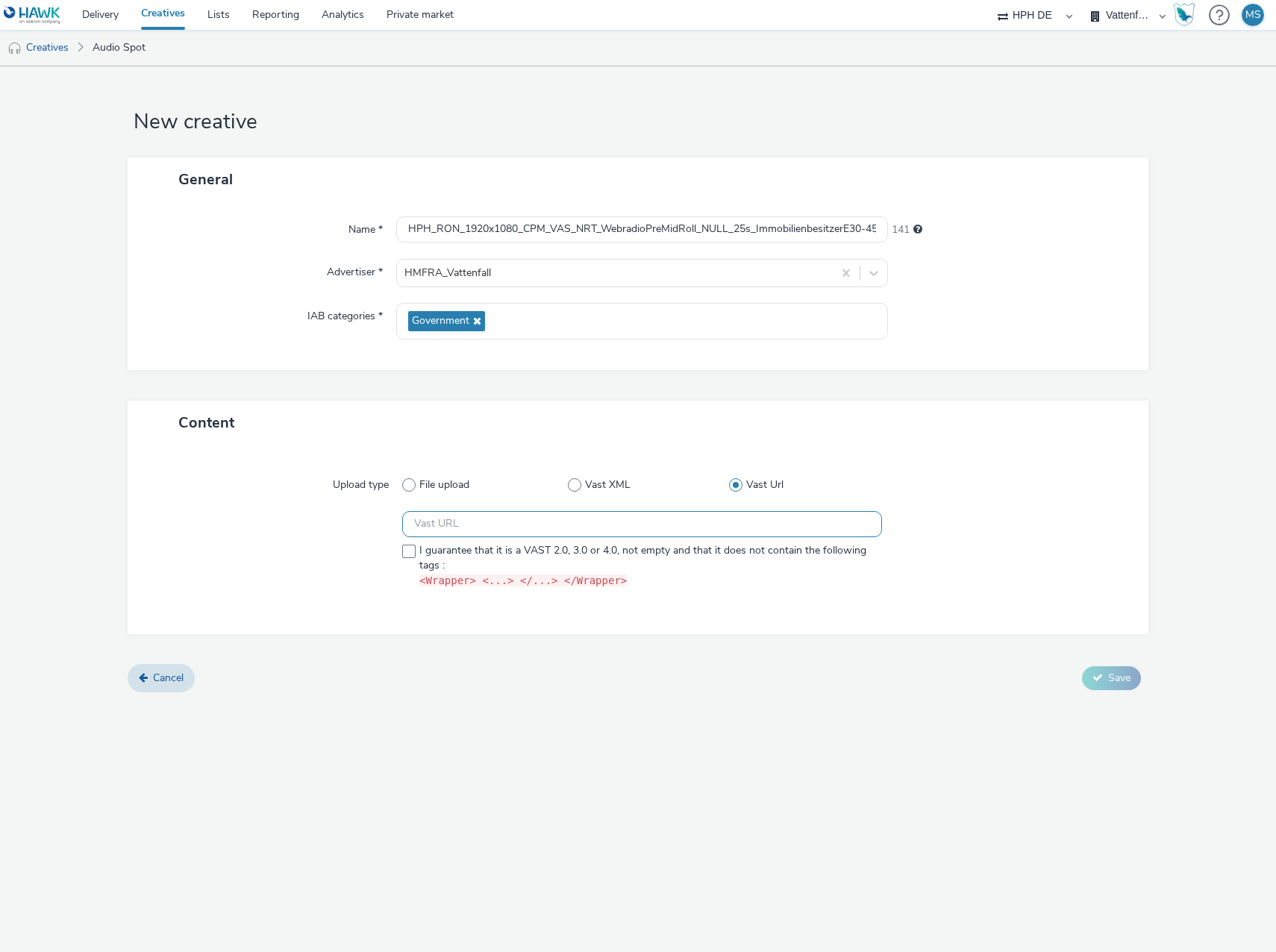
click at [518, 525] on input "text" at bounding box center [642, 523] width 480 height 26
paste input "[URL][DOMAIN_NAME]"
type input "[URL][DOMAIN_NAME]"
click at [413, 553] on span at bounding box center [408, 551] width 13 height 13
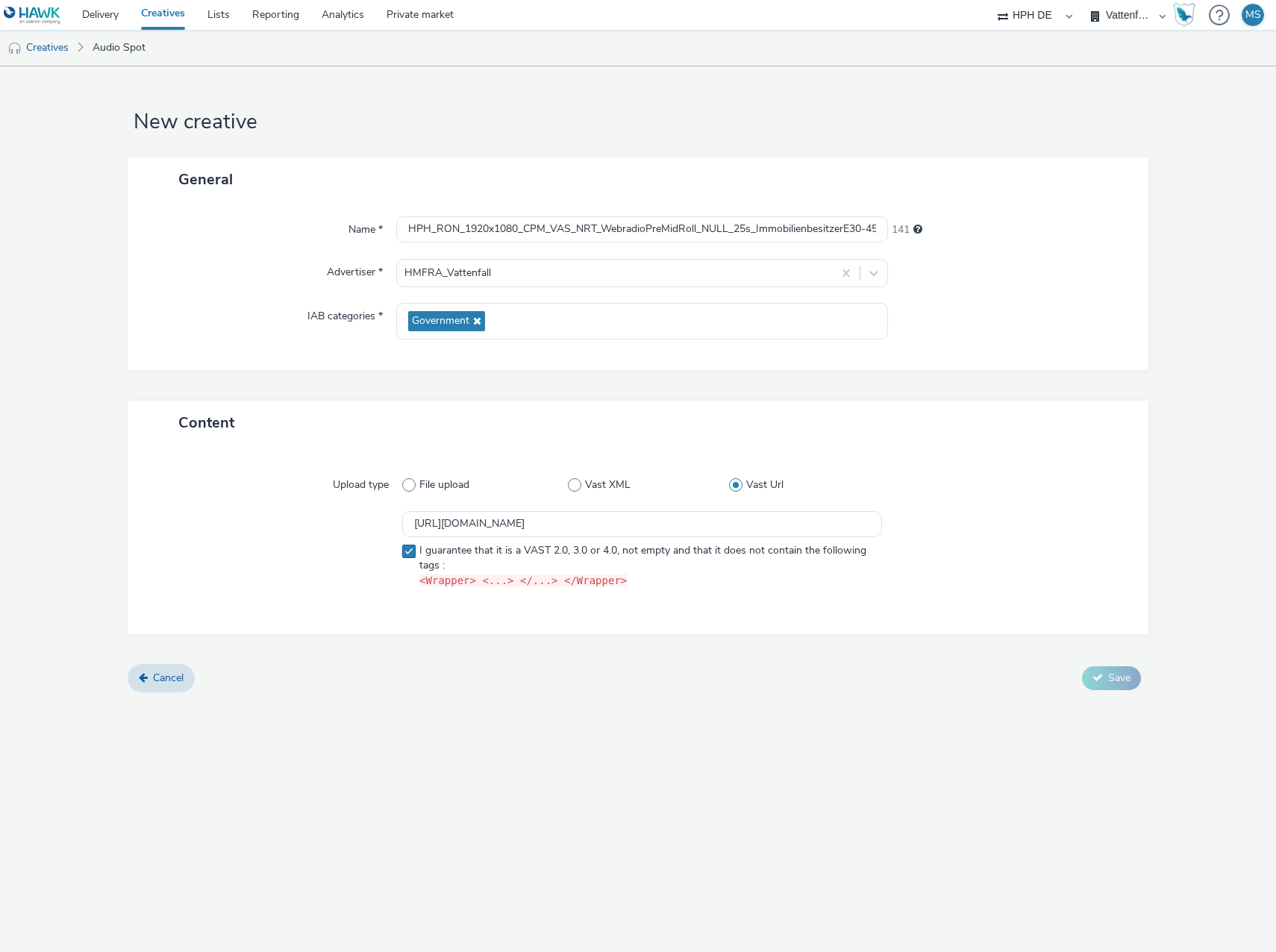
checkbox input "true"
click at [1137, 673] on button "Save" at bounding box center [1111, 678] width 59 height 24
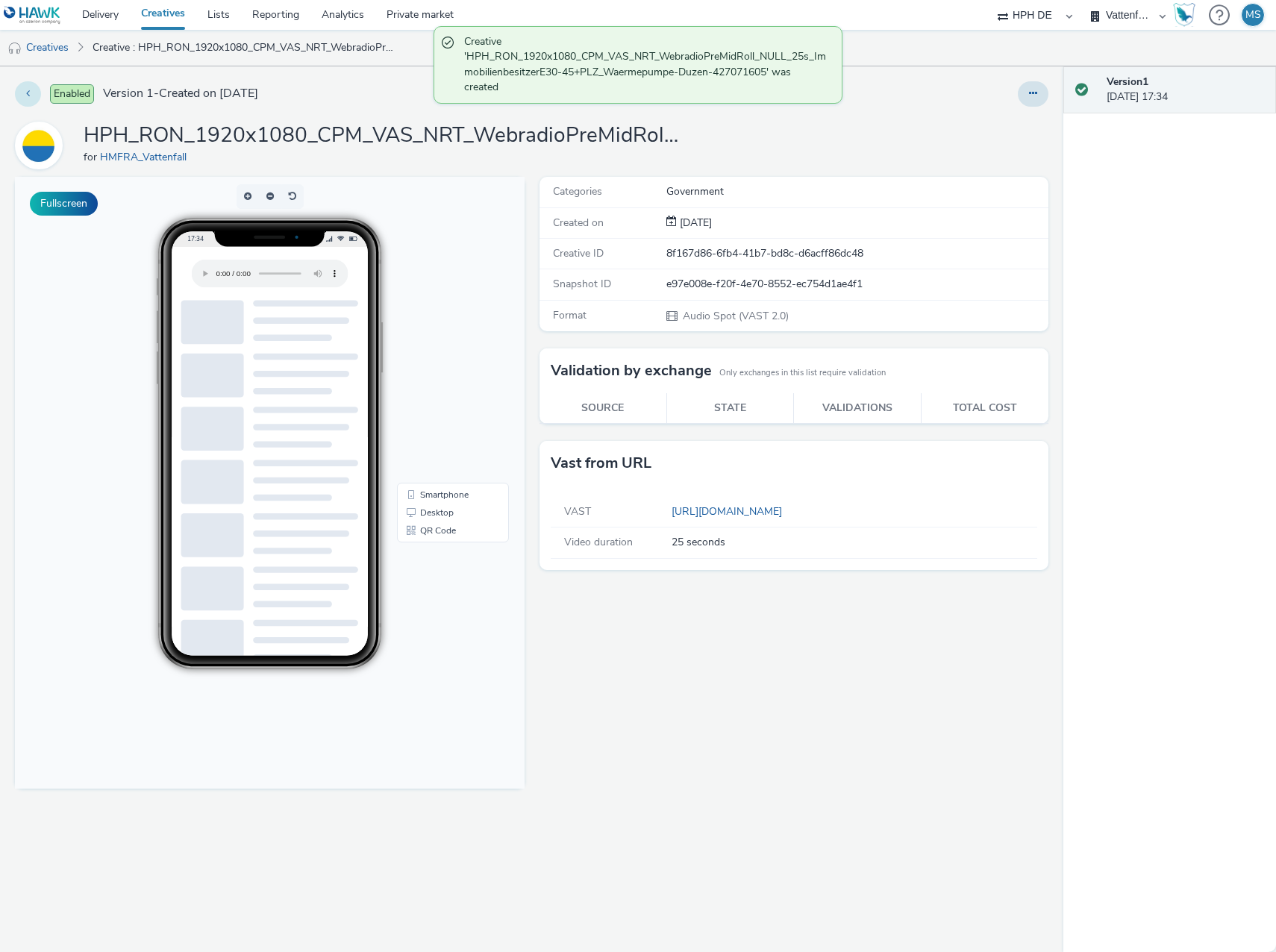
click at [26, 104] on button at bounding box center [28, 94] width 26 height 26
